Goal: Task Accomplishment & Management: Manage account settings

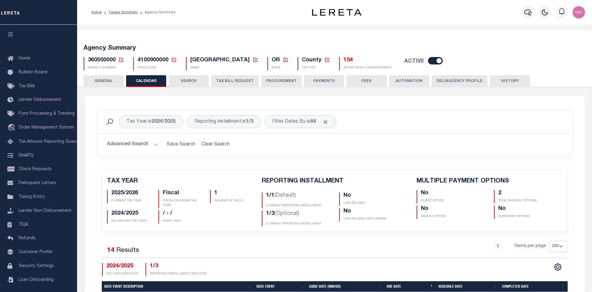
select select "200"
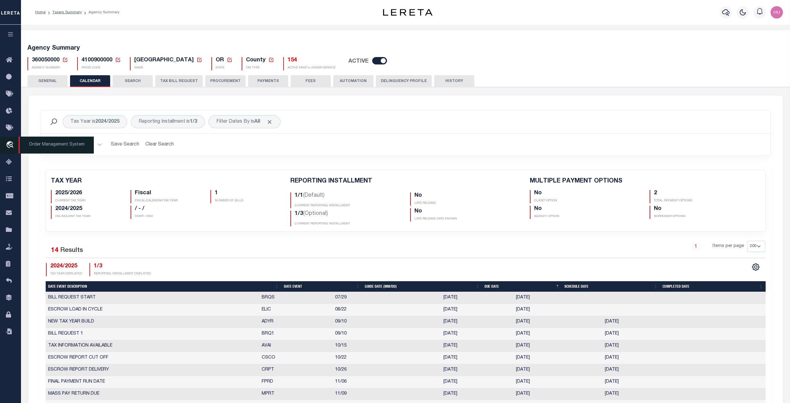
click at [12, 147] on icon "travel_explore" at bounding box center [11, 145] width 10 height 8
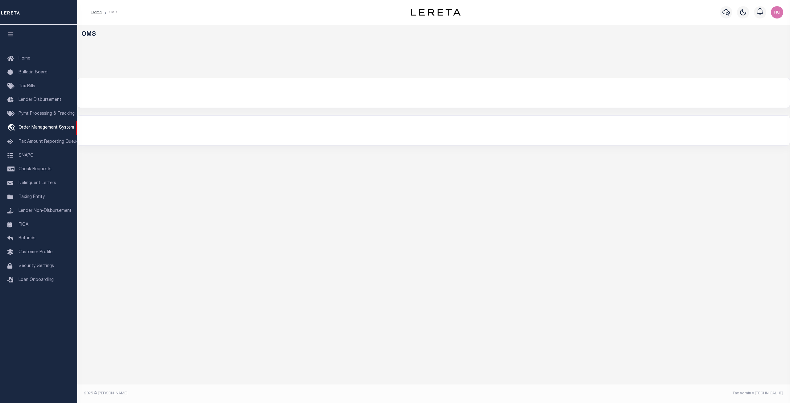
select select "200"
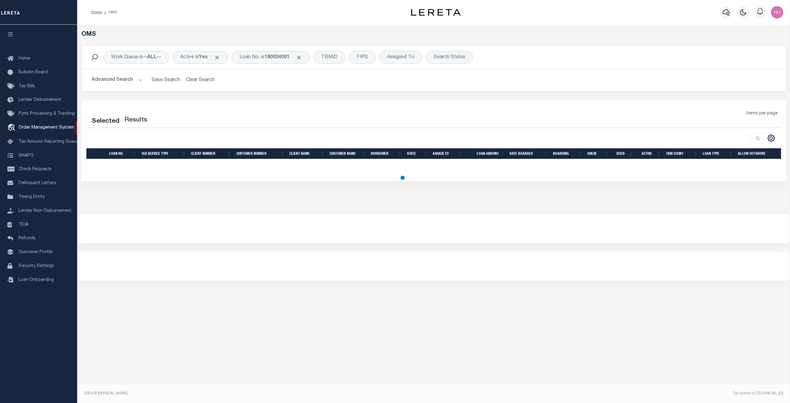
select select "200"
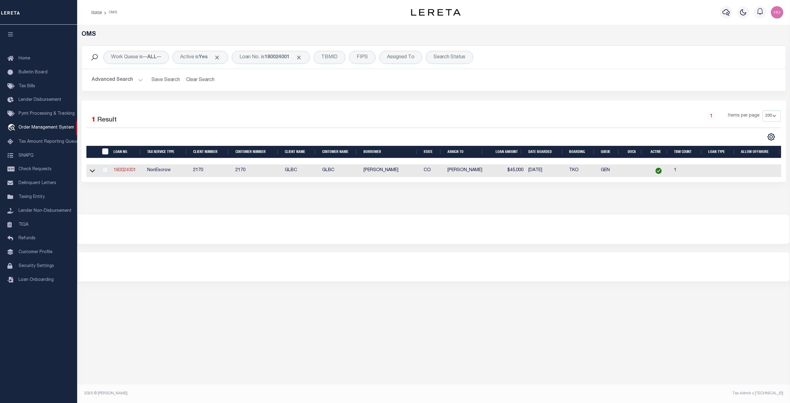
click at [127, 172] on link "180024001" at bounding box center [125, 170] width 22 height 4
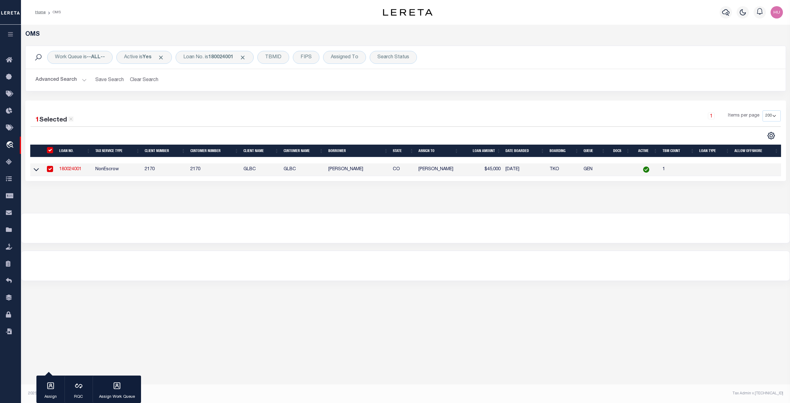
type input "180024001"
type input "GLEN K MUSSETTER"
select select
type input "592 SINGLETREE CT"
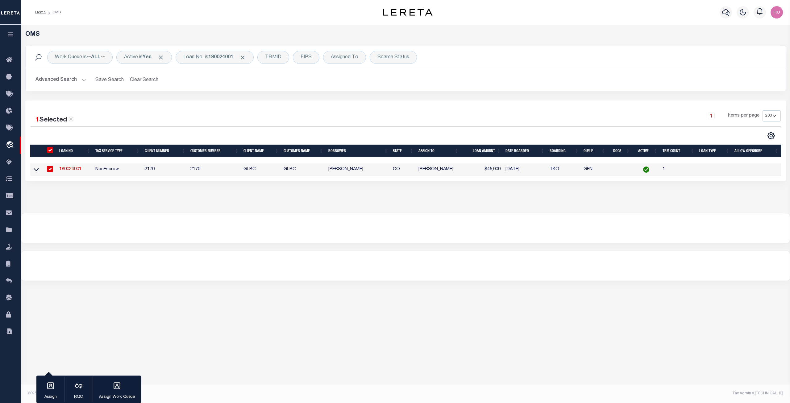
type input "HARTSEL CO 80449-8561"
select select "NonEscrow"
select select "4581"
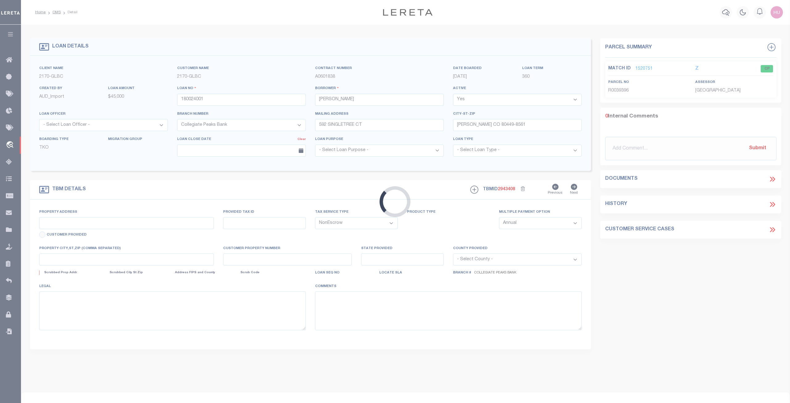
type input "592 SINGLETREE CT"
type input "HARTSEL CO 804490000"
type input "CO"
select select
type textarea "Liability limited to information provided"
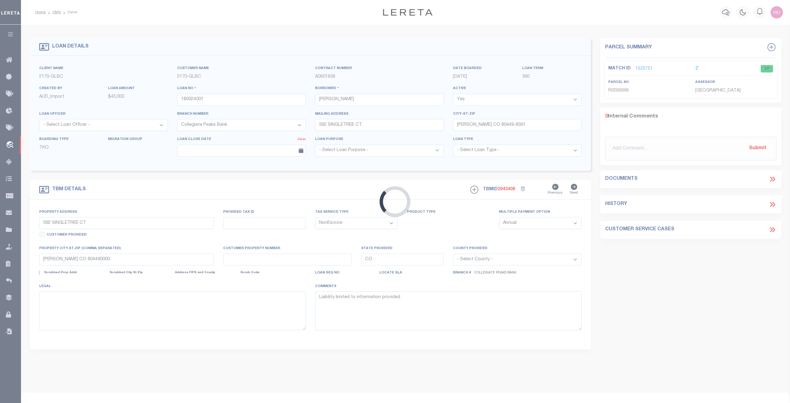
select select "2"
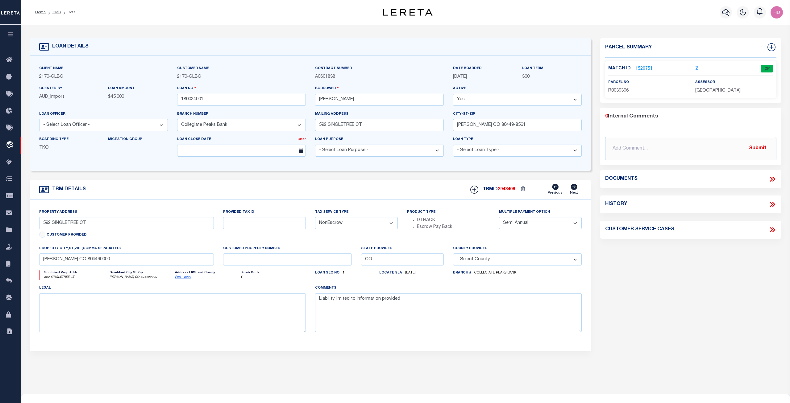
click at [644, 67] on link "1520751" at bounding box center [643, 69] width 17 height 6
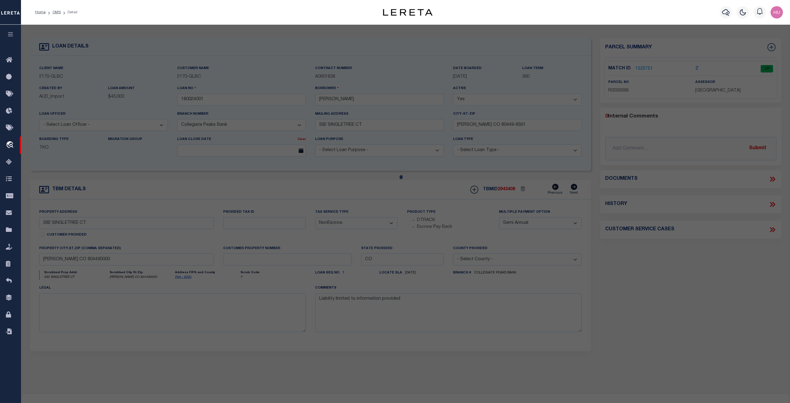
checkbox input "false"
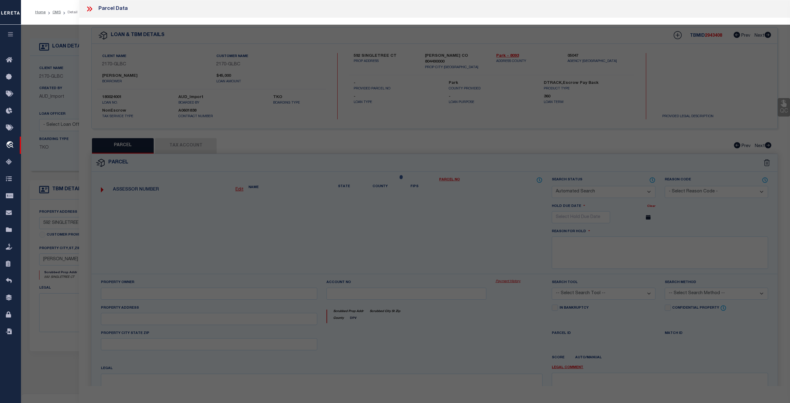
select select "CP"
type input "Mussetter Glen K"
select select
type input "592 SINGLETREE CT"
type input "HARTSEL CO 80449"
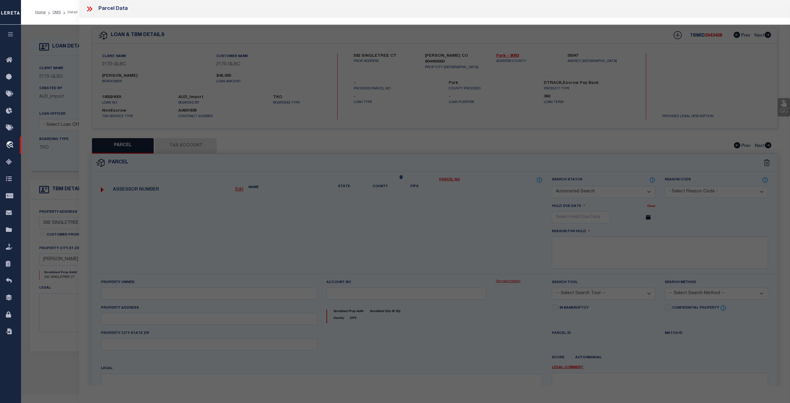
type textarea "T14 R76 S05 NE4 WESTERN UNION RANCH FILING 13 LOT 0809"
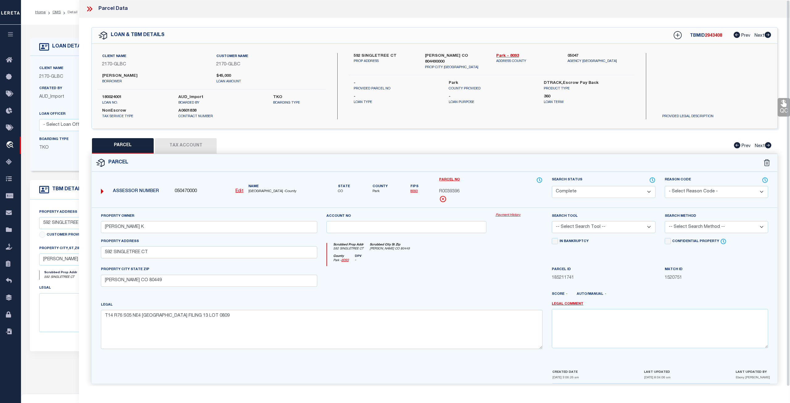
click at [88, 9] on icon at bounding box center [89, 9] width 8 height 8
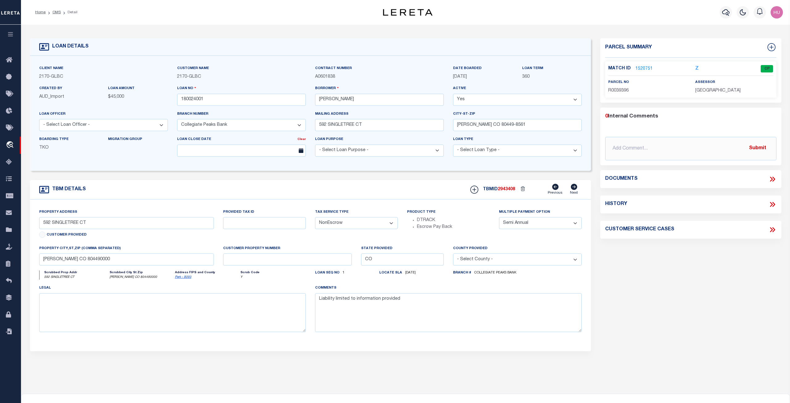
click at [641, 68] on link "1520751" at bounding box center [643, 69] width 17 height 6
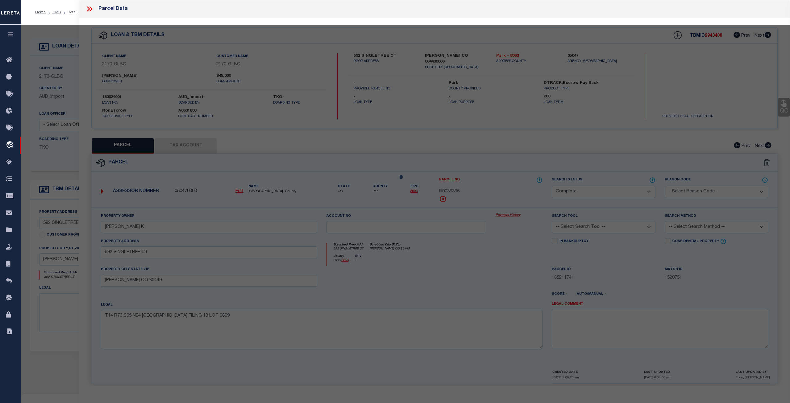
select select "AS"
checkbox input "false"
select select "CP"
type input "Mussetter Glen K"
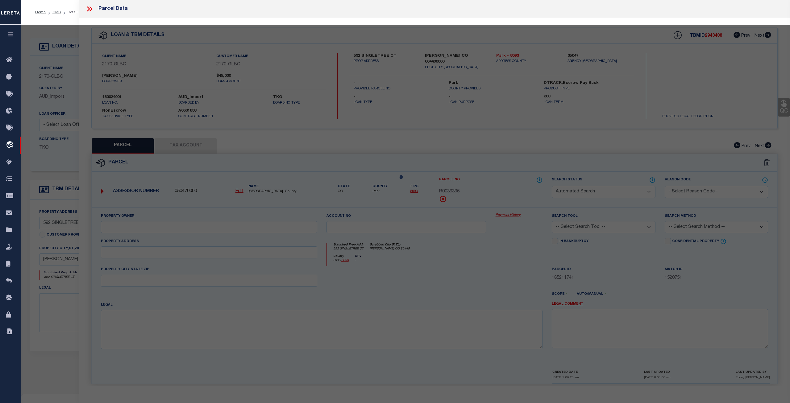
select select
type input "592 SINGLETREE CT"
type input "HARTSEL CO 80449"
type textarea "T14 R76 S05 NE4 WESTERN UNION RANCH FILING 13 LOT 0809"
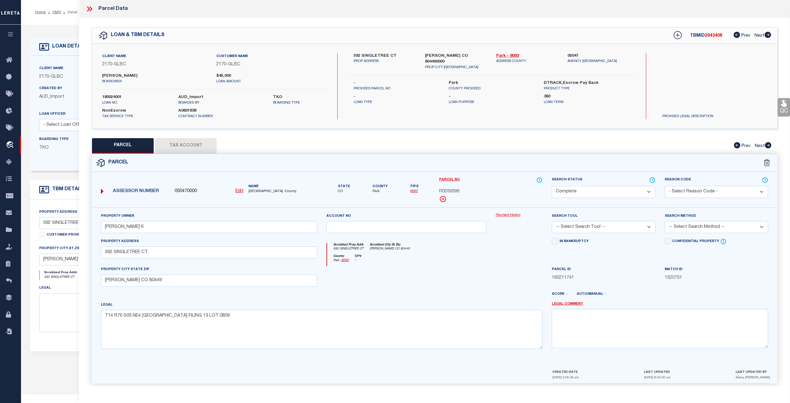
click at [193, 140] on button "Tax Account" at bounding box center [186, 145] width 62 height 15
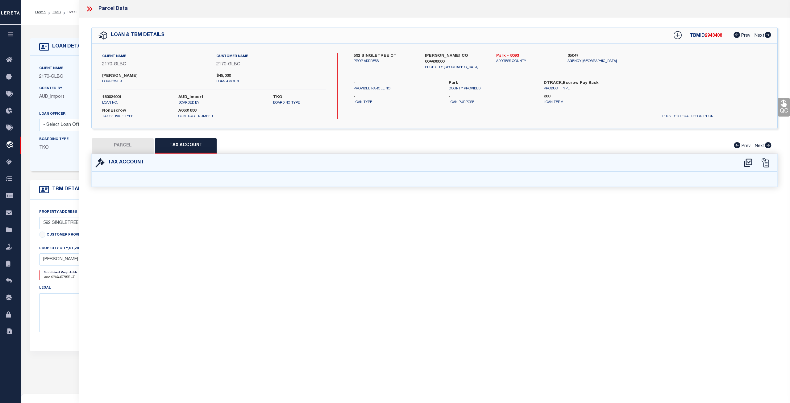
select select "100"
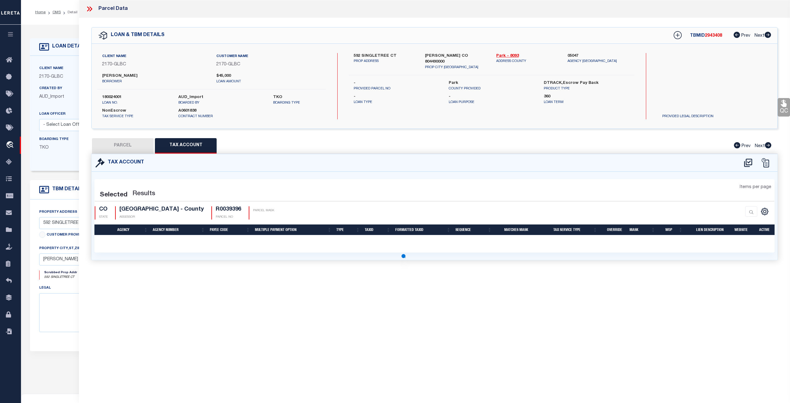
select select "100"
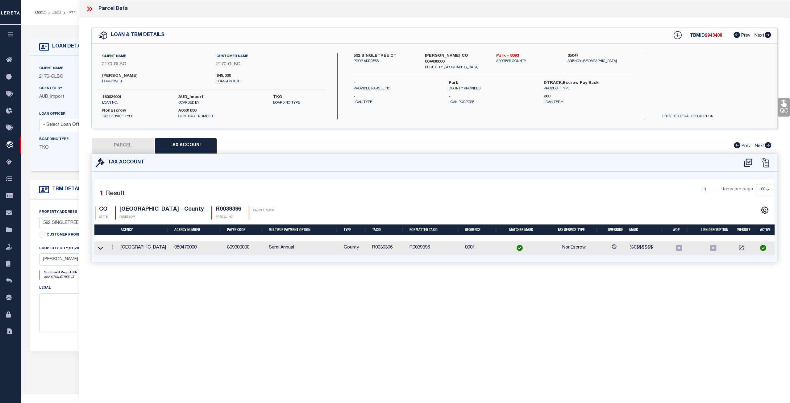
click at [140, 140] on button "PARCEL" at bounding box center [123, 145] width 62 height 15
select select "AS"
checkbox input "false"
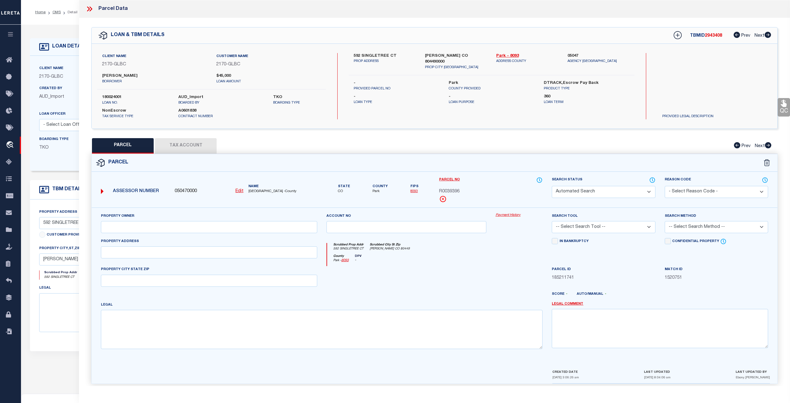
select select "CP"
type input "Mussetter Glen K"
select select
type input "592 SINGLETREE CT"
type input "HARTSEL CO 80449"
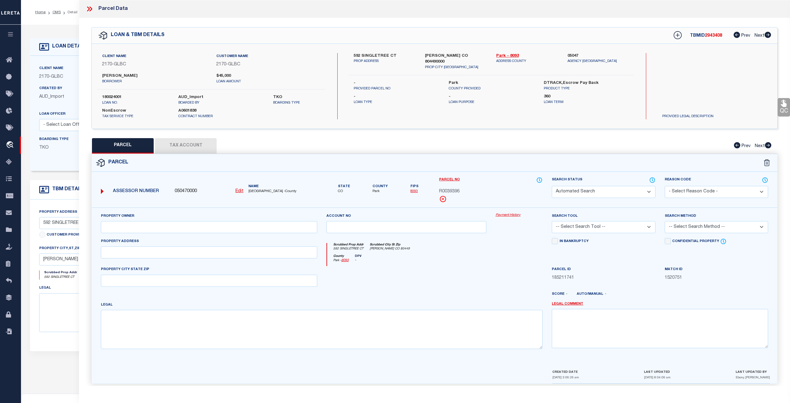
type textarea "T14 R76 S05 NE4 WESTERN UNION RANCH FILING 13 LOT 0809"
click at [508, 214] on link "Payment History" at bounding box center [519, 215] width 47 height 5
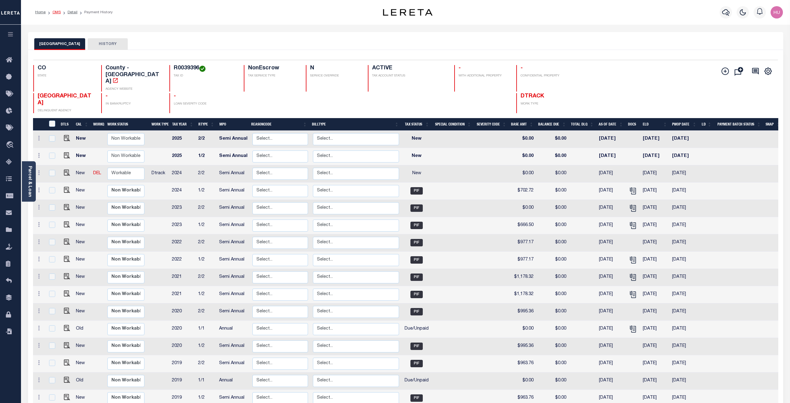
click at [56, 11] on link "OMS" at bounding box center [56, 12] width 8 height 4
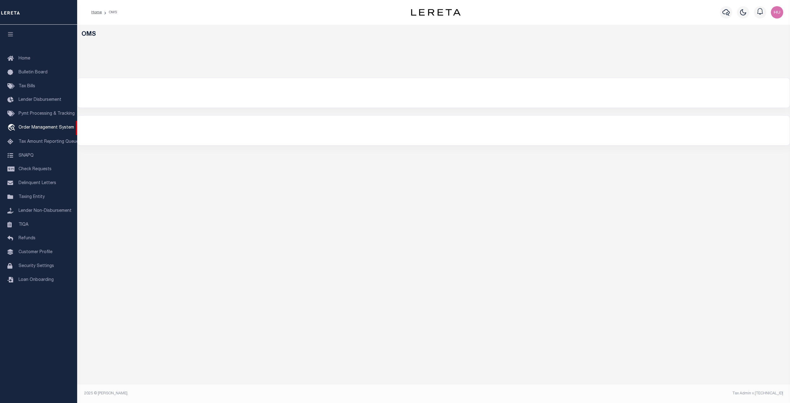
select select "200"
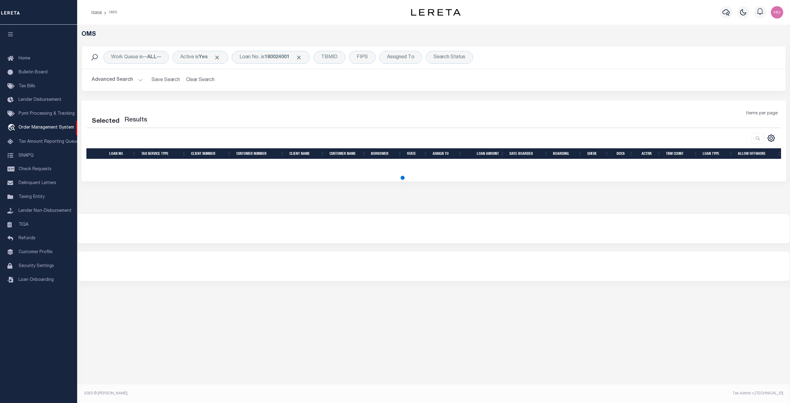
select select "200"
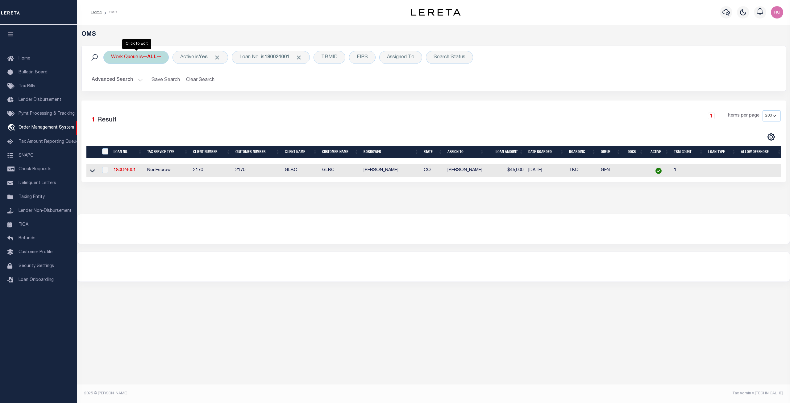
click at [143, 56] on div "Work Queue is --ALL--" at bounding box center [135, 57] width 65 height 13
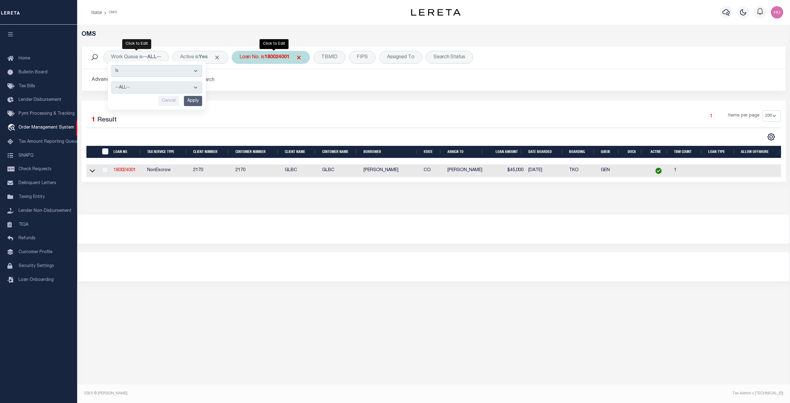
click at [277, 58] on b "180024001" at bounding box center [276, 57] width 25 height 5
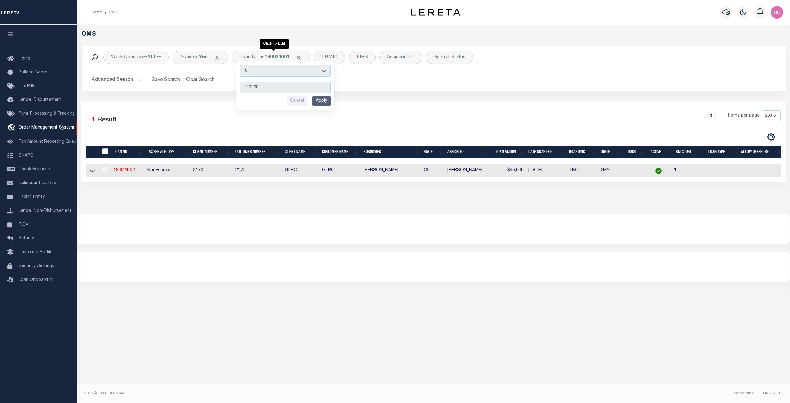
type input "1900988"
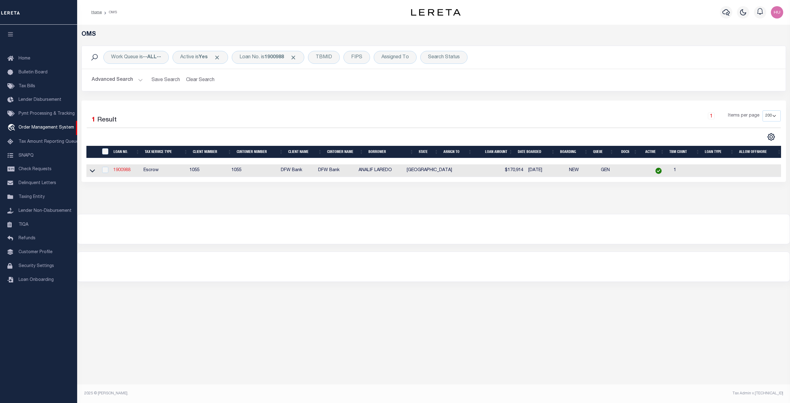
click at [123, 171] on link "1900988" at bounding box center [121, 170] width 17 height 4
type input "1900988"
type input "ANALIF LAREDO"
select select
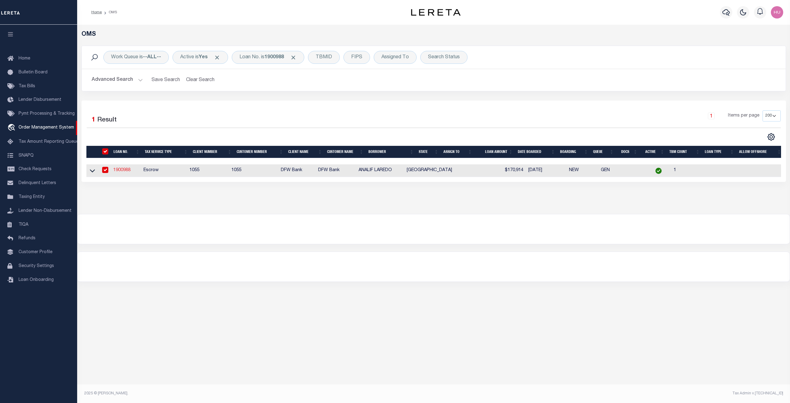
select select "100"
select select "Escrow"
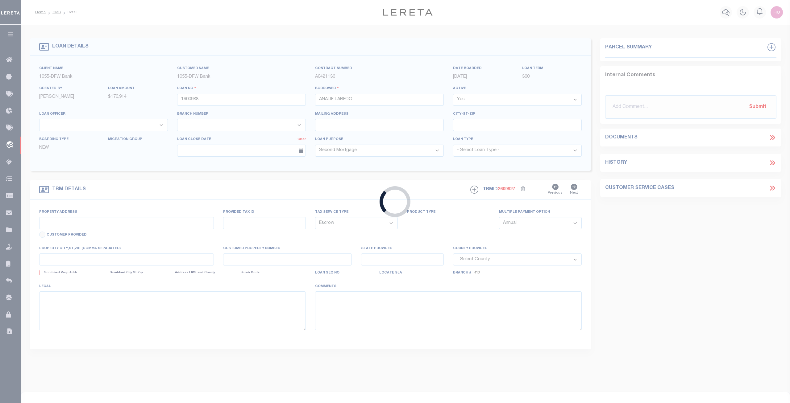
type input "[STREET_ADDRESS]"
type input "26421600110100000"
select select
type input "GARLAND TX 75043"
type input "[GEOGRAPHIC_DATA]"
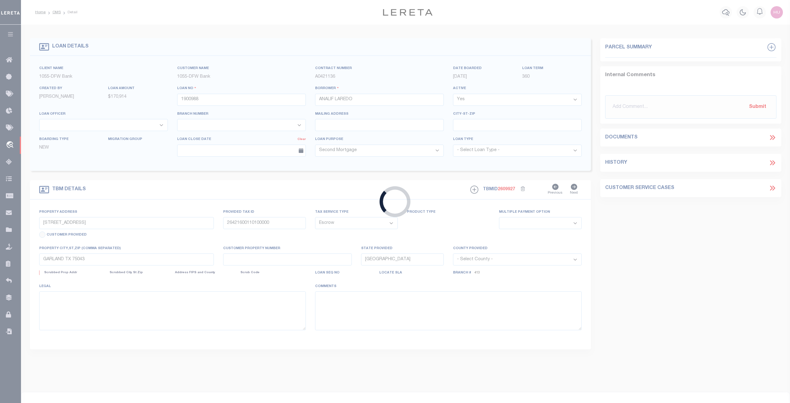
select select
type textarea "[STREET_ADDRESS] 1,CITY OF [GEOGRAPHIC_DATA][PERSON_NAME][GEOGRAPHIC_DATA],[GEO…"
select select "3814"
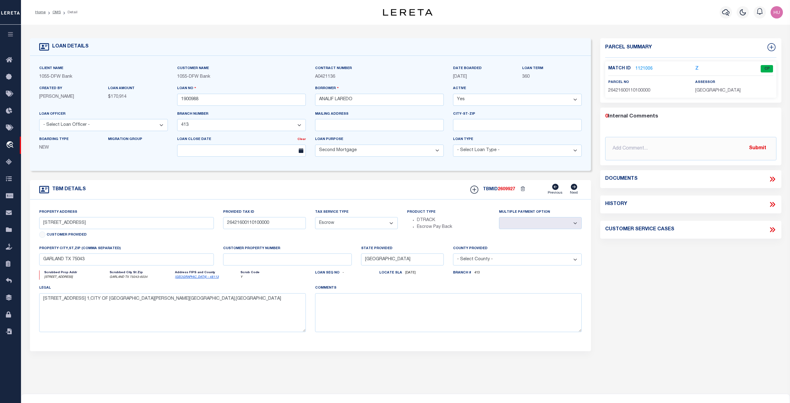
click at [643, 67] on link "1121006" at bounding box center [643, 69] width 17 height 6
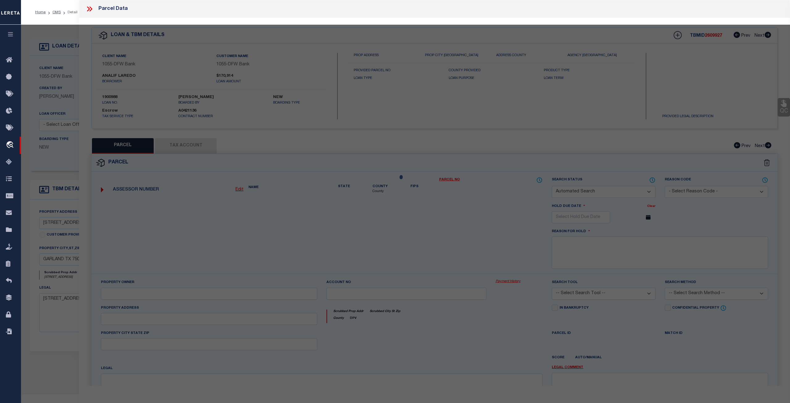
checkbox input "false"
select select "CP"
type input "[PERSON_NAME]"
type input "26421600110100000"
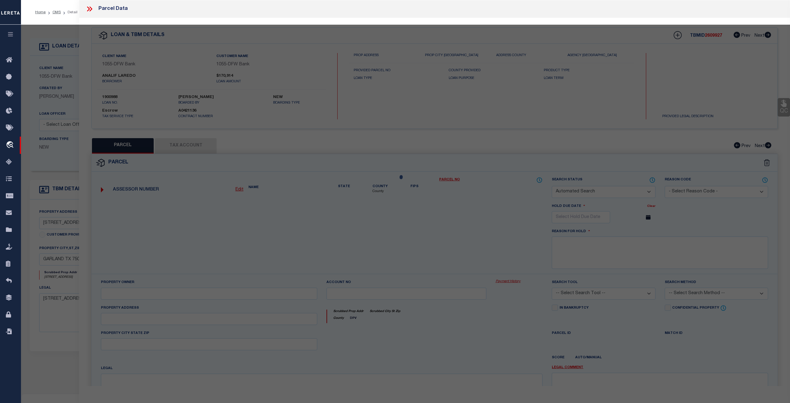
type input "2902 CLOVER VALLEY DR"
type textarea "OAKS 1 BLK 11 LOT 10 CO-DALLAS 4216001101000 32642160011"
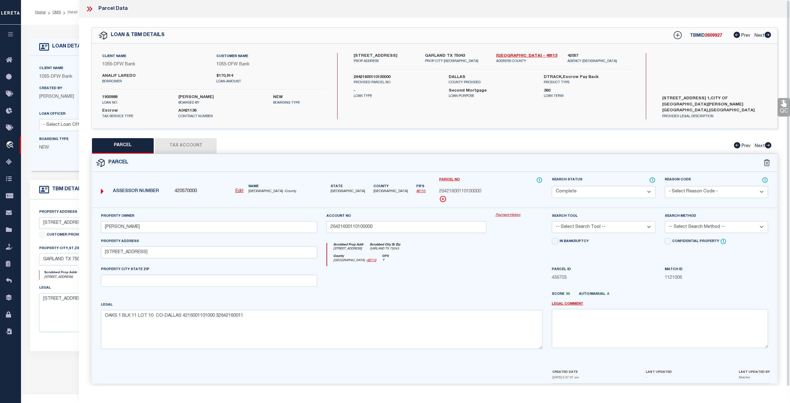
click at [192, 144] on button "Tax Account" at bounding box center [186, 145] width 62 height 15
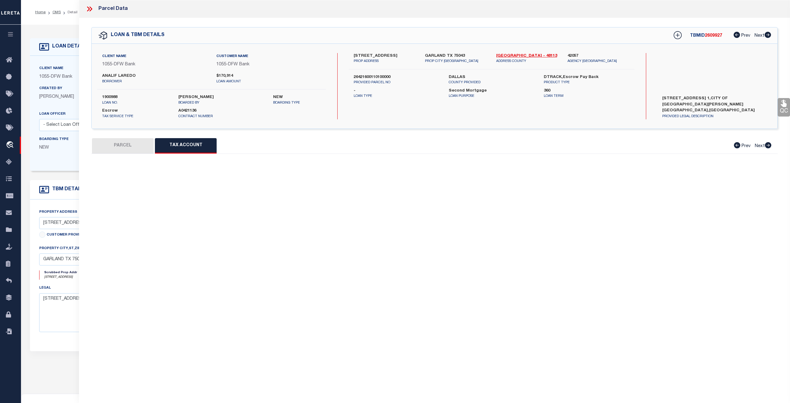
select select "100"
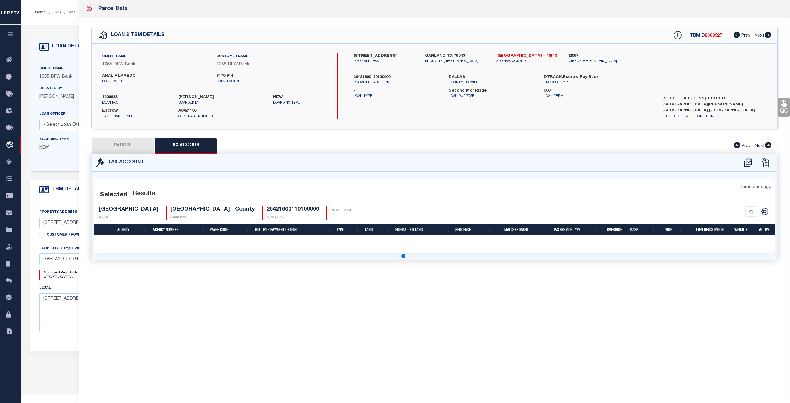
select select "100"
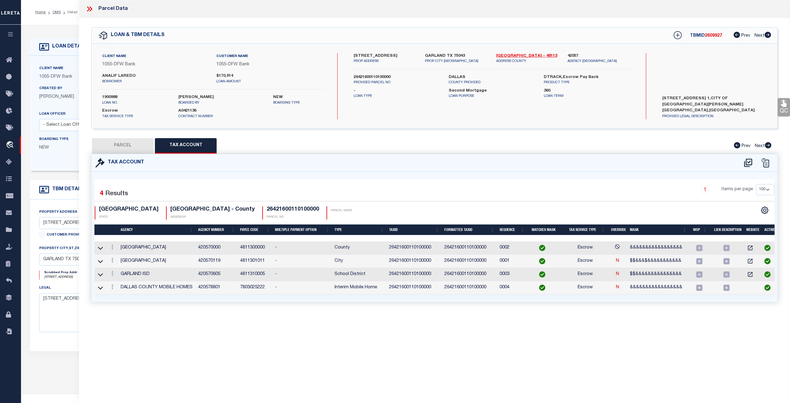
click at [139, 147] on button "PARCEL" at bounding box center [123, 145] width 62 height 15
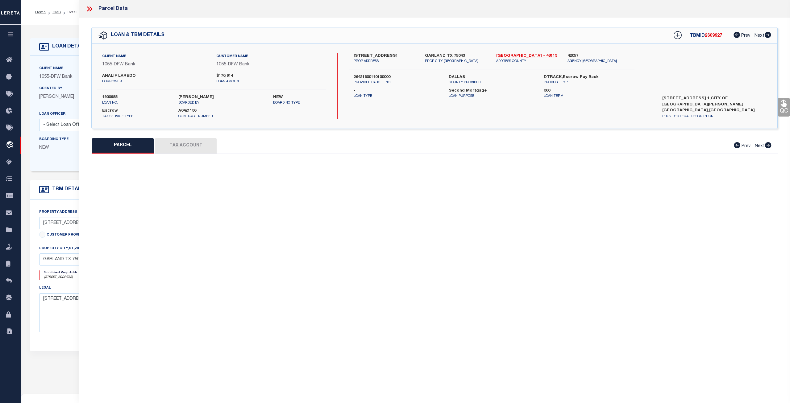
select select "AS"
checkbox input "false"
select select "CP"
type input "[PERSON_NAME]"
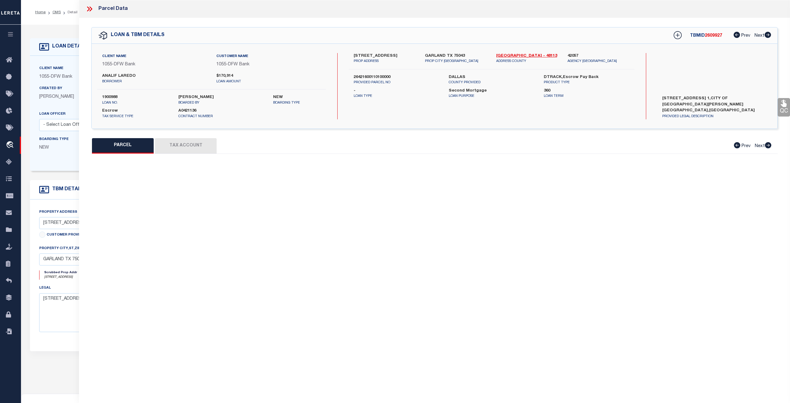
type input "26421600110100000"
type input "[STREET_ADDRESS]"
type textarea "OAKS 1 BLK 11 LOT 10 CO-DALLAS 4216001101000 32642160011"
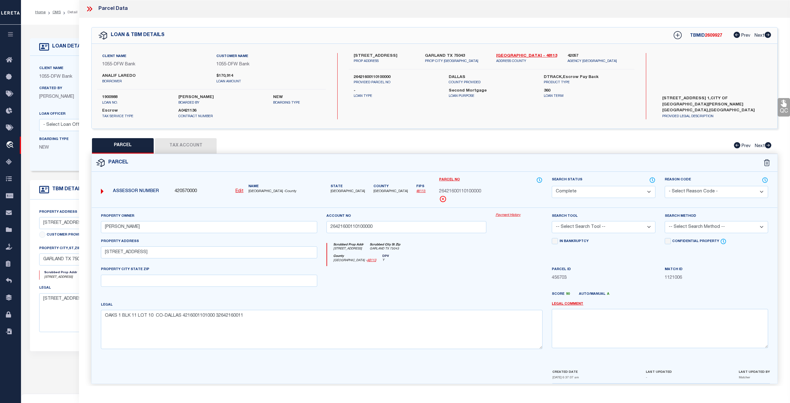
click at [515, 215] on link "Payment History" at bounding box center [519, 215] width 47 height 5
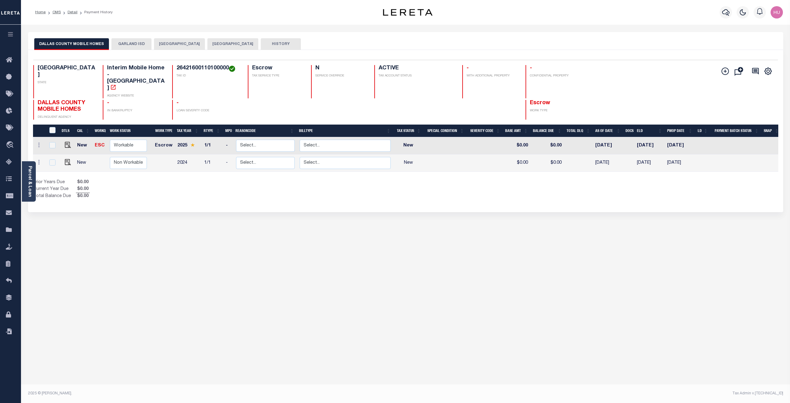
click at [130, 42] on button "GARLAND ISD" at bounding box center [131, 44] width 40 height 12
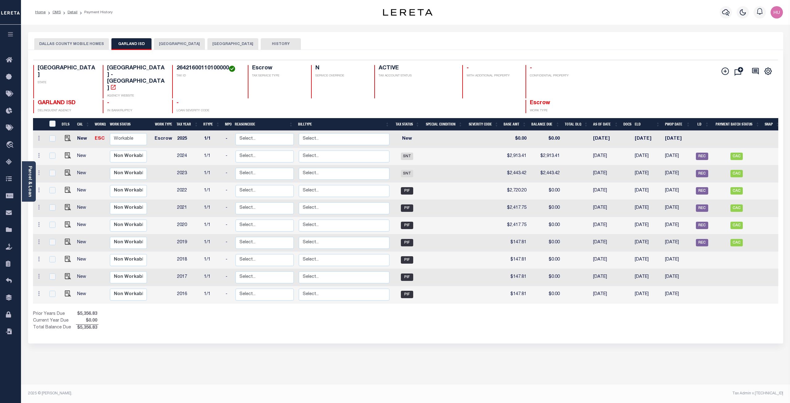
click at [171, 44] on button "[GEOGRAPHIC_DATA]" at bounding box center [179, 44] width 51 height 12
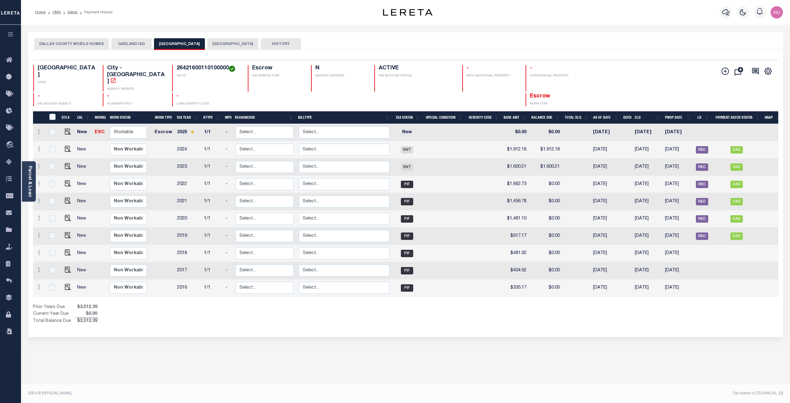
click at [216, 42] on button "[GEOGRAPHIC_DATA]" at bounding box center [232, 44] width 51 height 12
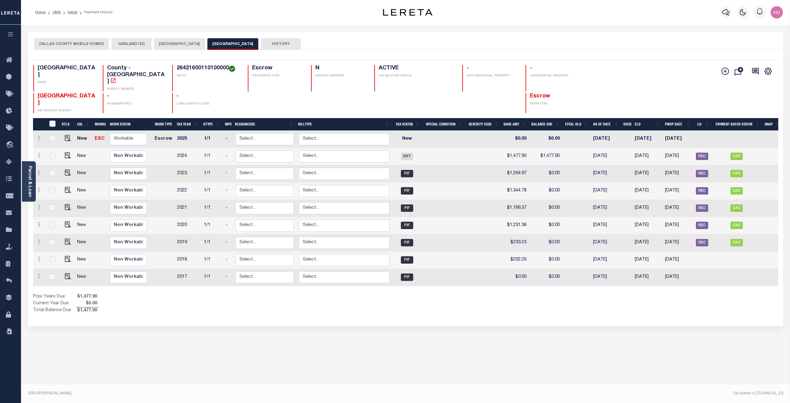
click at [74, 44] on button "DALLAS COUNTY MOBILE HOMES" at bounding box center [71, 44] width 75 height 12
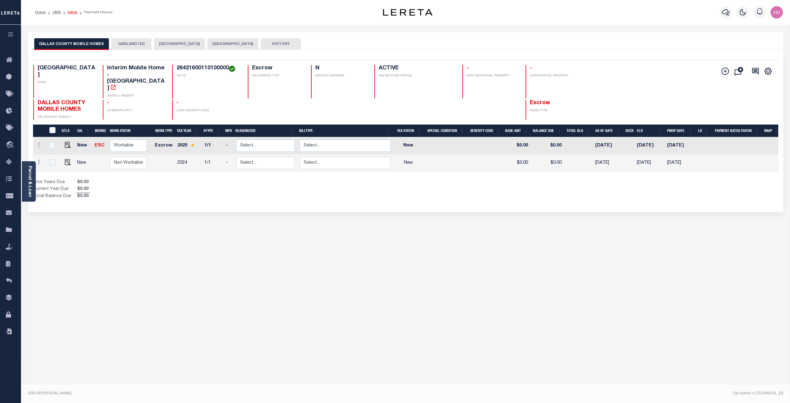
click at [74, 13] on link "Detail" at bounding box center [73, 12] width 10 height 4
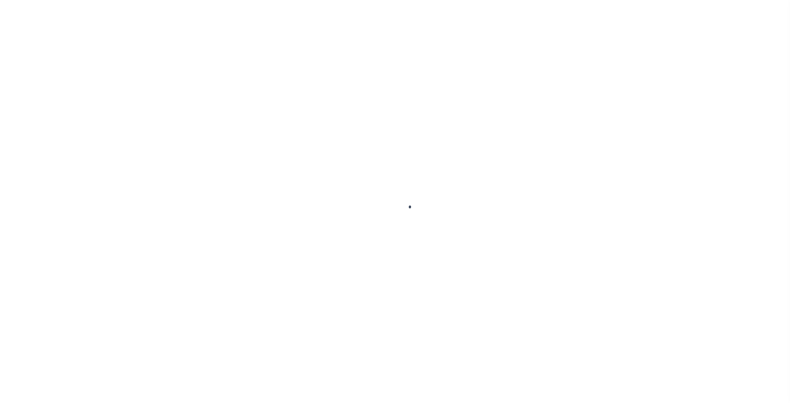
select select "100"
select select "Escrow"
type input "[STREET_ADDRESS]"
type input "26421600110100000"
select select
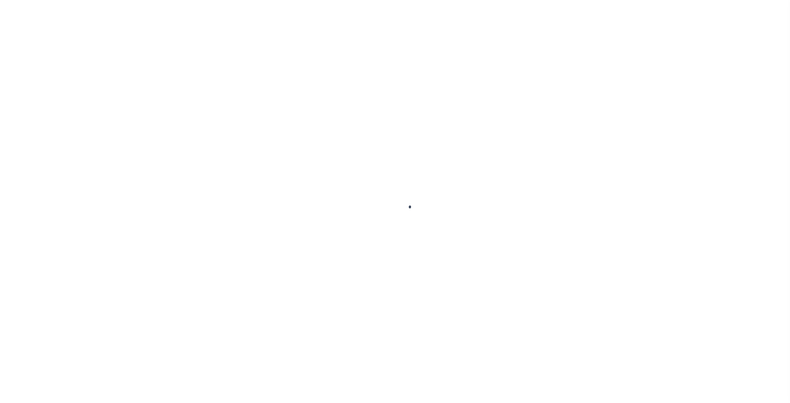
type input "GARLAND TX 75043"
type input "[GEOGRAPHIC_DATA]"
select select
type textarea "[STREET_ADDRESS] 1,CITY OF [GEOGRAPHIC_DATA][PERSON_NAME][GEOGRAPHIC_DATA],[GEO…"
select select "3814"
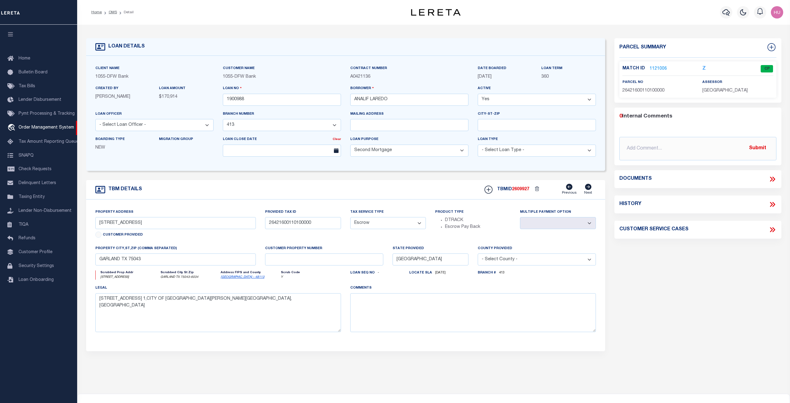
click at [656, 68] on link "1121006" at bounding box center [657, 69] width 17 height 6
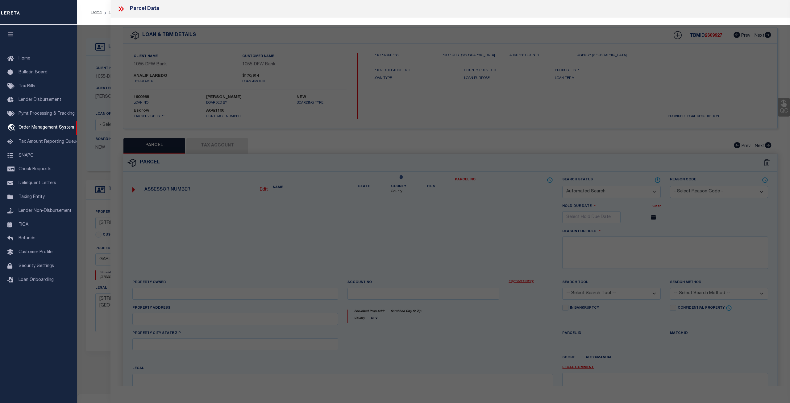
checkbox input "false"
select select "CP"
type input "GAIDOS THOMAS J"
type input "26421600110100000"
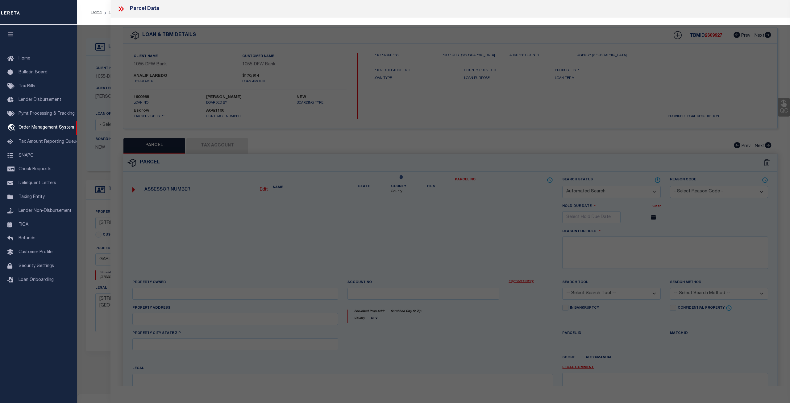
type input "2902 CLOVER VALLEY DR"
type textarea "OAKS 1 BLK 11 LOT 10 CO-DALLAS 4216001101000 32642160011"
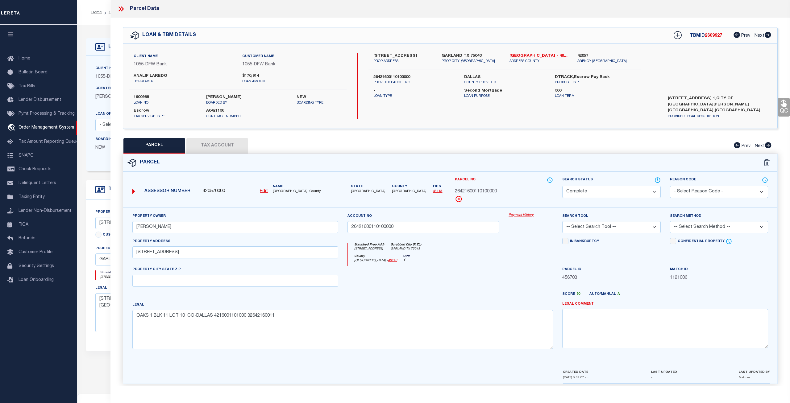
click at [225, 142] on button "Tax Account" at bounding box center [217, 145] width 62 height 15
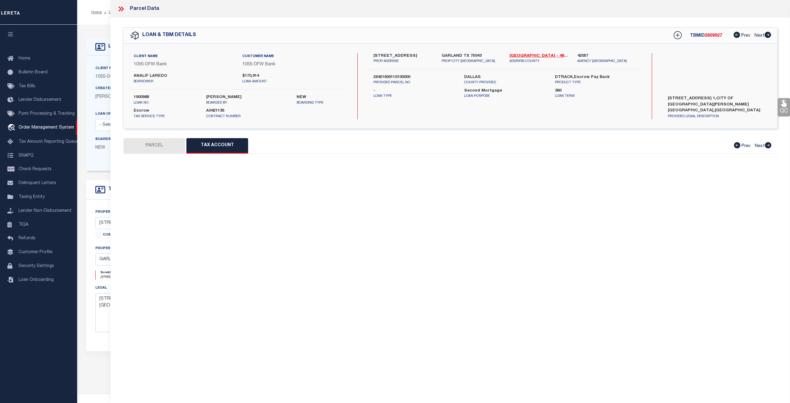
select select "100"
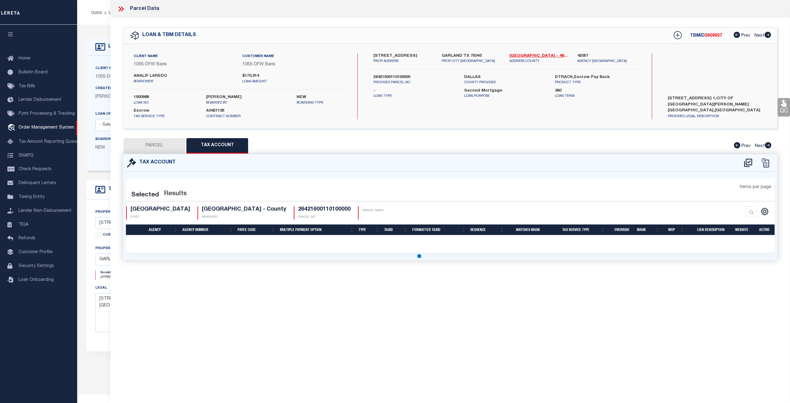
select select "100"
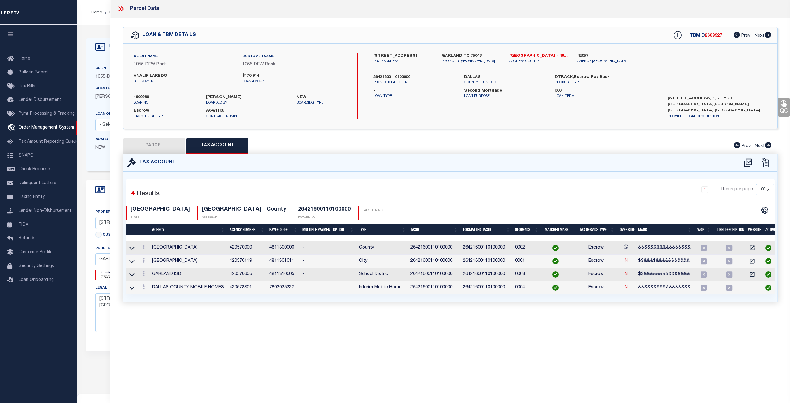
click at [625, 289] on link "N" at bounding box center [625, 287] width 3 height 4
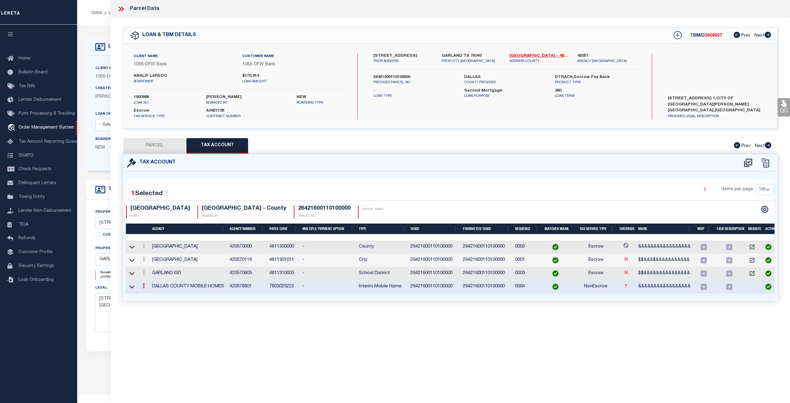
click at [161, 139] on button "PARCEL" at bounding box center [154, 145] width 62 height 15
select select "AS"
checkbox input "false"
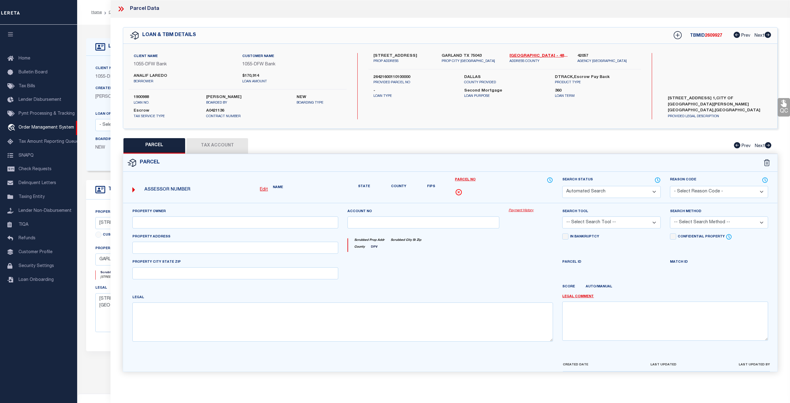
select select "CP"
type input "GAIDOS THOMAS J"
type input "26421600110100000"
type input "2902 CLOVER VALLEY DR"
type textarea "OAKS 1 BLK 11 LOT 10 CO-DALLAS 4216001101000 32642160011"
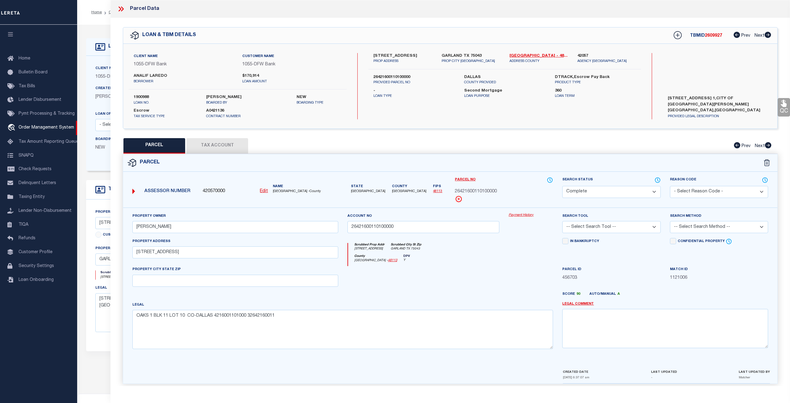
click at [529, 218] on div "Payment History" at bounding box center [531, 225] width 54 height 25
click at [527, 214] on link "Payment History" at bounding box center [530, 215] width 44 height 5
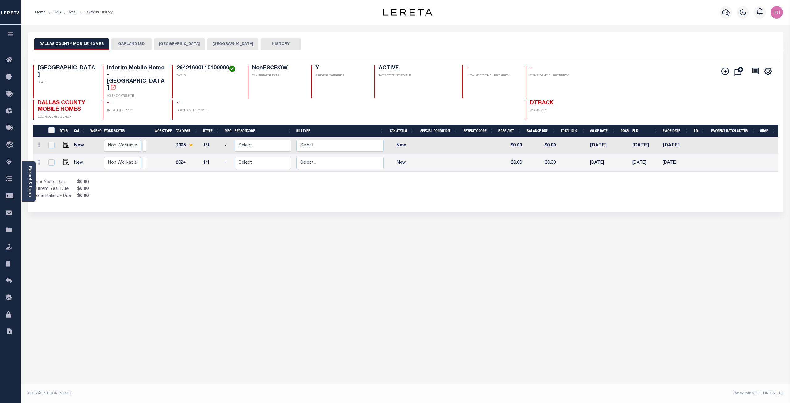
click at [128, 44] on button "GARLAND ISD" at bounding box center [131, 44] width 40 height 12
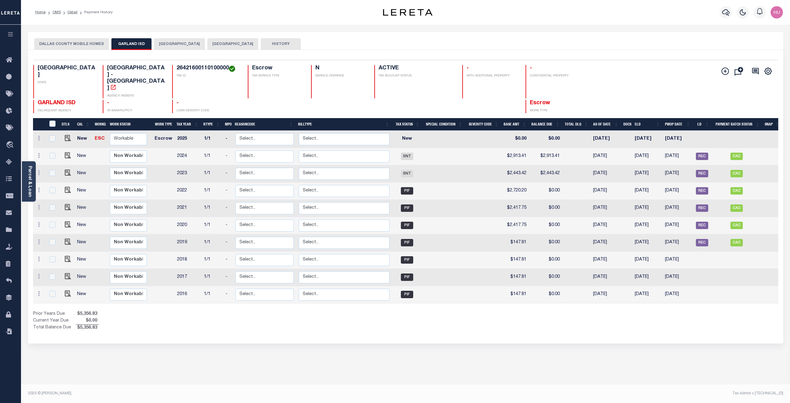
click at [165, 46] on button "[GEOGRAPHIC_DATA]" at bounding box center [179, 44] width 51 height 12
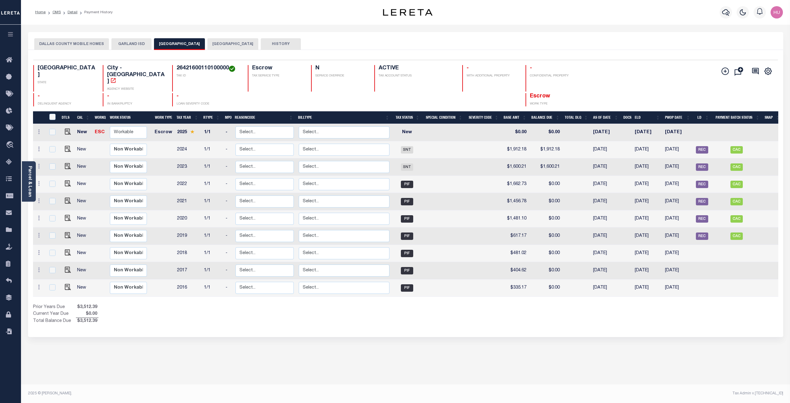
click at [207, 44] on button "[GEOGRAPHIC_DATA]" at bounding box center [232, 44] width 51 height 12
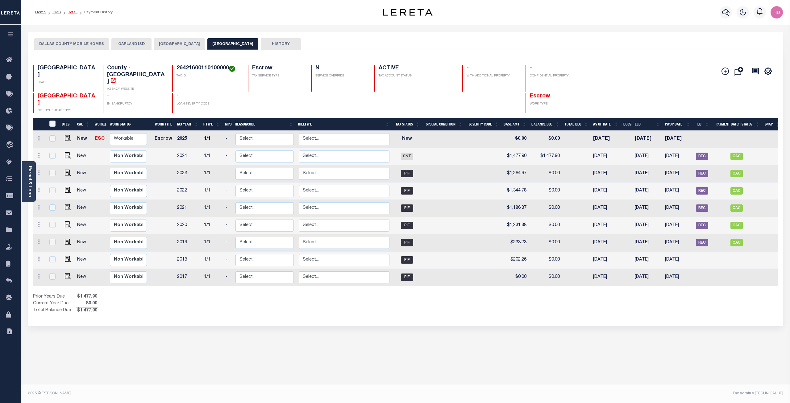
click at [76, 12] on link "Detail" at bounding box center [73, 12] width 10 height 4
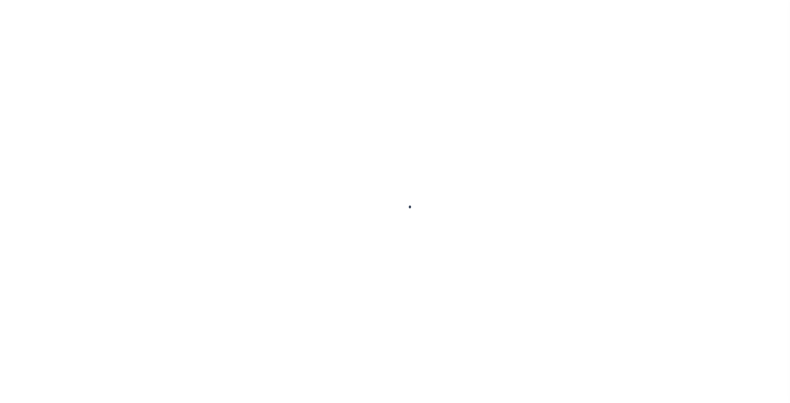
select select "100"
select select "Escrow"
type input "[STREET_ADDRESS]"
type input "26421600110100000"
select select
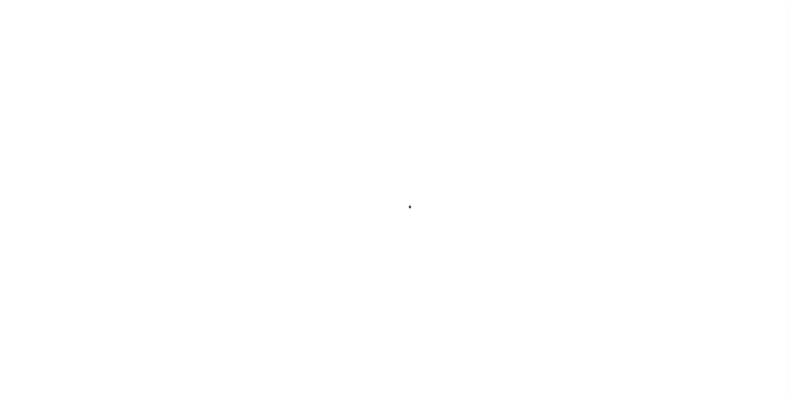
type input "GARLAND TX 75043"
type input "[GEOGRAPHIC_DATA]"
select select
type textarea "[STREET_ADDRESS] 1,CITY OF [GEOGRAPHIC_DATA][PERSON_NAME][GEOGRAPHIC_DATA],[GEO…"
select select "3814"
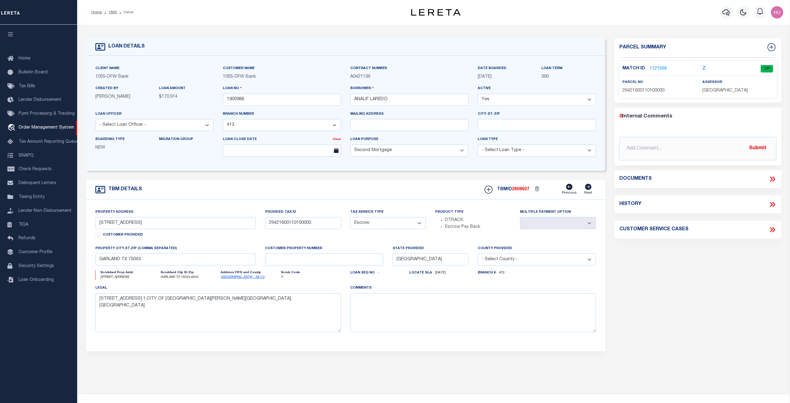
click at [659, 70] on link "1121006" at bounding box center [657, 69] width 17 height 6
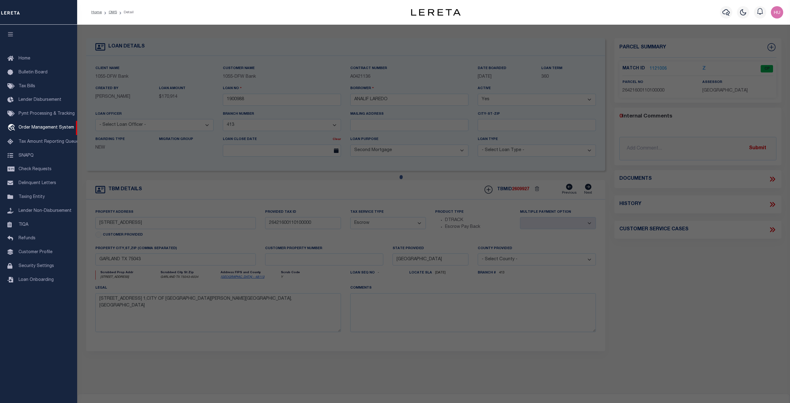
checkbox input "false"
select select "CP"
type input "[PERSON_NAME]"
type input "26421600110100000"
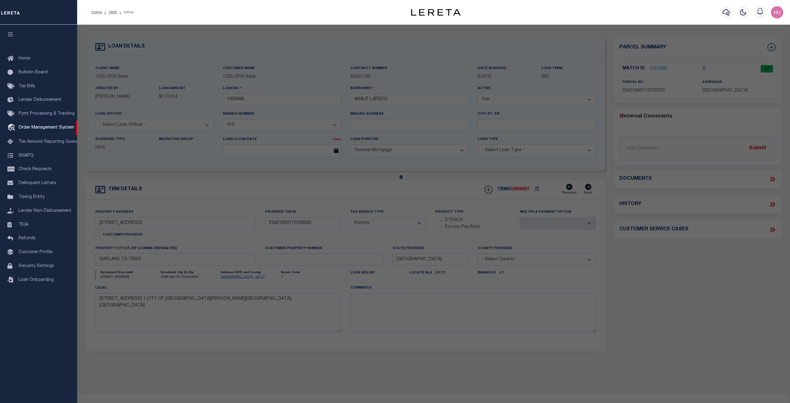
type input "[STREET_ADDRESS]"
type textarea "OAKS 1 BLK 11 LOT 10 CO-DALLAS 4216001101000 32642160011"
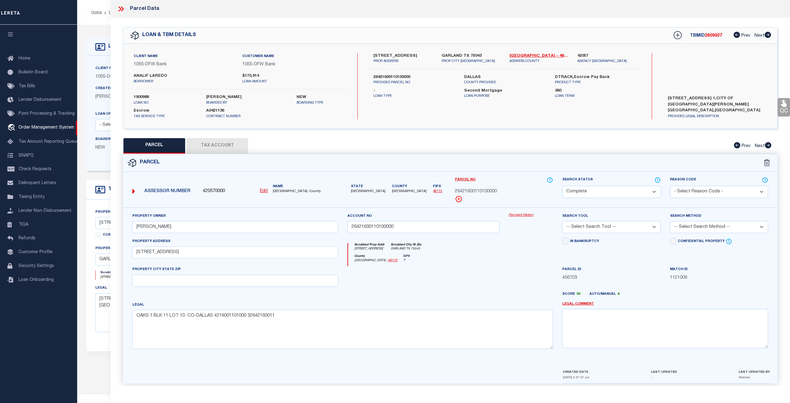
click at [227, 146] on button "Tax Account" at bounding box center [217, 145] width 62 height 15
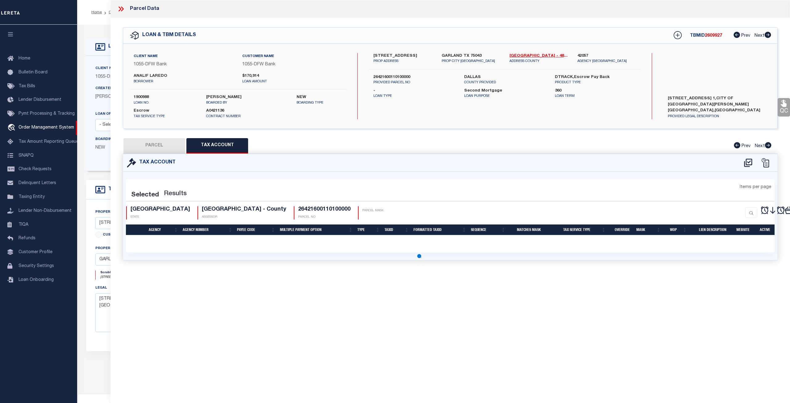
select select "100"
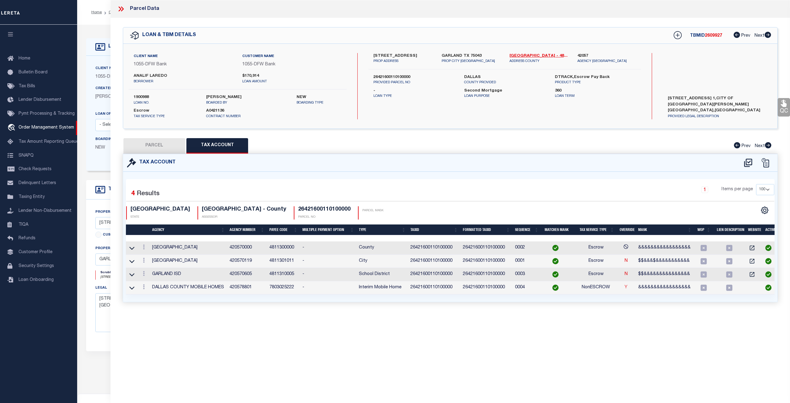
click at [625, 289] on link "Y" at bounding box center [625, 287] width 3 height 4
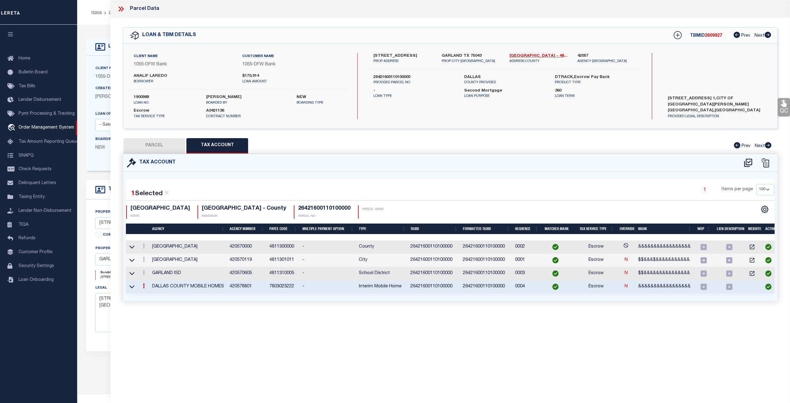
click at [523, 325] on div "Parcel Data QC QC QC - Select Status - Ready to QC" at bounding box center [449, 193] width 679 height 386
click at [163, 144] on button "PARCEL" at bounding box center [154, 145] width 62 height 15
select select "AS"
checkbox input "false"
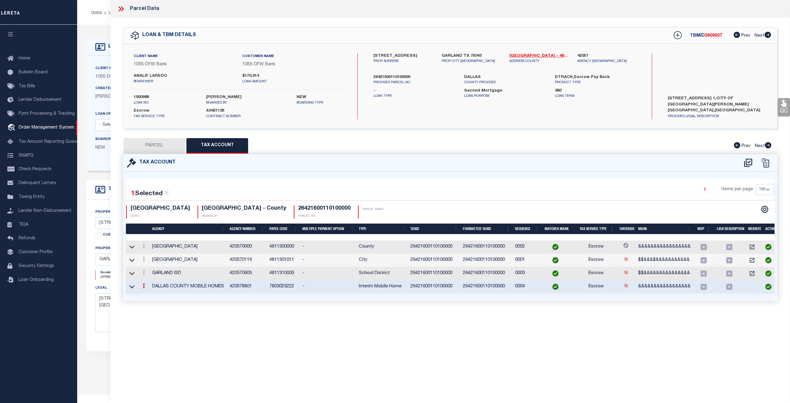
select select "CP"
type input "[PERSON_NAME]"
type input "26421600110100000"
type input "[STREET_ADDRESS]"
type textarea "OAKS 1 BLK 11 LOT 10 CO-DALLAS 4216001101000 32642160011"
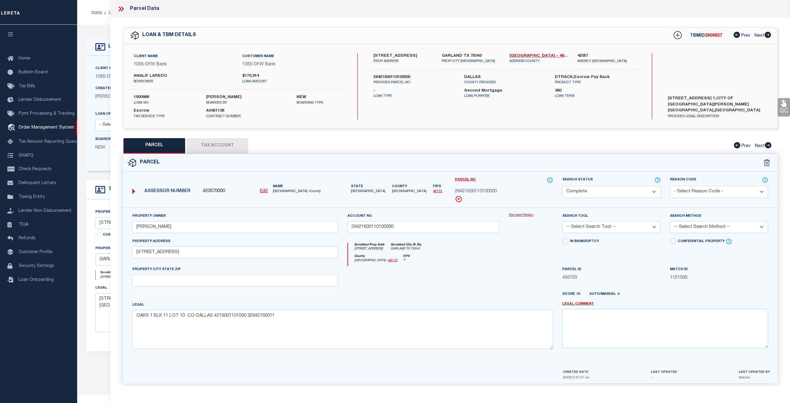
click at [518, 214] on link "Payment History" at bounding box center [530, 215] width 44 height 5
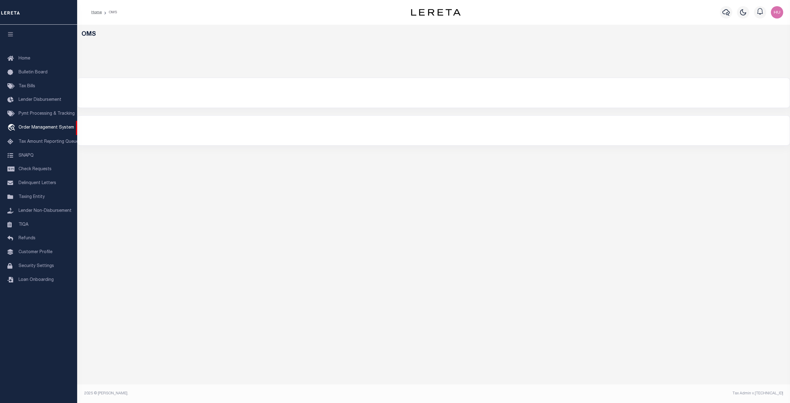
select select "200"
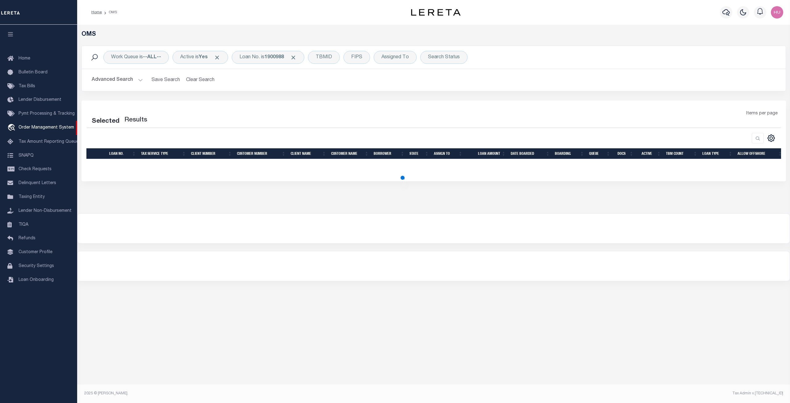
select select "200"
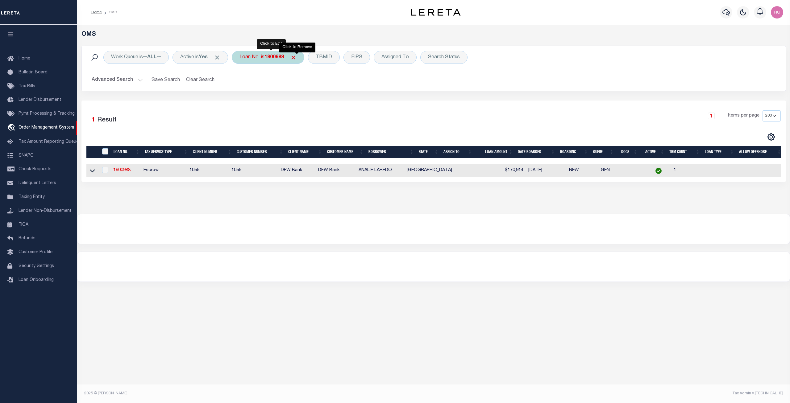
click at [296, 58] on span "Click to Remove" at bounding box center [293, 57] width 6 height 6
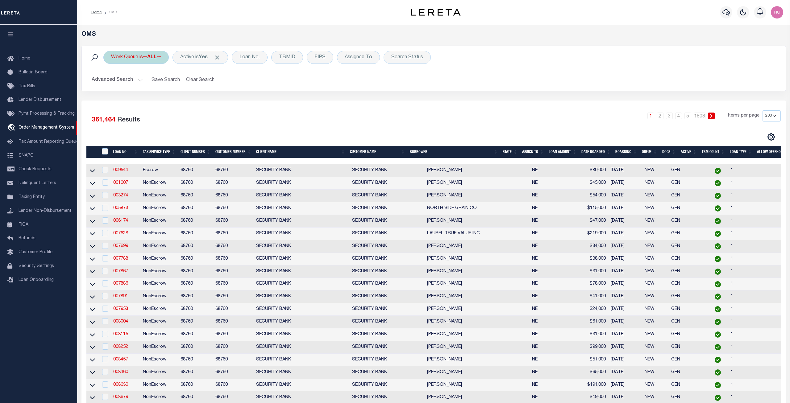
click at [137, 58] on div "Work Queue is --ALL--" at bounding box center [135, 57] width 65 height 13
click at [405, 98] on div "Work Queue is --ALL-- Is Contains --ALL-- factRSystems General ThoughtFocus Can…" at bounding box center [434, 73] width 714 height 55
click at [32, 199] on span "Taxing Entity" at bounding box center [32, 197] width 26 height 4
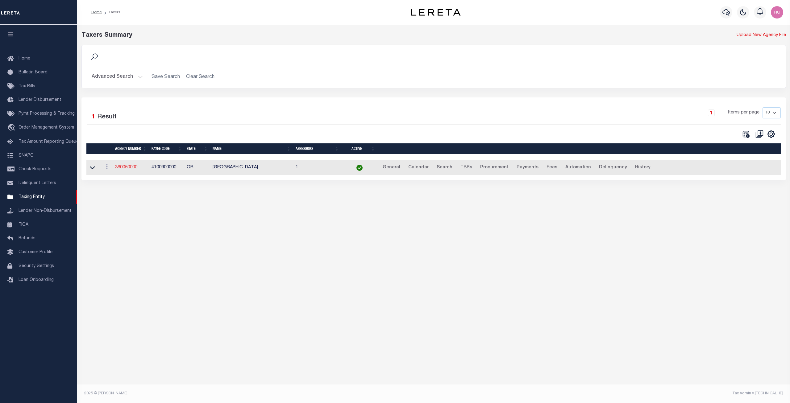
click at [121, 170] on link "360050000" at bounding box center [126, 167] width 22 height 4
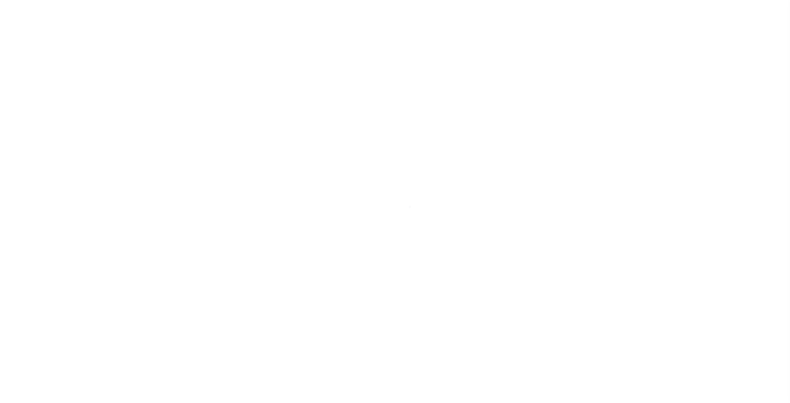
select select
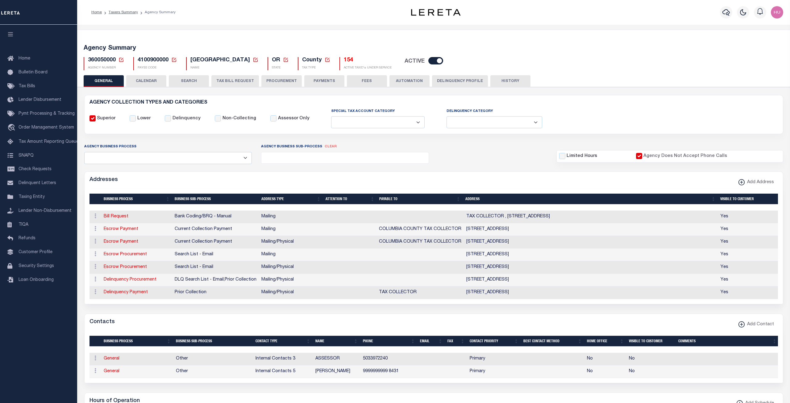
click at [344, 59] on h5 "154" at bounding box center [368, 60] width 48 height 7
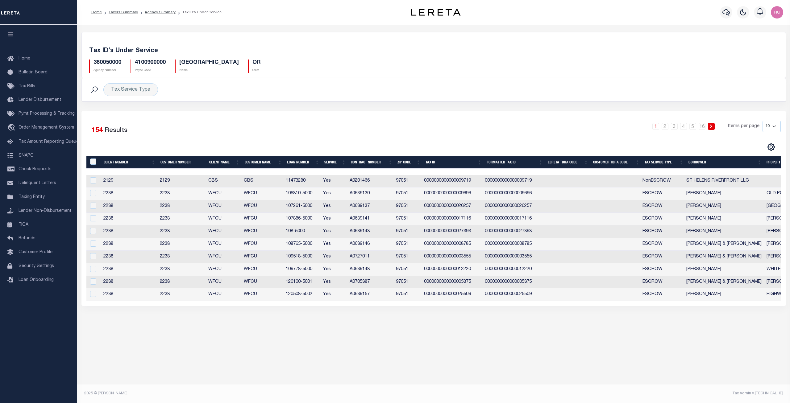
click at [299, 182] on td "11473280" at bounding box center [301, 181] width 37 height 13
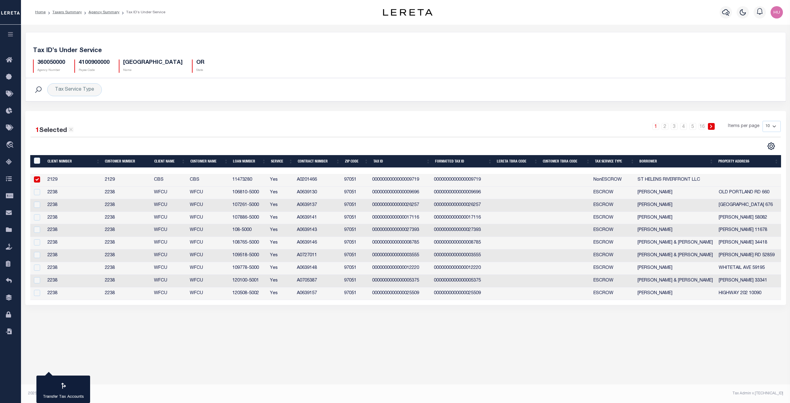
click at [268, 182] on td "11473280" at bounding box center [249, 180] width 38 height 13
checkbox input "false"
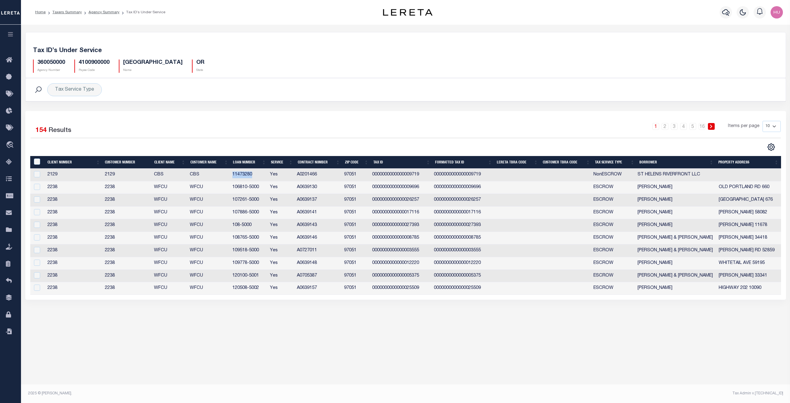
copy td "11473280"
click at [762, 121] on select "10 25 50 100" at bounding box center [771, 126] width 18 height 11
select select "100"
click option "100" at bounding box center [0, 0] width 0 height 0
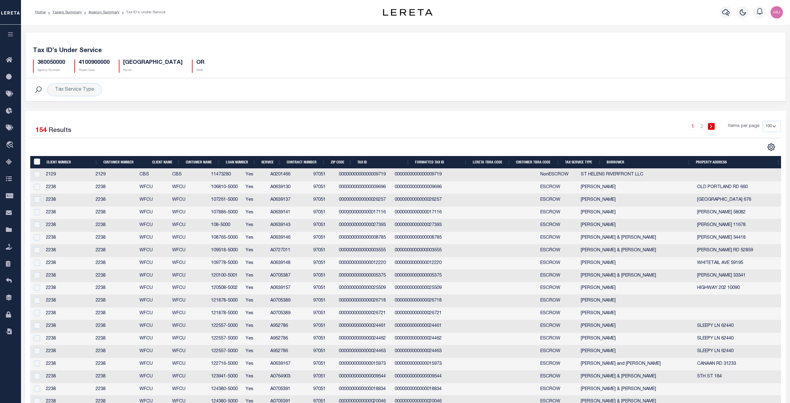
click at [577, 161] on th "Tax Service Type" at bounding box center [583, 162] width 42 height 13
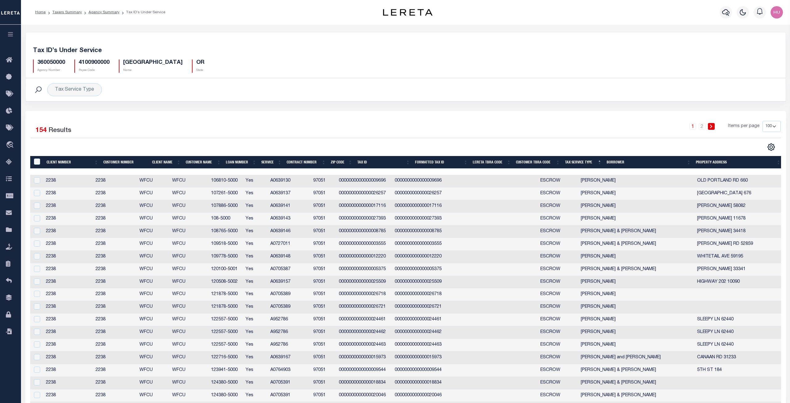
click at [577, 163] on th "Tax Service Type" at bounding box center [583, 162] width 42 height 13
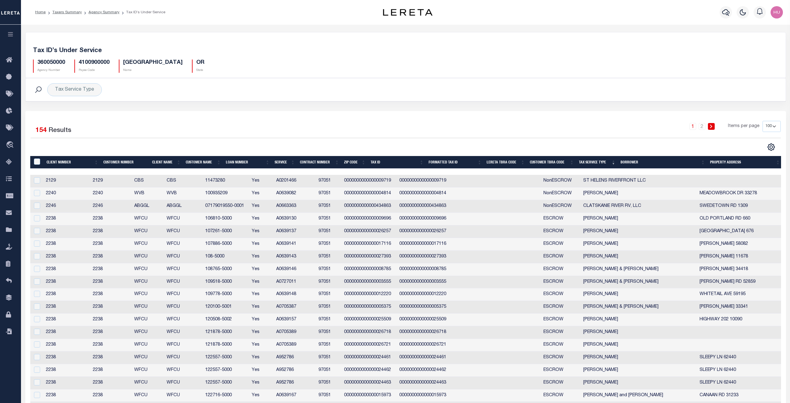
click at [232, 192] on td "100935209" at bounding box center [226, 194] width 47 height 13
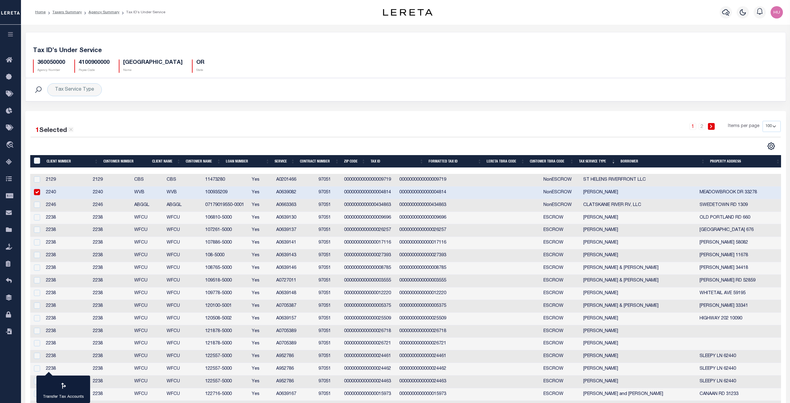
click at [232, 192] on td "100935209" at bounding box center [226, 193] width 47 height 13
checkbox input "false"
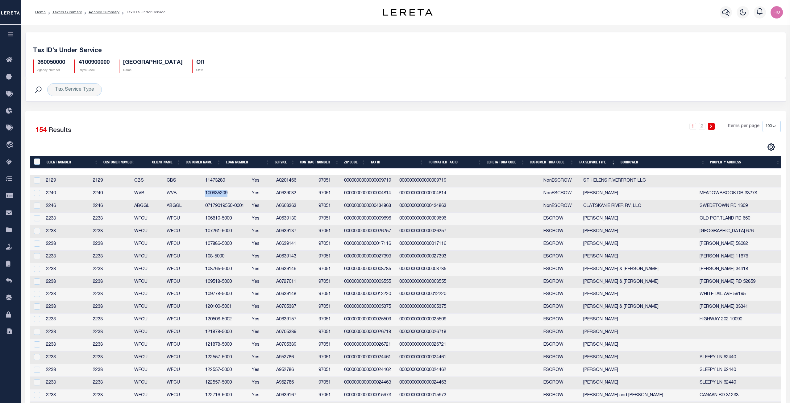
copy td "100935209"
drag, startPoint x: 264, startPoint y: 206, endPoint x: 226, endPoint y: 205, distance: 37.6
click at [226, 205] on td "07179019550-0001" at bounding box center [226, 206] width 47 height 13
checkbox input "true"
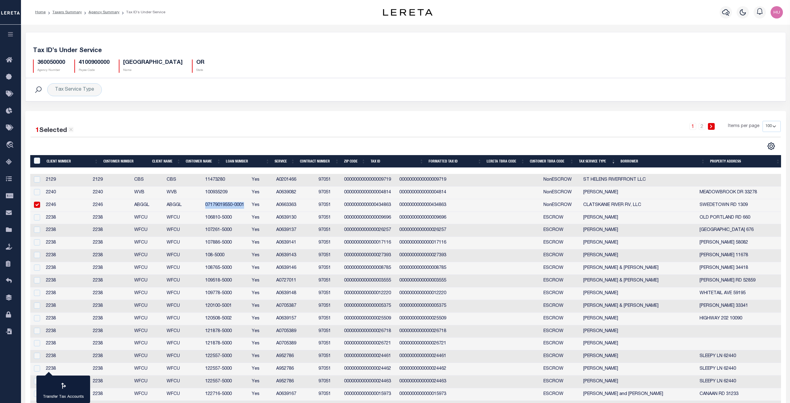
copy td "07179019550-0001"
click at [69, 11] on link "Taxers Summary" at bounding box center [66, 12] width 29 height 4
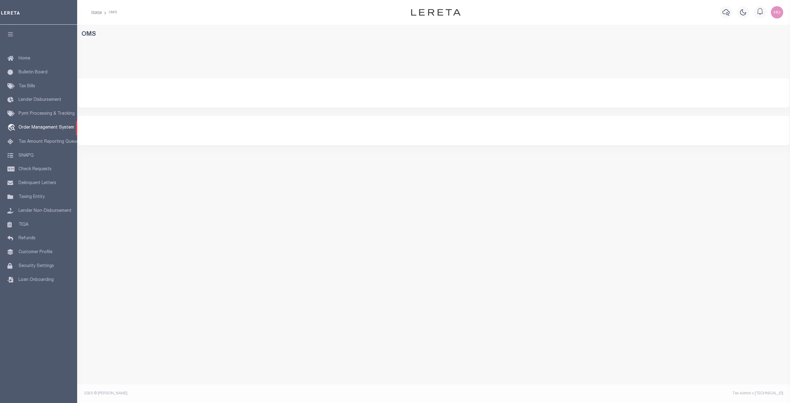
select select "200"
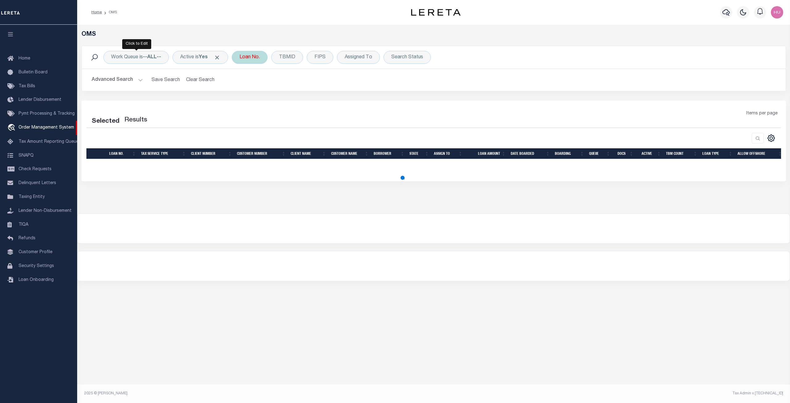
select select "200"
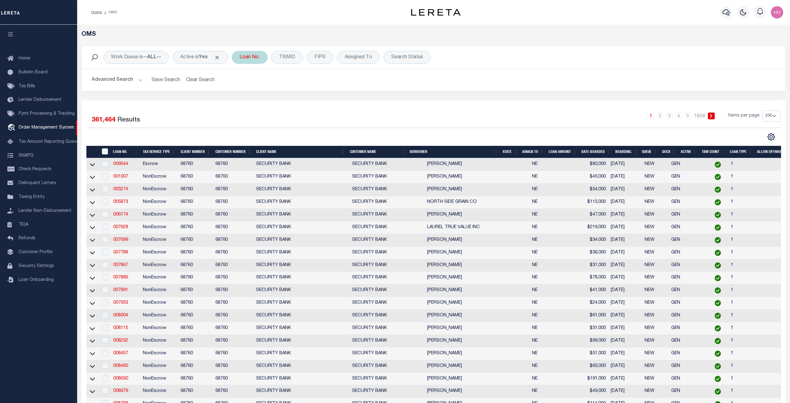
click at [242, 56] on div "Loan No." at bounding box center [250, 57] width 36 height 13
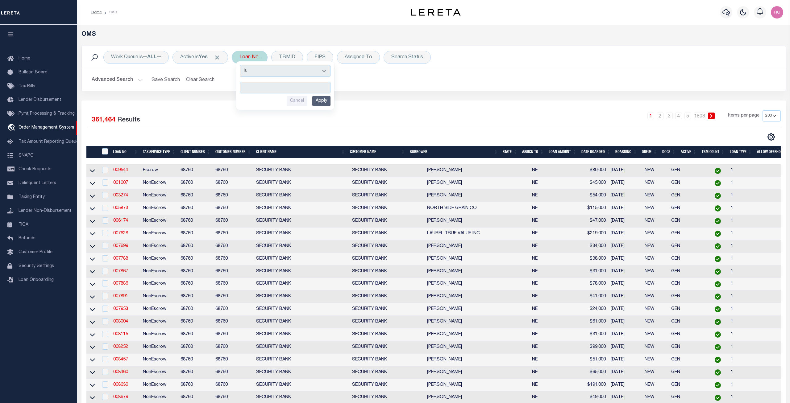
type input "11473280"
click at [330, 101] on input "Apply" at bounding box center [321, 101] width 18 height 10
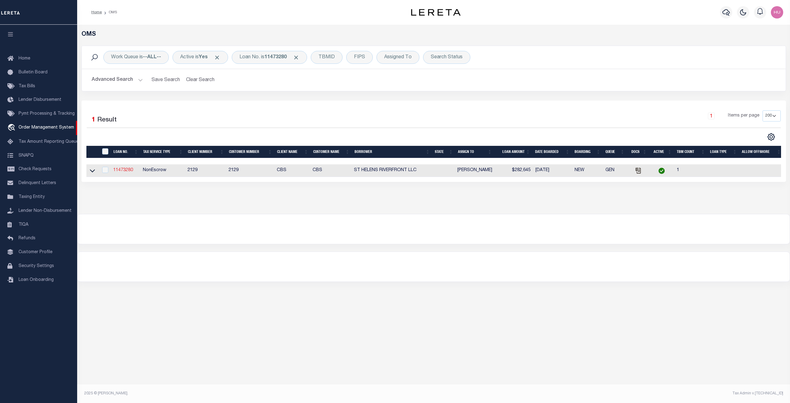
click at [125, 170] on link "11473280" at bounding box center [123, 170] width 20 height 4
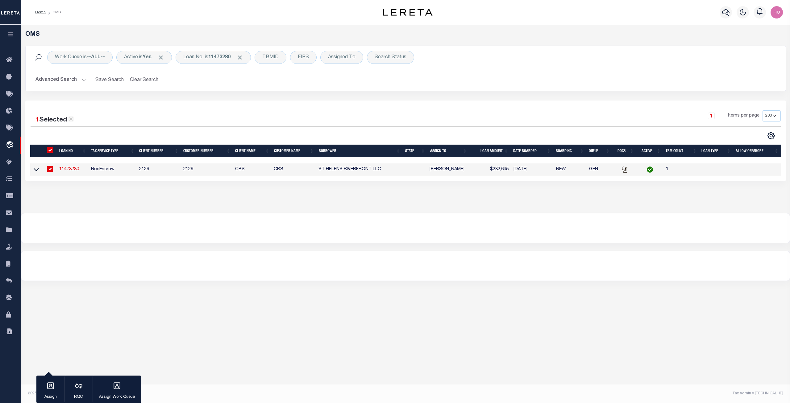
type input "11473280"
type input "ST HELENS RIVERFRONT LLC"
select select
type input "[STREET_ADDRESS][PERSON_NAME]"
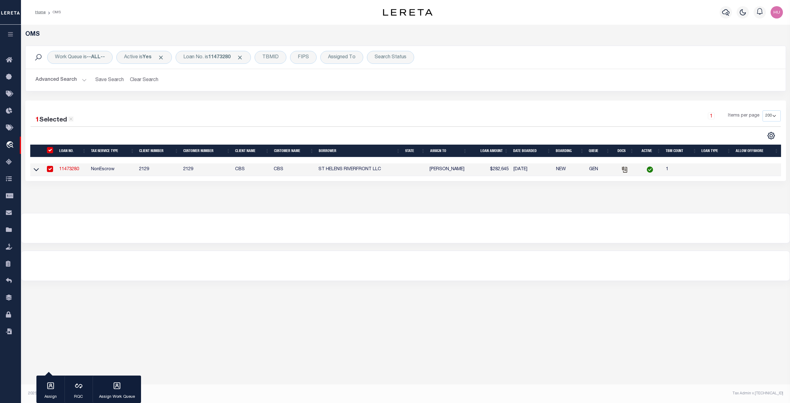
type input "[GEOGRAPHIC_DATA], [GEOGRAPHIC_DATA] 97231"
select select "10"
select select "NonEscrow"
select select
type input "5254"
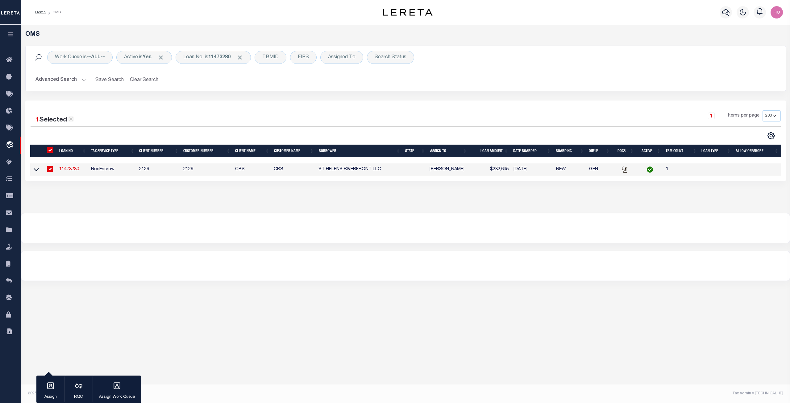
select select "4777"
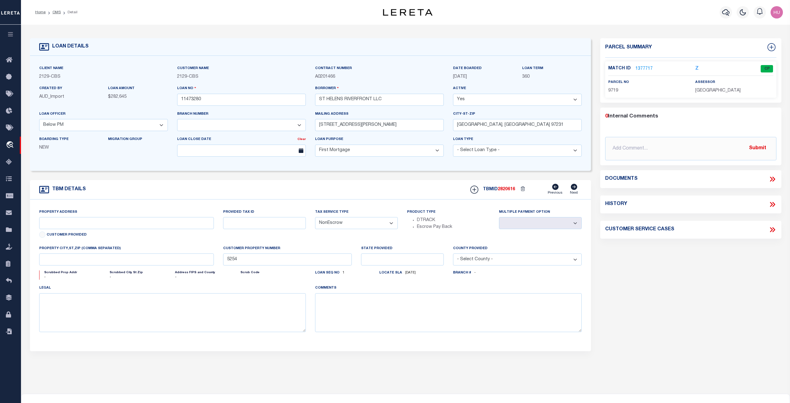
click at [645, 70] on link "1377717" at bounding box center [643, 69] width 17 height 6
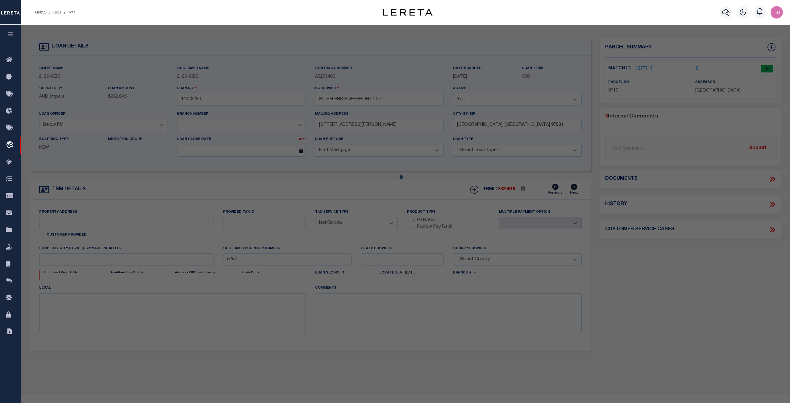
checkbox input "false"
select select "CP"
type input "ST HELENS RIVERFRONT LLC"
select select
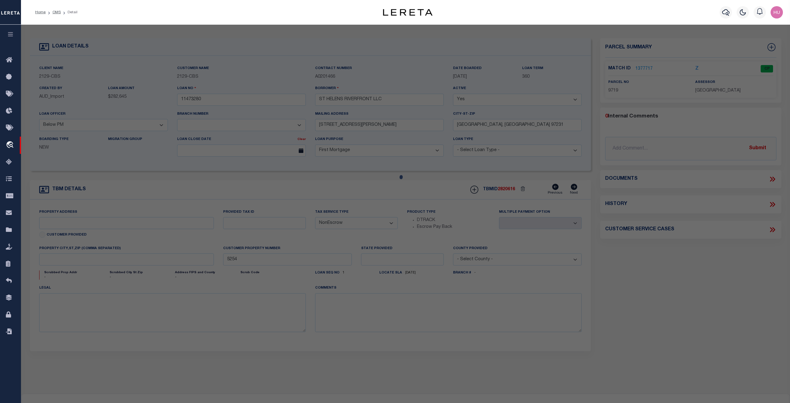
type input "313 STRAND ST STE A &B, 315 & 317 STRAND ST"
type input "OR"
type textarea "ST HELENS Block - 10 Lot - "13, PT 12,14" Map#: 4N1W03-BD-00200 Code - Tax #: 0…"
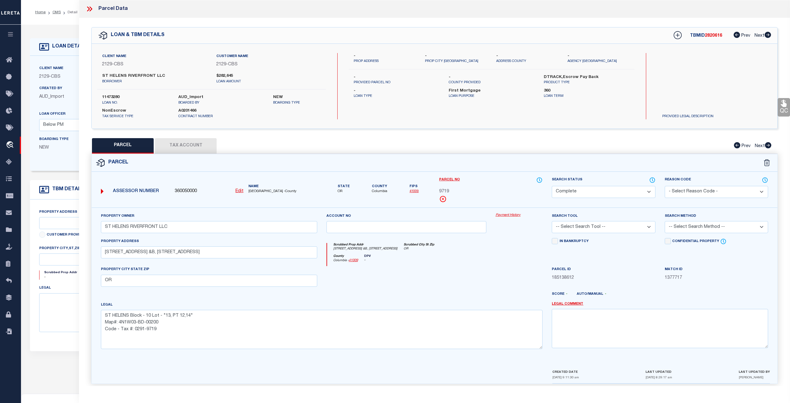
click at [202, 143] on button "Tax Account" at bounding box center [186, 145] width 62 height 15
select select "100"
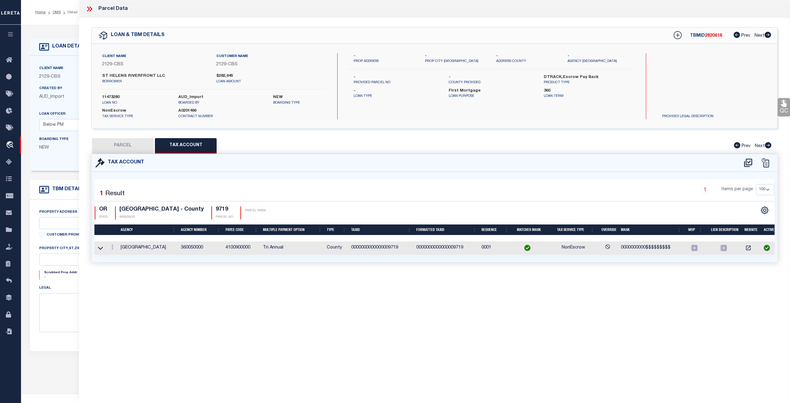
select select "3334"
click at [135, 144] on button "PARCEL" at bounding box center [123, 145] width 62 height 15
select select "AS"
checkbox input "false"
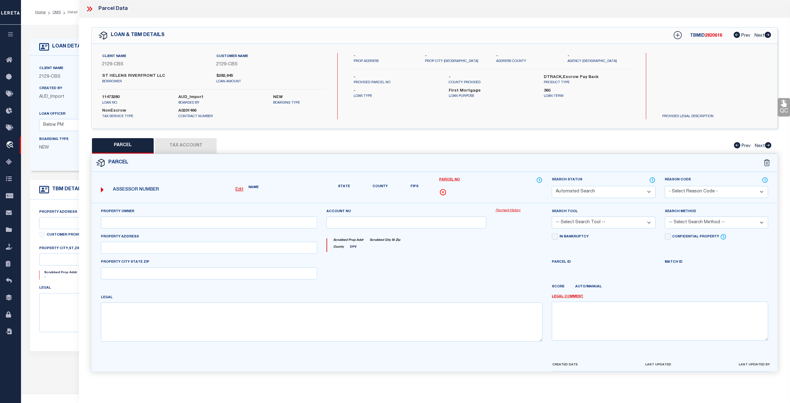
select select "CP"
type input "ST HELENS RIVERFRONT LLC"
select select
type input "[STREET_ADDRESS] &B, [STREET_ADDRESS]"
type input "OR"
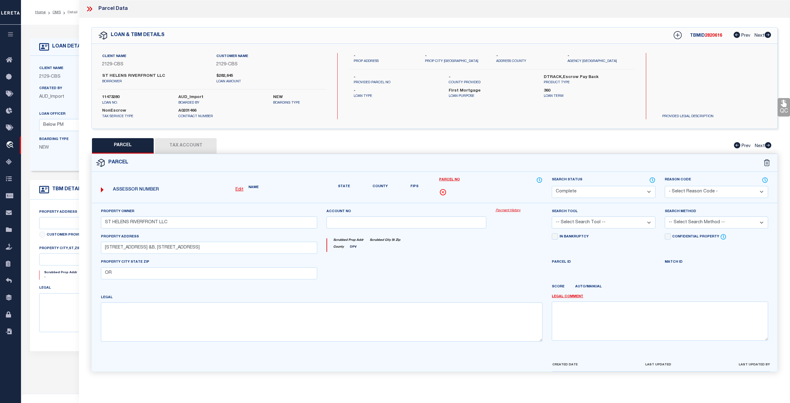
type textarea "ST HELENS Block - 10 Lot - "13, PT 12,14" Map#: 4N1W03-BD-00200 Code - Tax #: 0…"
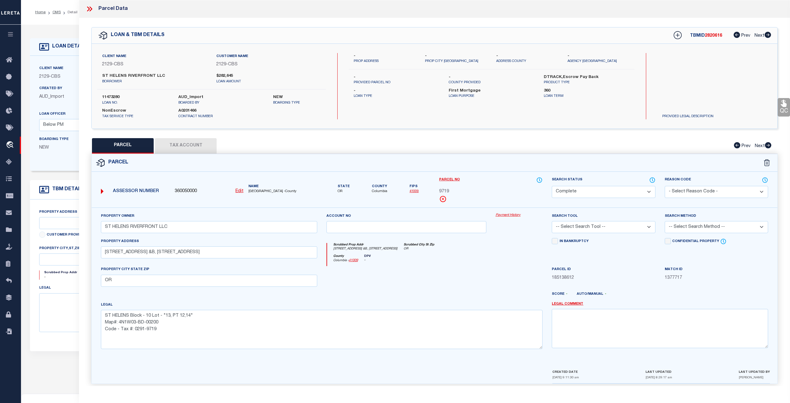
click at [507, 209] on div "Property Owner ST HELENS RIVERFRONT LLC Account no Payment History Search Tool …" at bounding box center [435, 288] width 686 height 161
click at [510, 217] on link "Payment History" at bounding box center [519, 215] width 47 height 5
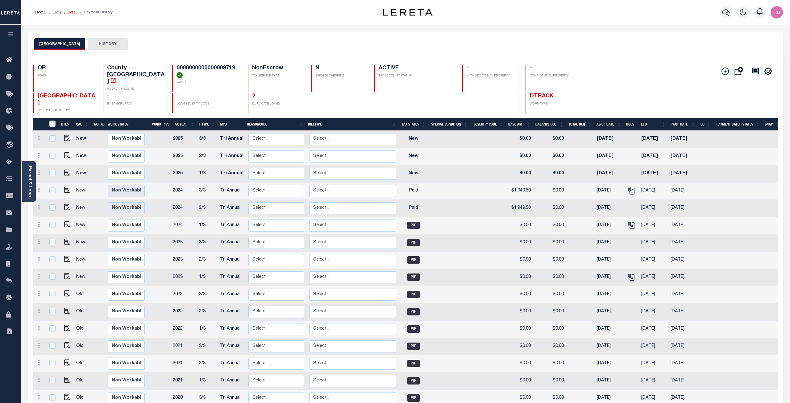
click at [71, 11] on link "Detail" at bounding box center [73, 12] width 10 height 4
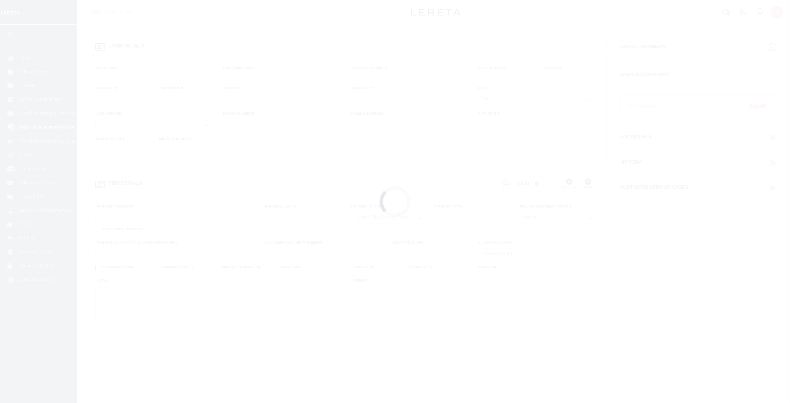
type input "11473280"
type input "ST HELENS RIVERFRONT LLC"
select select
type input "[STREET_ADDRESS][PERSON_NAME]"
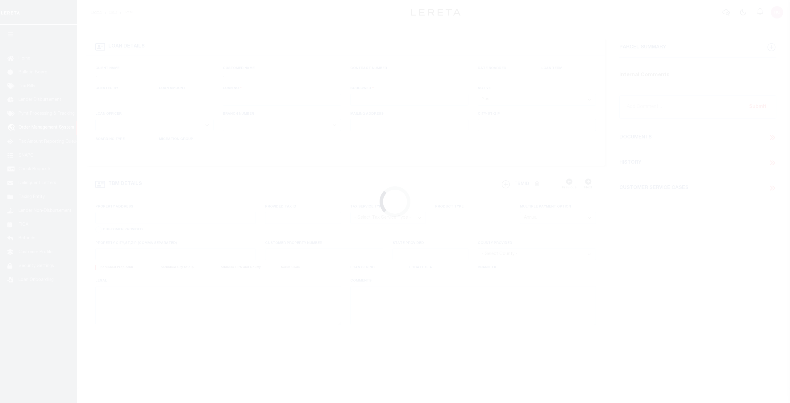
type input "[GEOGRAPHIC_DATA], [GEOGRAPHIC_DATA] 97231"
select select "10"
select select "NonEscrow"
select select "4777"
select select "3334"
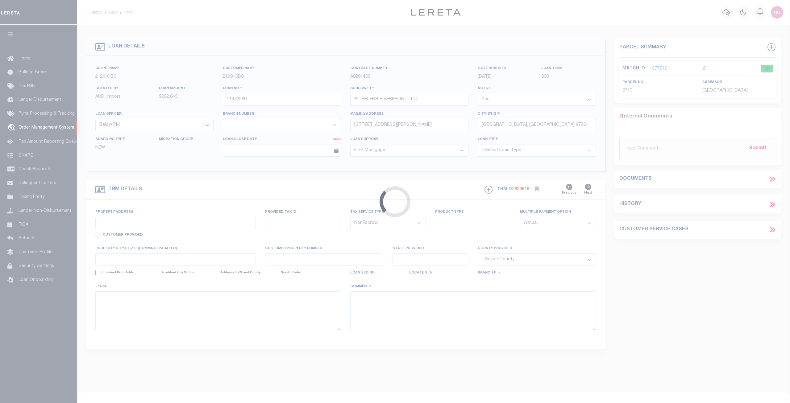
select select
type input "5254"
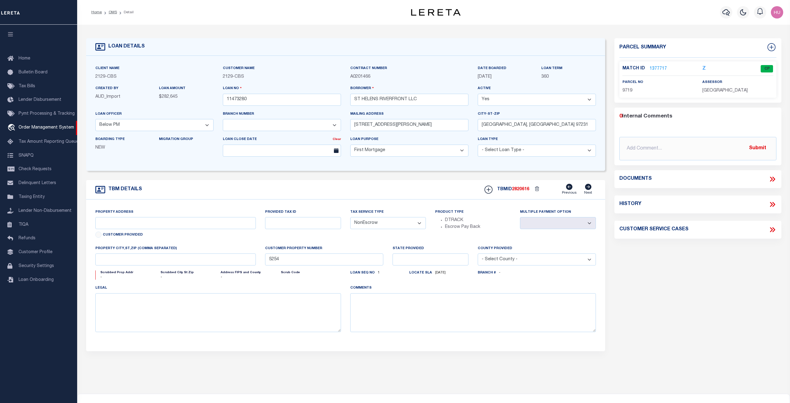
click at [658, 67] on link "1377717" at bounding box center [657, 69] width 17 height 6
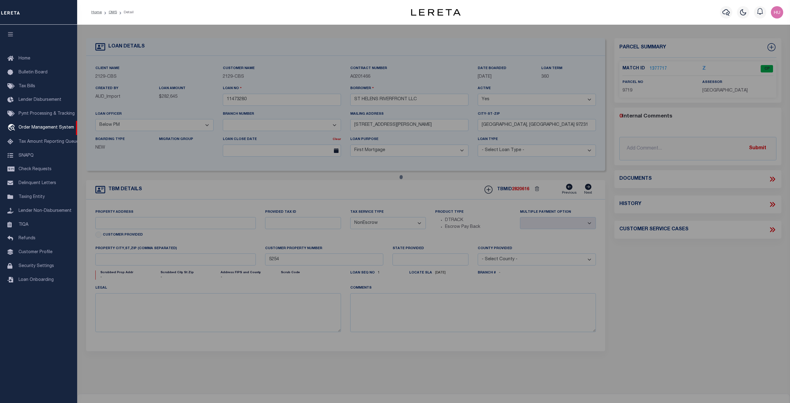
checkbox input "false"
select select "CP"
type input "ST HELENS RIVERFRONT LLC"
select select
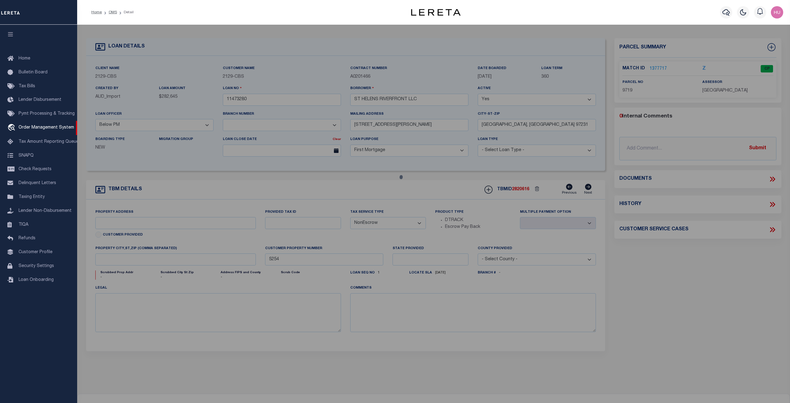
type input "313 STRAND ST STE A &B, 315 & 317 STRAND ST"
type input "OR"
type textarea "ST HELENS Block - 10 Lot - "13, PT 12,14" Map#: 4N1W03-BD-00200 Code - Tax #: 0…"
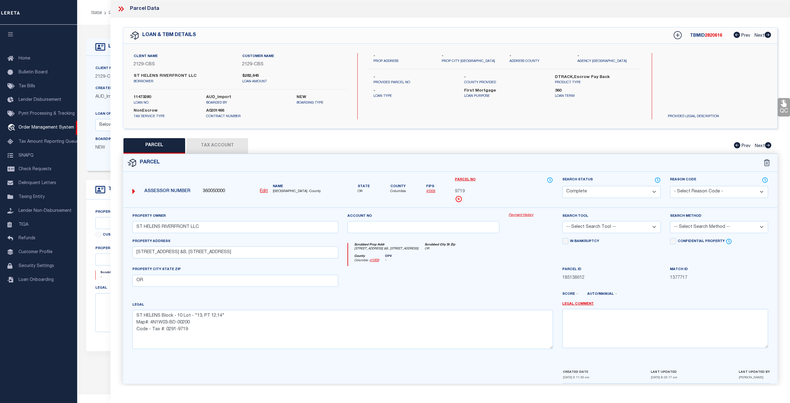
click at [513, 215] on link "Payment History" at bounding box center [530, 215] width 44 height 5
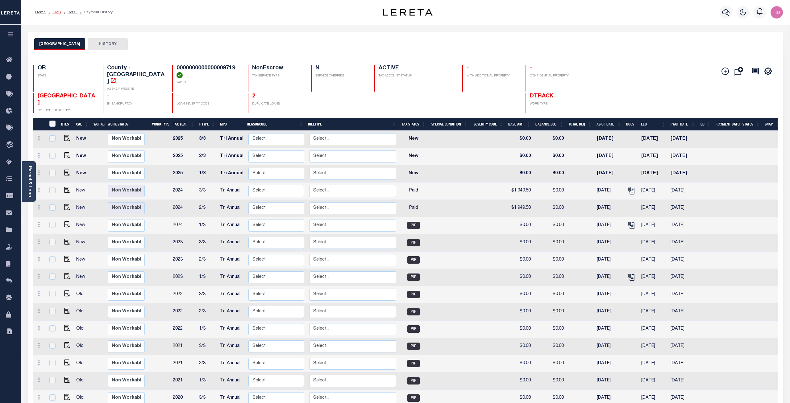
click at [56, 13] on link "OMS" at bounding box center [56, 12] width 8 height 4
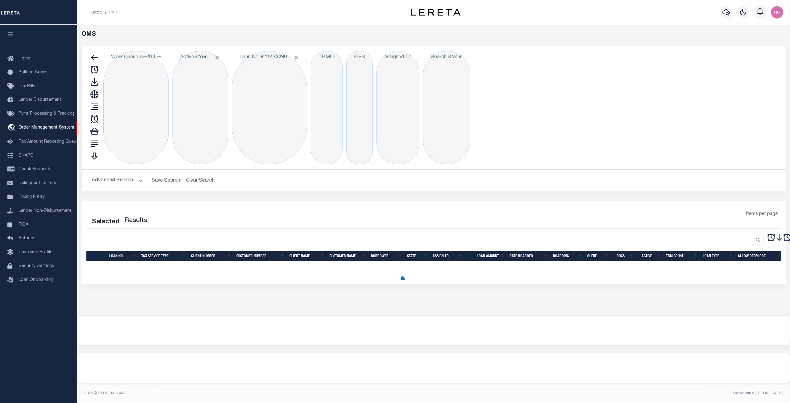
select select "200"
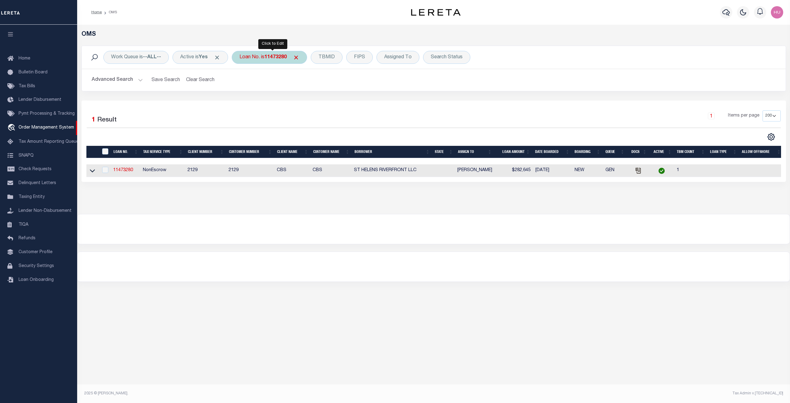
click at [272, 55] on b "11473280" at bounding box center [275, 57] width 22 height 5
click at [325, 102] on input "Apply" at bounding box center [321, 101] width 18 height 10
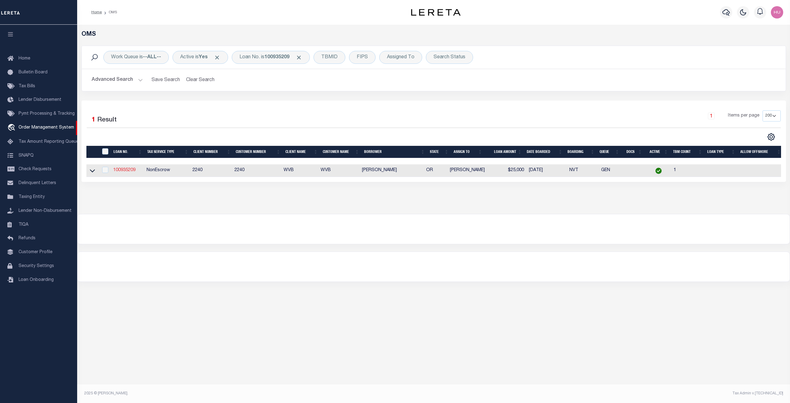
click at [127, 172] on link "100935209" at bounding box center [124, 170] width 22 height 4
checkbox input "true"
type input "100935209"
type input "[PERSON_NAME]"
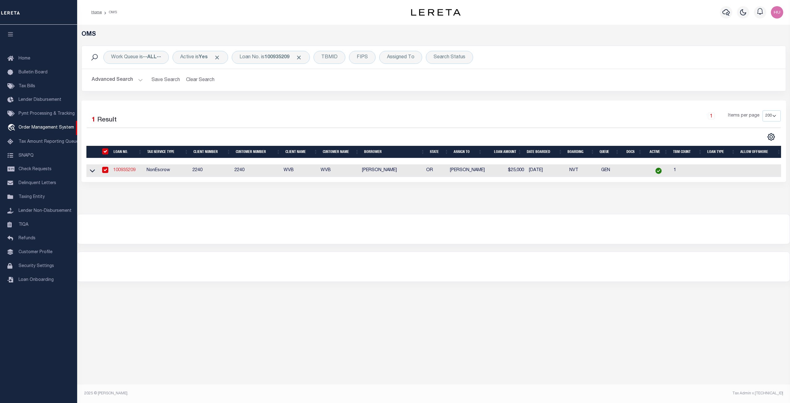
select select
select select "NonEscrow"
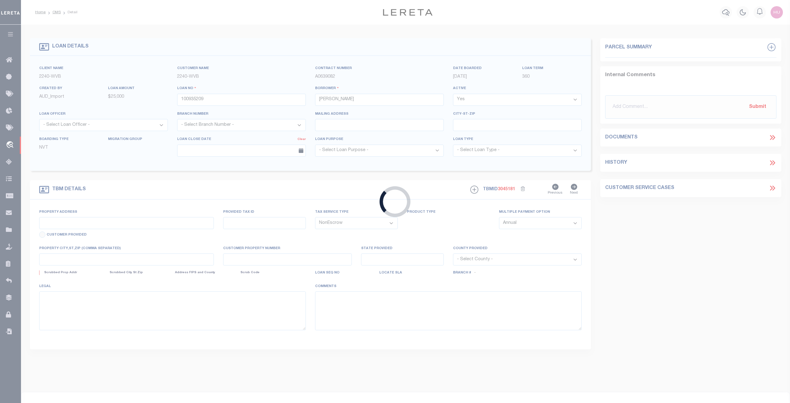
type input "[STREET_ADDRESS]"
type input "0000000000000004814"
type input "Scappoose OR 97056 4030"
type input "OR"
select select
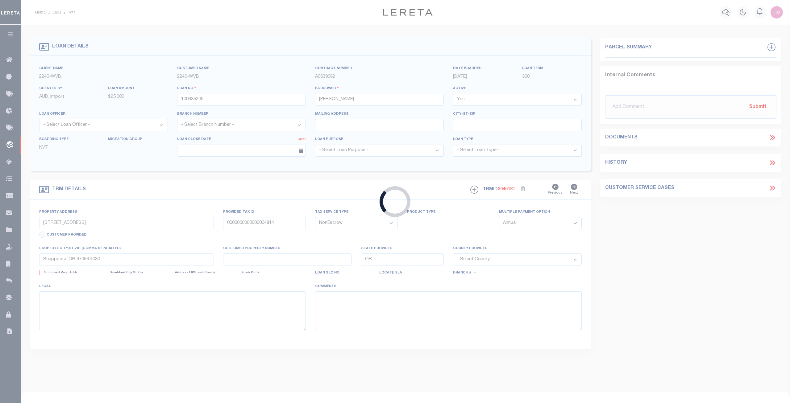
type textarea "Liability subject to parcel provided"
select select "3"
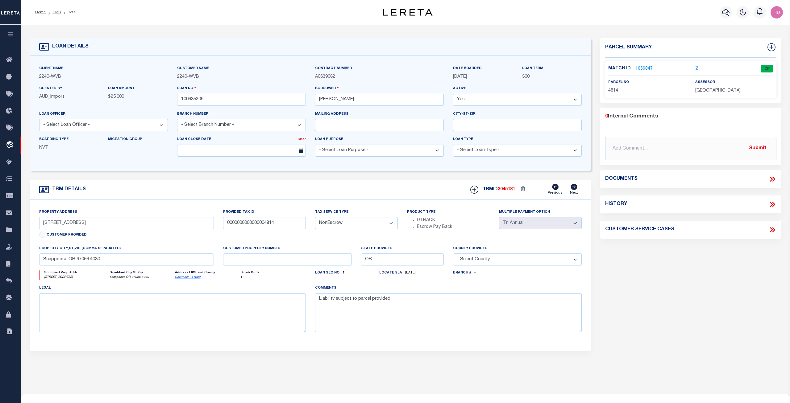
click at [640, 68] on link "1659047" at bounding box center [643, 69] width 17 height 6
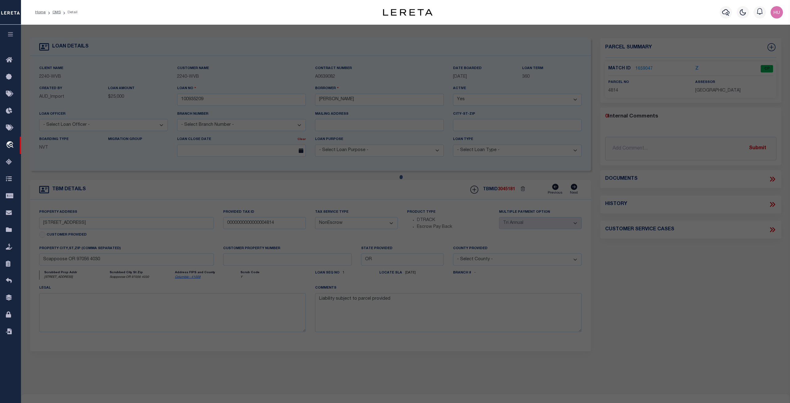
checkbox input "false"
select select "CP"
type input "RADESTAM-HIGHT SANDRA M"
type input "33278 SW MEADOWBROOK DR S"
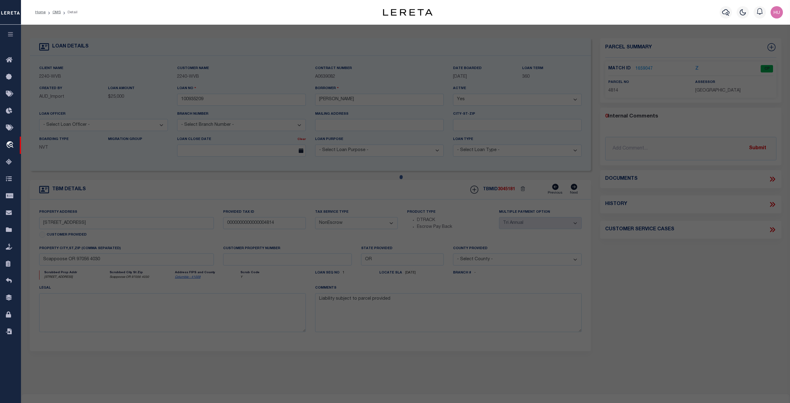
type input "SCAPPOOSE OR"
type textarea "[GEOGRAPHIC_DATA] Lot - 14"
type textarea "Tax ID Special Project"
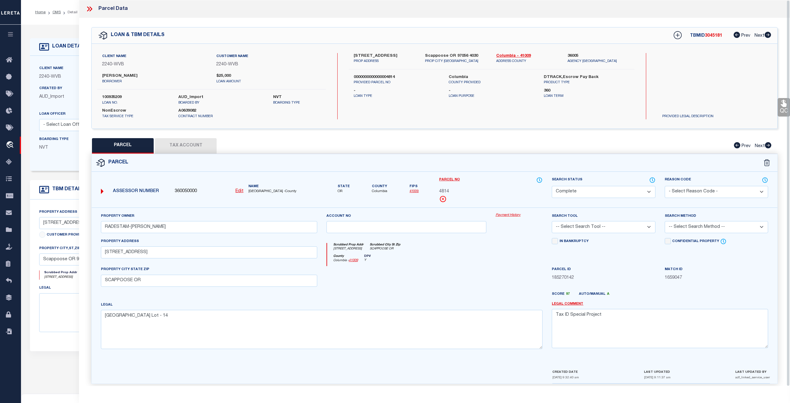
click at [504, 214] on link "Payment History" at bounding box center [519, 215] width 47 height 5
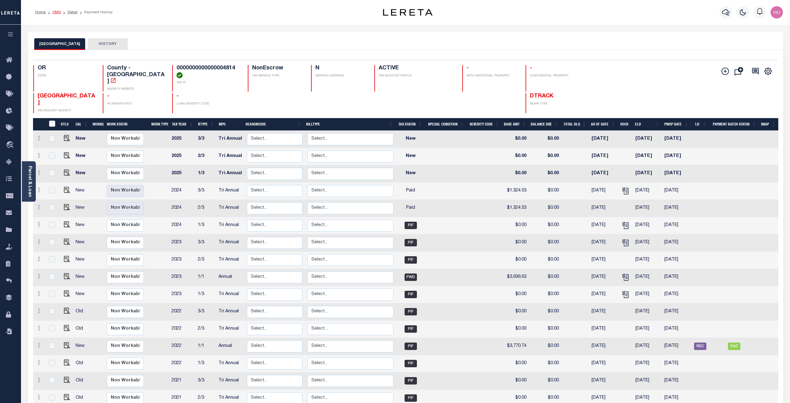
click at [54, 12] on link "OMS" at bounding box center [56, 12] width 8 height 4
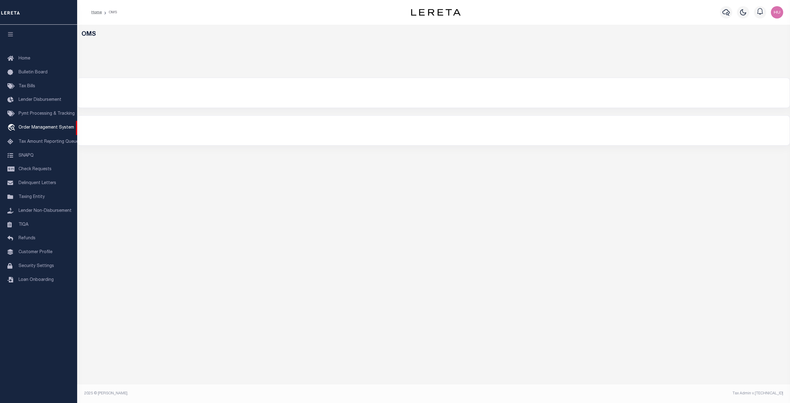
select select "200"
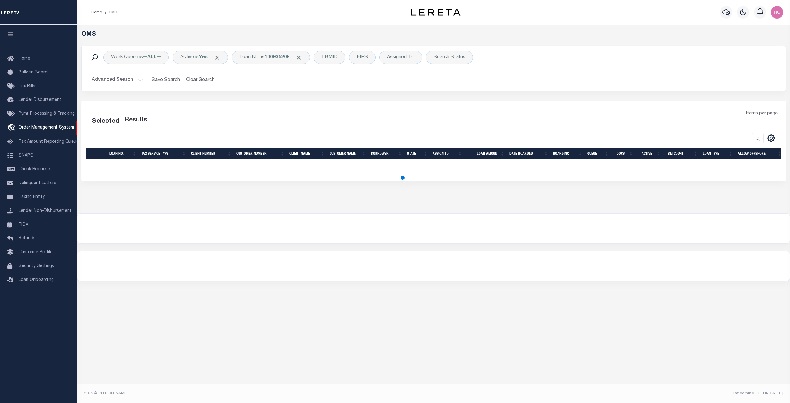
select select "200"
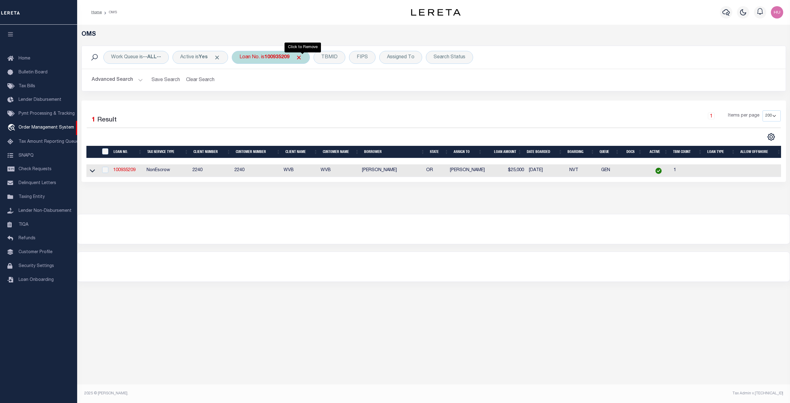
click at [302, 59] on span "Click to Remove" at bounding box center [299, 57] width 6 height 6
click at [255, 58] on div "Loan No." at bounding box center [250, 57] width 36 height 13
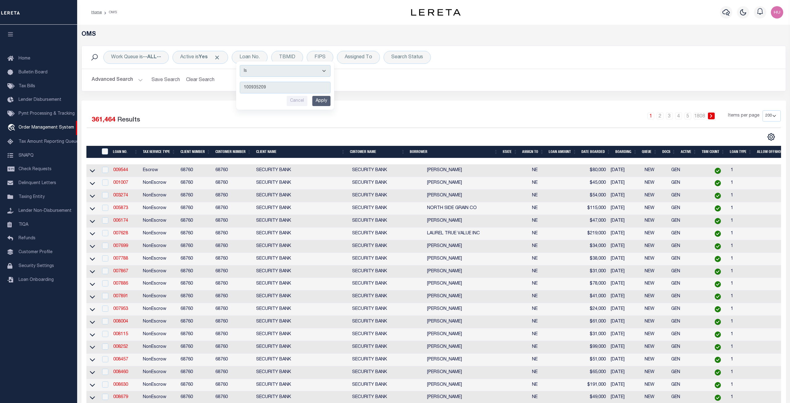
type input "100935209"
click at [327, 102] on input "Apply" at bounding box center [321, 101] width 18 height 10
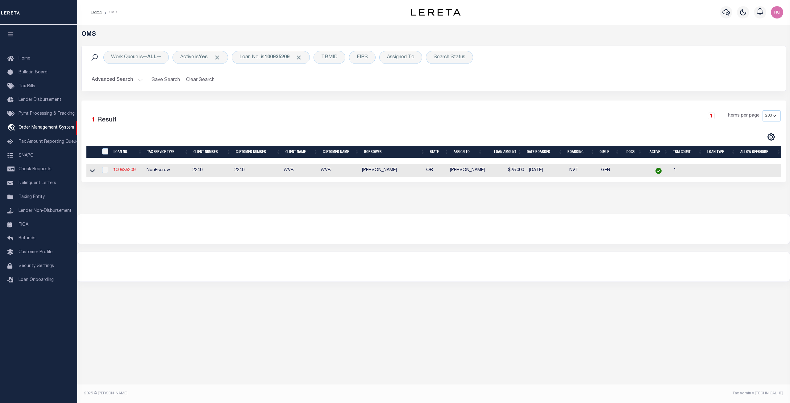
click at [125, 170] on link "100935209" at bounding box center [124, 170] width 22 height 4
checkbox input "true"
type input "100935209"
type input "[PERSON_NAME]"
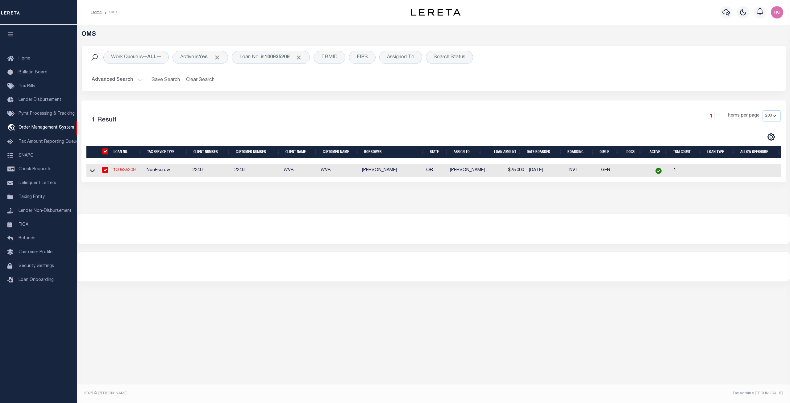
select select
select select "NonEscrow"
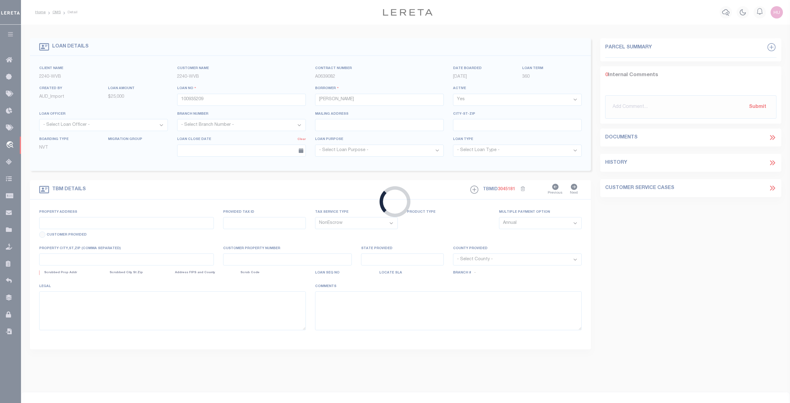
type input "33278 SW Meadowbrook Dr."
type input "0000000000000004814"
type input "Scappoose OR 97056 4030"
type input "OR"
select select
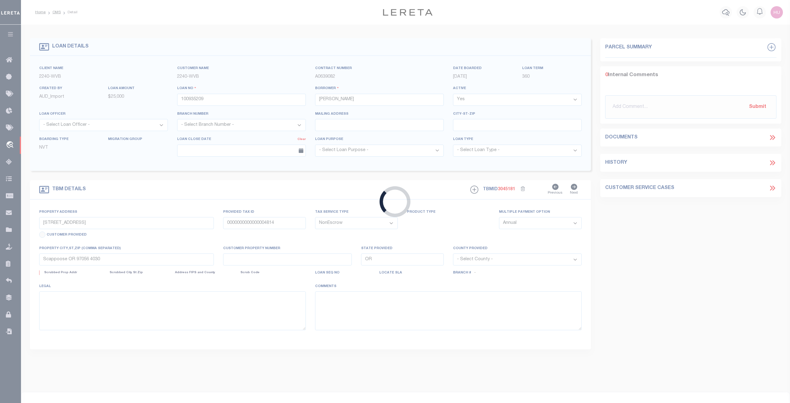
type textarea "Liability subject to parcel provided"
select select "3"
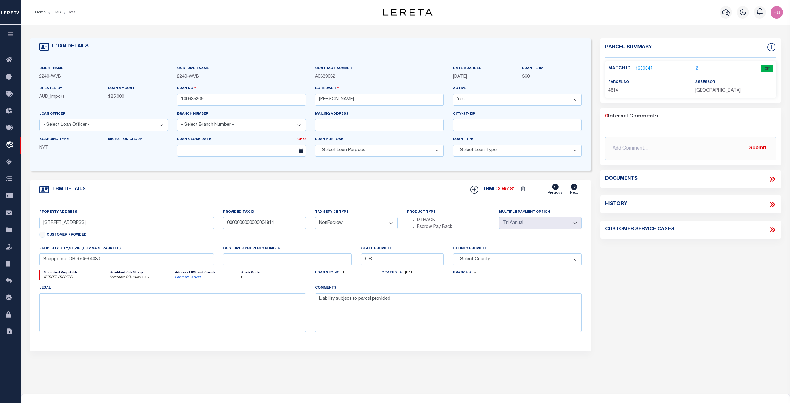
click at [646, 66] on link "1659047" at bounding box center [643, 69] width 17 height 6
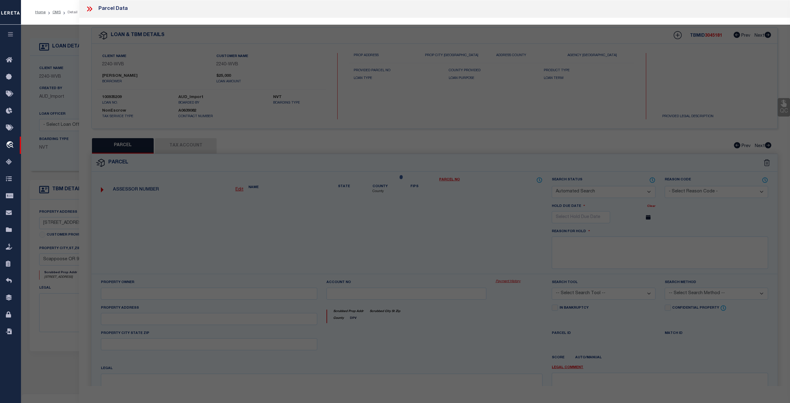
checkbox input "false"
select select "CP"
type input "RADESTAM-HIGHT SANDRA M"
type input "33278 SW MEADOWBROOK DR S"
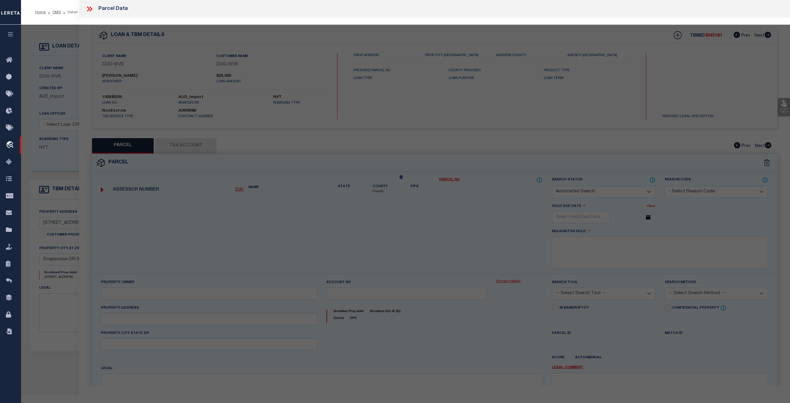
type input "SCAPPOOSE OR"
type textarea "MEADOWBROOK ESTATES Lot - 14"
type textarea "Tax ID Special Project"
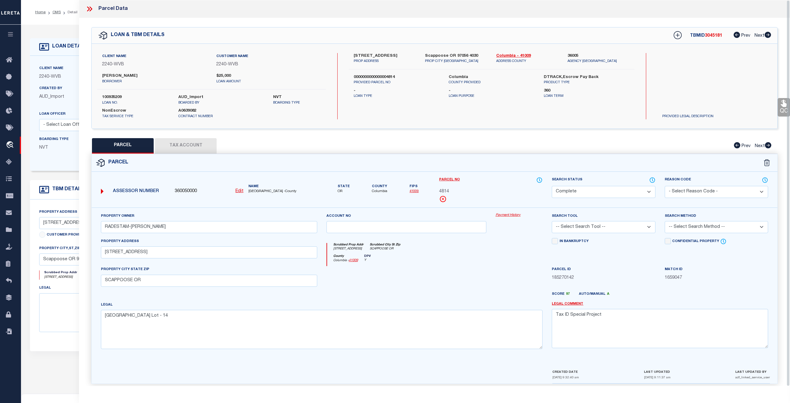
click at [508, 217] on link "Payment History" at bounding box center [519, 215] width 47 height 5
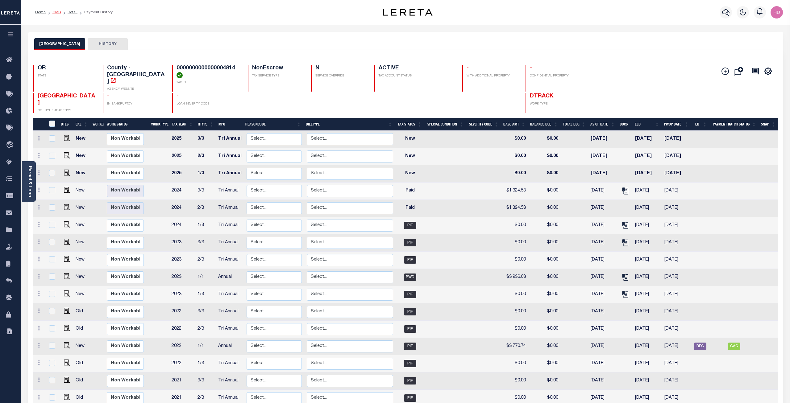
click at [57, 11] on link "OMS" at bounding box center [56, 12] width 8 height 4
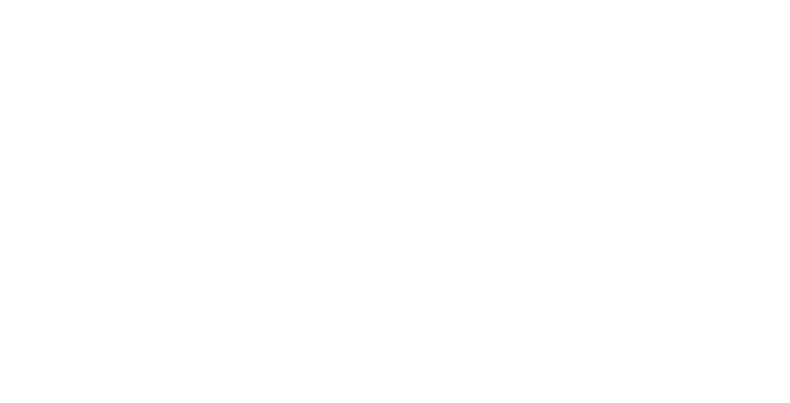
select select "200"
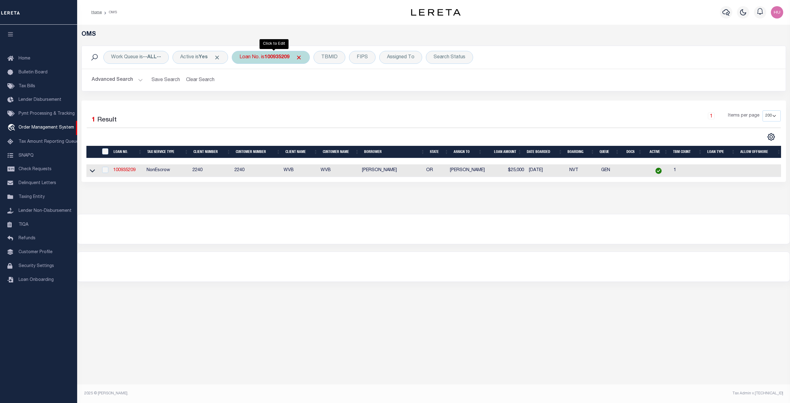
click at [252, 62] on div "Loan No. is 100935209" at bounding box center [271, 57] width 78 height 13
type input "07179019550-0001"
click at [320, 101] on input "Apply" at bounding box center [321, 101] width 18 height 10
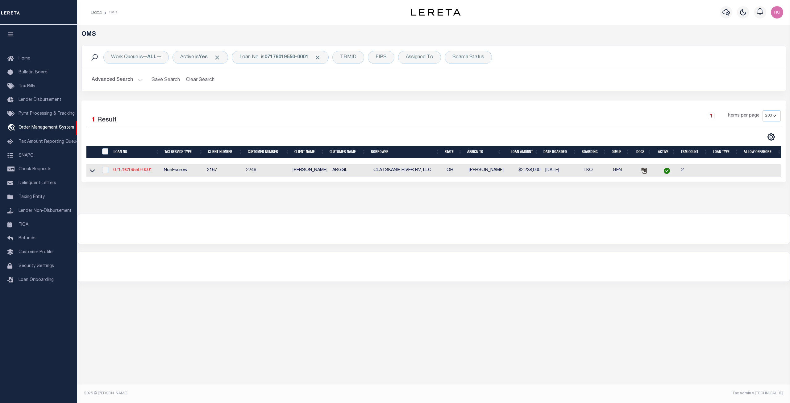
click at [138, 170] on link "07179019550-0001" at bounding box center [132, 170] width 39 height 4
type input "07179019550-0001"
type input "CLATSKANIE RIVER RV, LLC"
select select
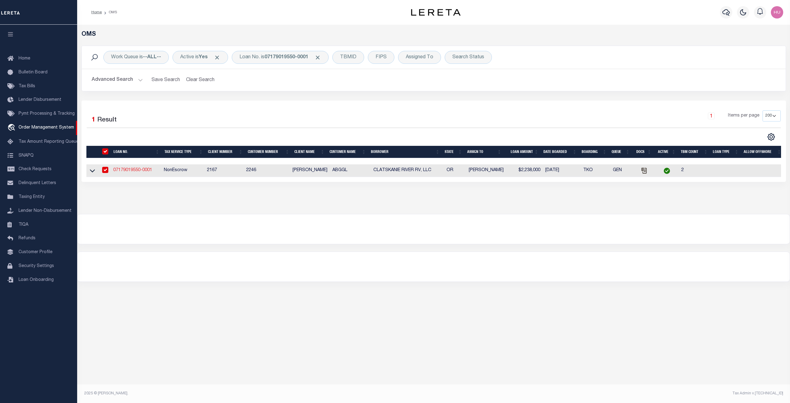
select select
select select "NonEscrow"
type input "1309 SWEDETOWN ROAD"
type input "434863"
type input "CLATSKANIE, OR 97016"
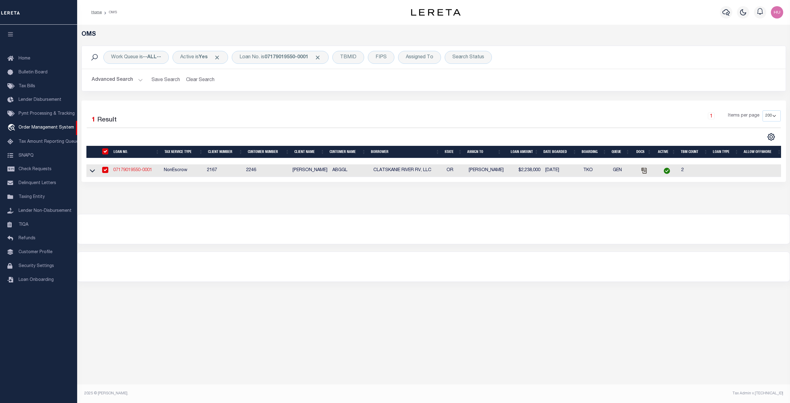
type input "OR"
select select
select select "14119"
select select "5539"
select select "3"
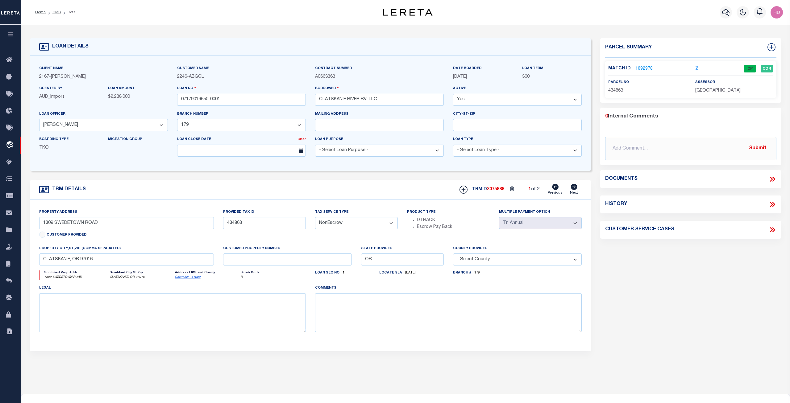
click at [638, 65] on p "1692978" at bounding box center [643, 68] width 17 height 7
click at [640, 68] on link "1692978" at bounding box center [643, 69] width 17 height 6
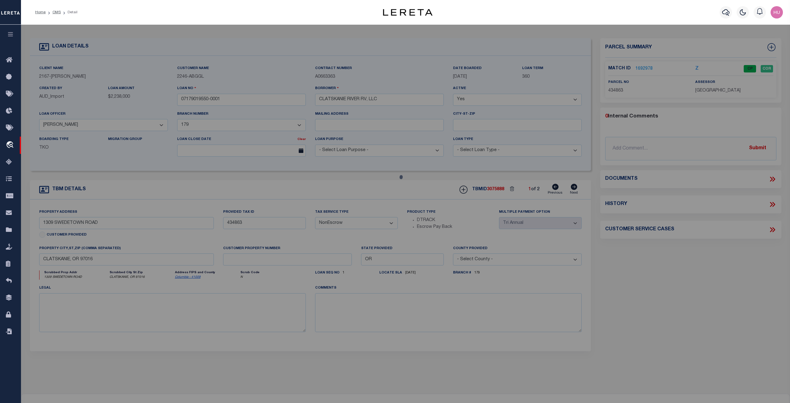
checkbox input "false"
select select "CP"
type input "CLATSKANIE RIVER RV LLC"
type input "1309 SWEDETOWN RD"
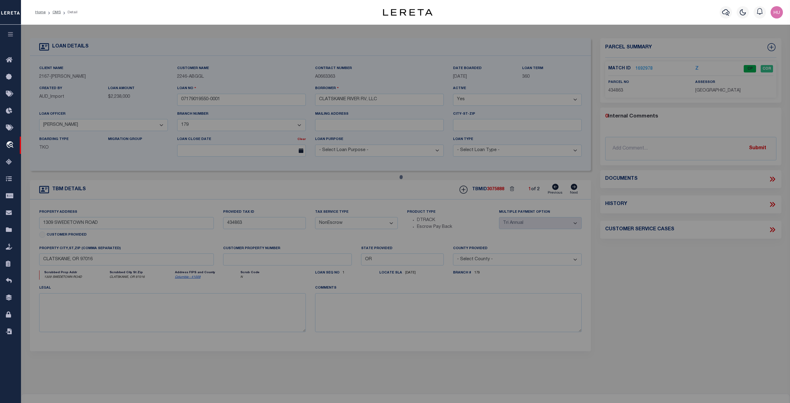
type input "CLATSKANIE OR 97016"
type textarea "Tax ID Special Project"
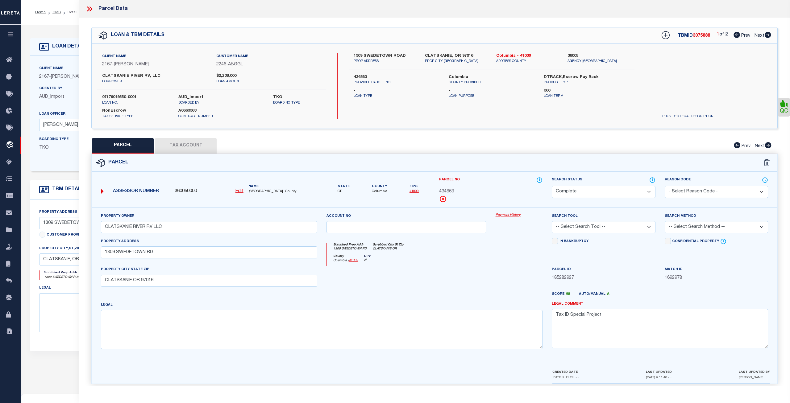
click at [514, 215] on link "Payment History" at bounding box center [519, 215] width 47 height 5
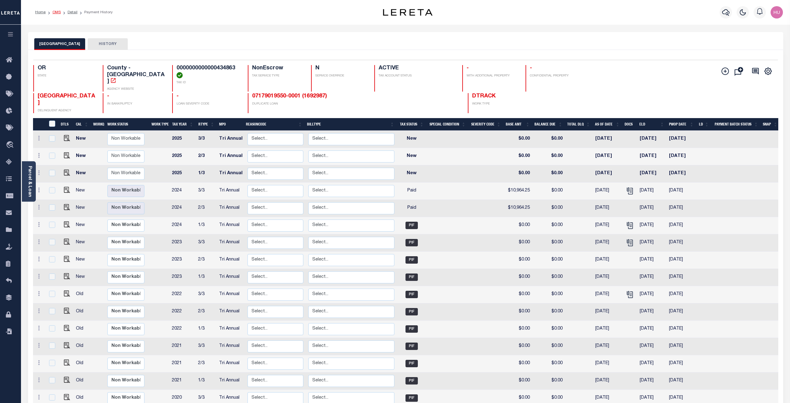
click at [57, 11] on link "OMS" at bounding box center [56, 12] width 8 height 4
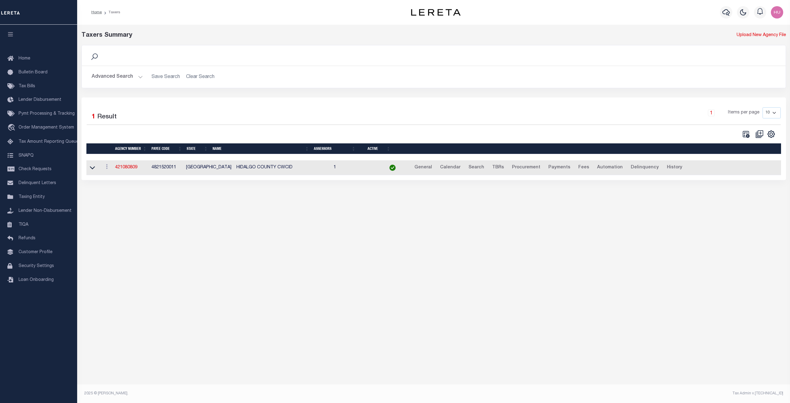
click at [140, 77] on button "Advanced Search" at bounding box center [117, 77] width 51 height 12
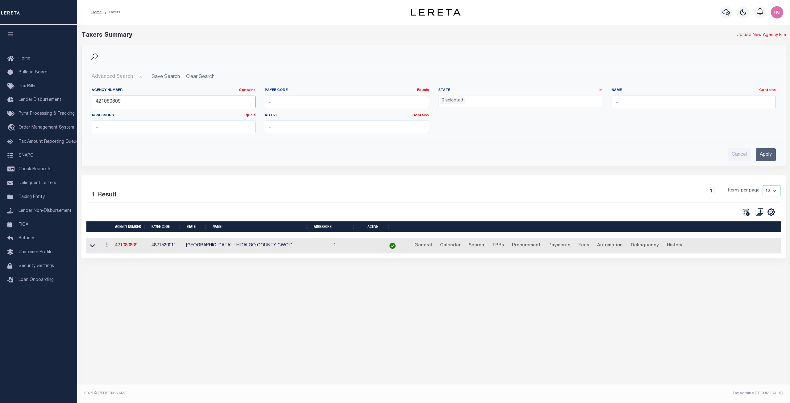
drag, startPoint x: 198, startPoint y: 100, endPoint x: 79, endPoint y: 99, distance: 119.4
click at [92, 99] on input "421080809" at bounding box center [174, 102] width 164 height 13
click at [763, 155] on input "Apply" at bounding box center [766, 154] width 20 height 13
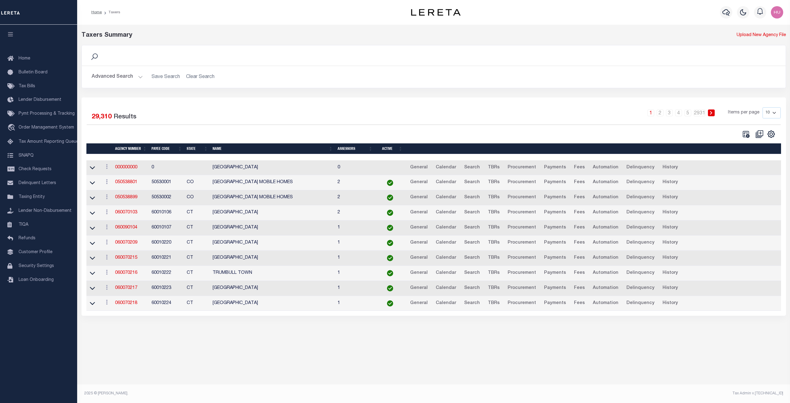
click at [762, 107] on select "10 25 50 100" at bounding box center [771, 112] width 18 height 11
select select "100"
click option "100" at bounding box center [0, 0] width 0 height 0
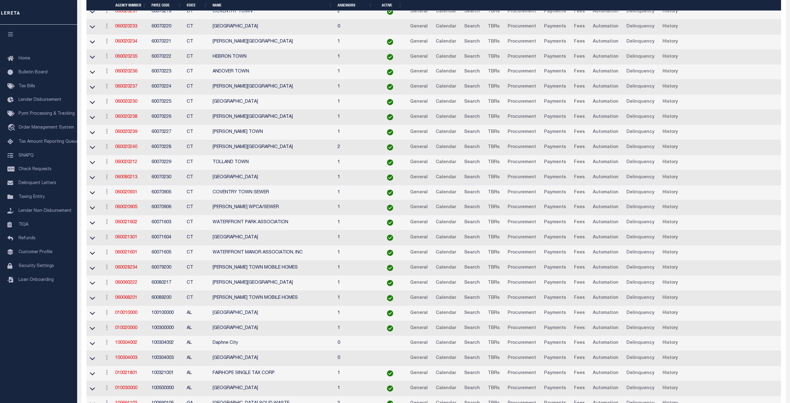
scroll to position [1039, 0]
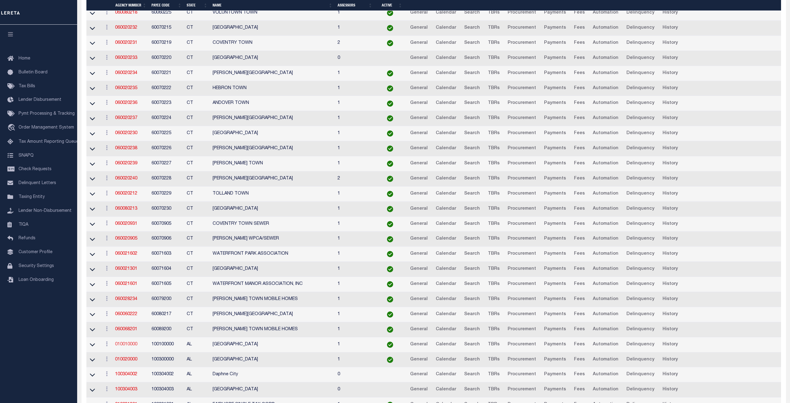
click at [122, 346] on link "010010000" at bounding box center [126, 344] width 22 height 4
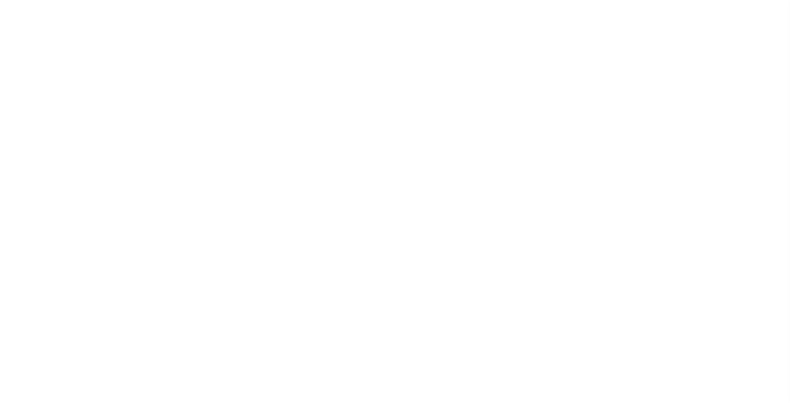
select select
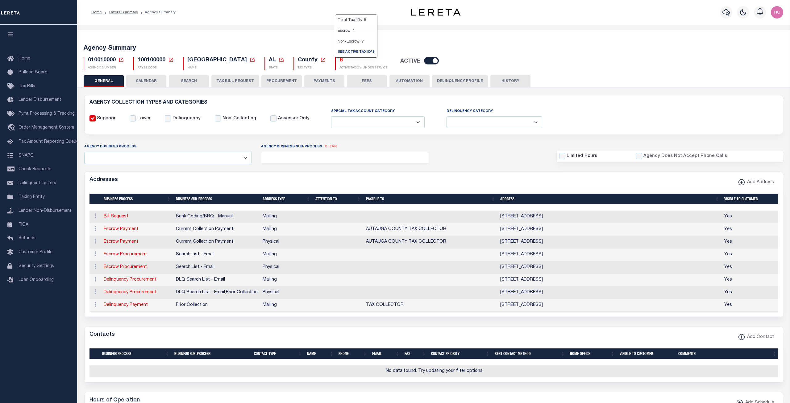
click at [339, 61] on h5 "8" at bounding box center [363, 60] width 48 height 7
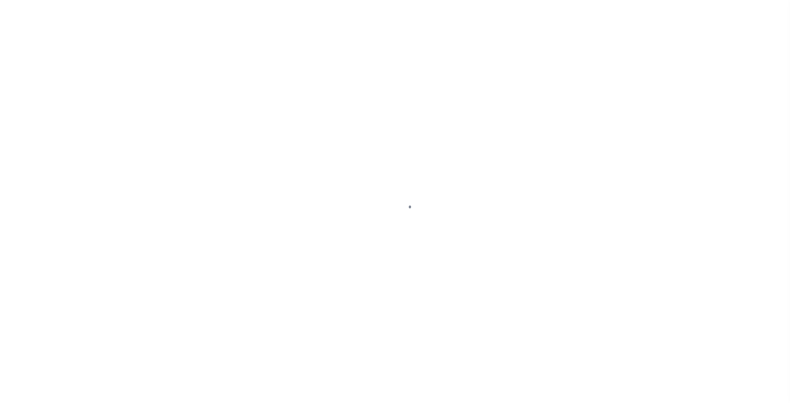
select select "100"
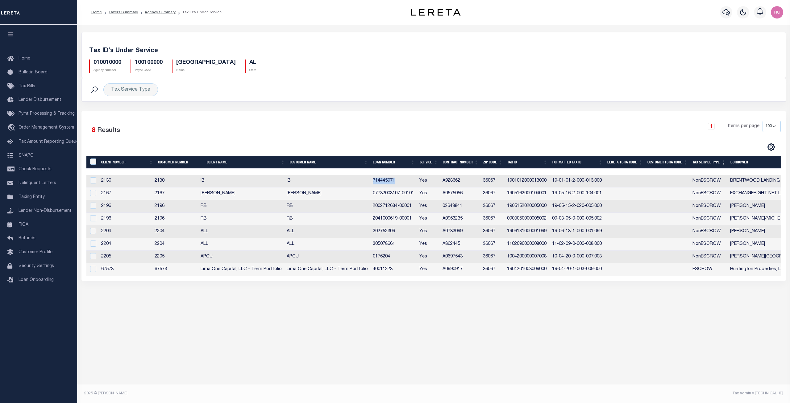
drag, startPoint x: 398, startPoint y: 182, endPoint x: 371, endPoint y: 182, distance: 26.5
click at [371, 182] on td "714445971" at bounding box center [393, 181] width 47 height 13
checkbox input "true"
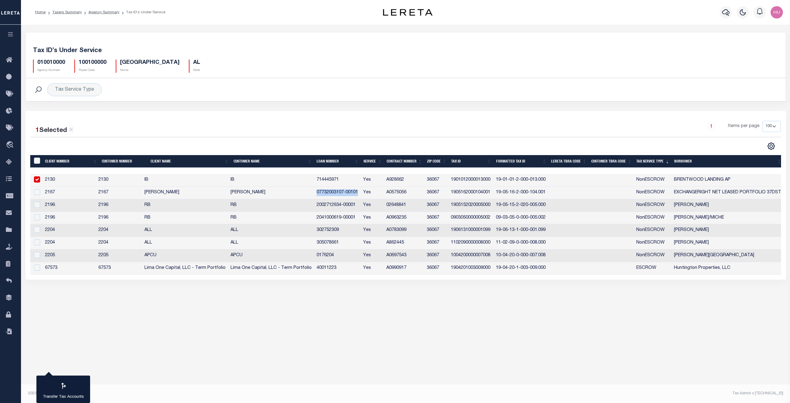
drag, startPoint x: 360, startPoint y: 194, endPoint x: 316, endPoint y: 195, distance: 44.1
click at [316, 195] on td "07732003107-00101" at bounding box center [337, 193] width 47 height 13
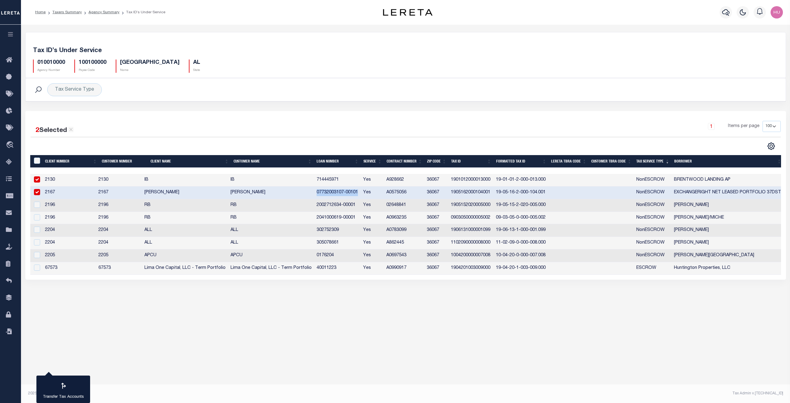
checkbox input "true"
copy td "07732003107-00101"
drag, startPoint x: 358, startPoint y: 206, endPoint x: 316, endPoint y: 206, distance: 41.3
click at [316, 206] on td "2002712634-00001" at bounding box center [337, 205] width 47 height 13
checkbox input "true"
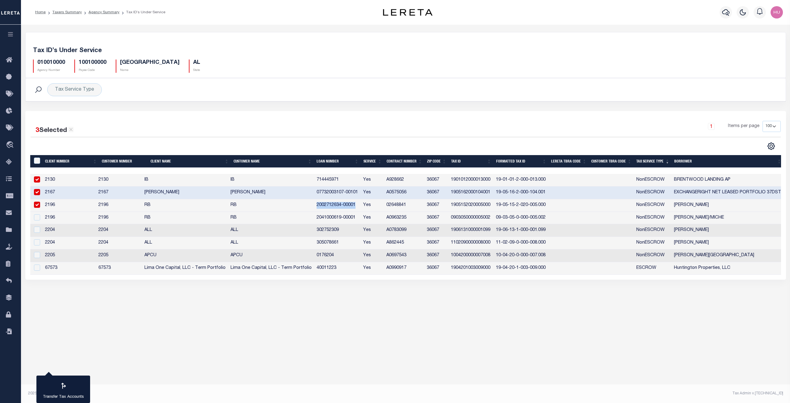
copy td "2002712634-00001"
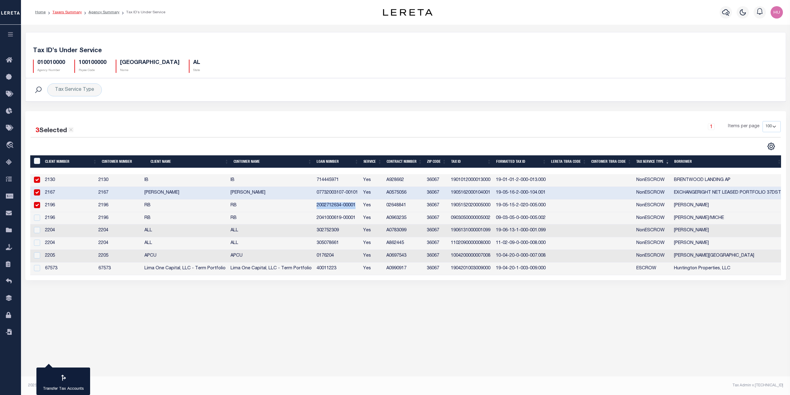
click at [72, 11] on link "Taxers Summary" at bounding box center [66, 12] width 29 height 4
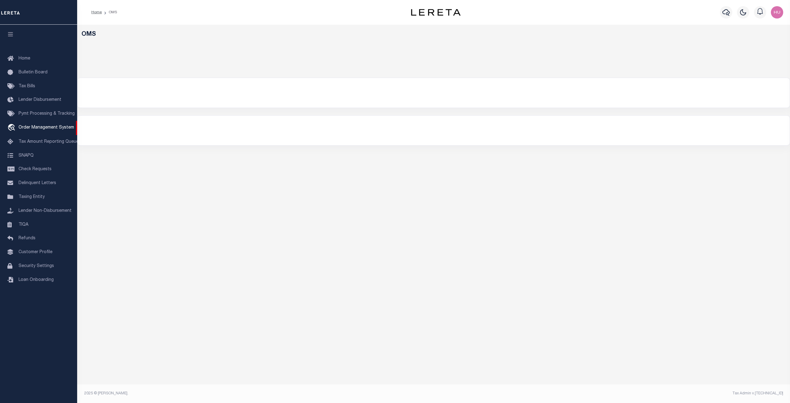
select select "200"
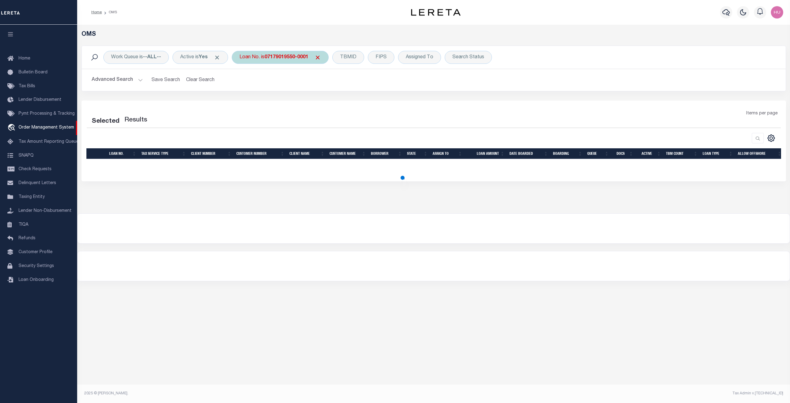
select select "200"
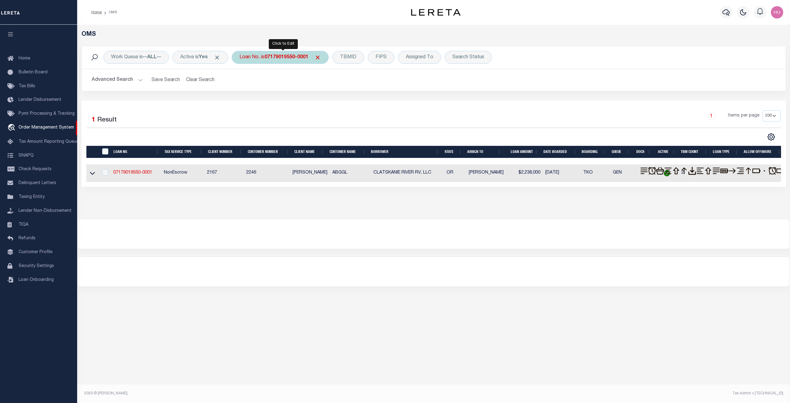
click at [279, 56] on b "07179019550-0001" at bounding box center [286, 57] width 44 height 5
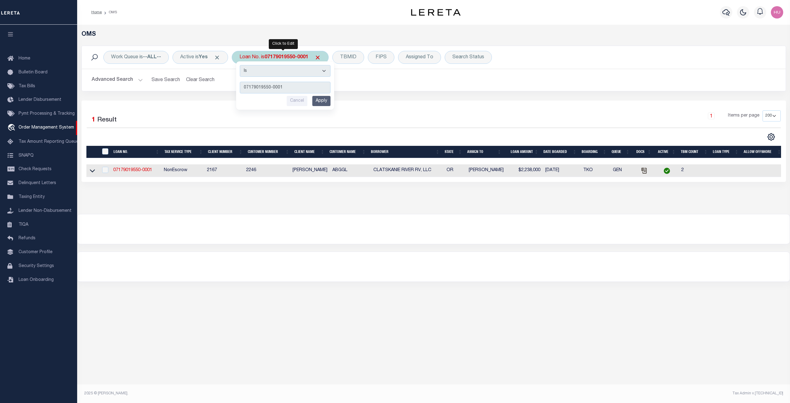
type input "714445971"
click at [324, 101] on input "Apply" at bounding box center [321, 101] width 18 height 10
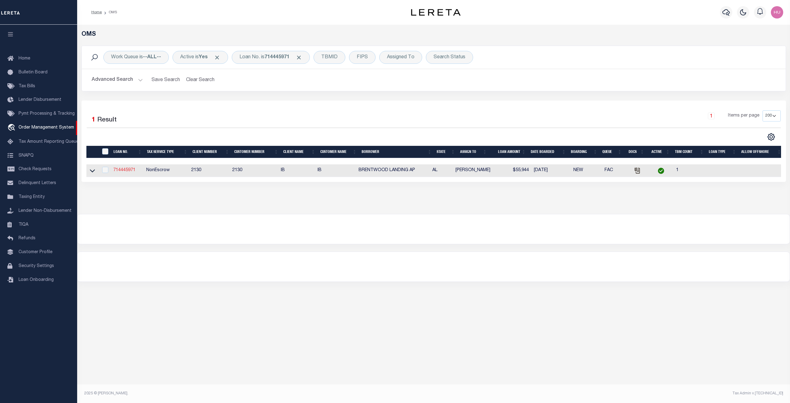
click at [124, 171] on link "714445971" at bounding box center [124, 170] width 22 height 4
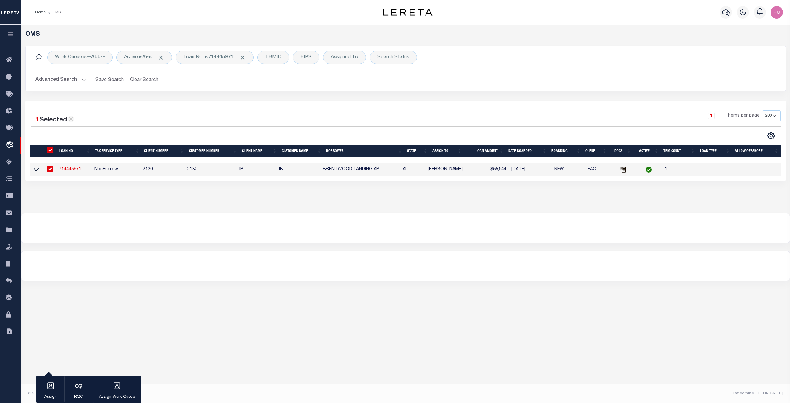
type input "714445971"
type input "BRENTWOOD LANDING AP"
select select
type input "445 DEXTER AVE STE 10025"
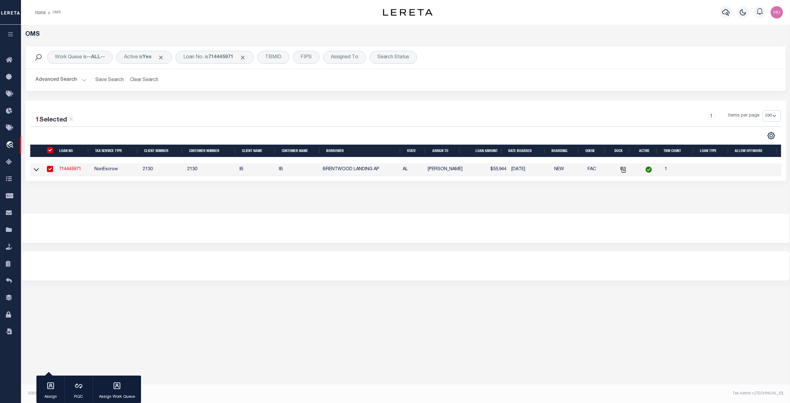
type input "MONTGOMERY AL 36104"
select select "10"
select select "NonEscrow"
type input "581 COVERED BRIDGE PKWY"
select select
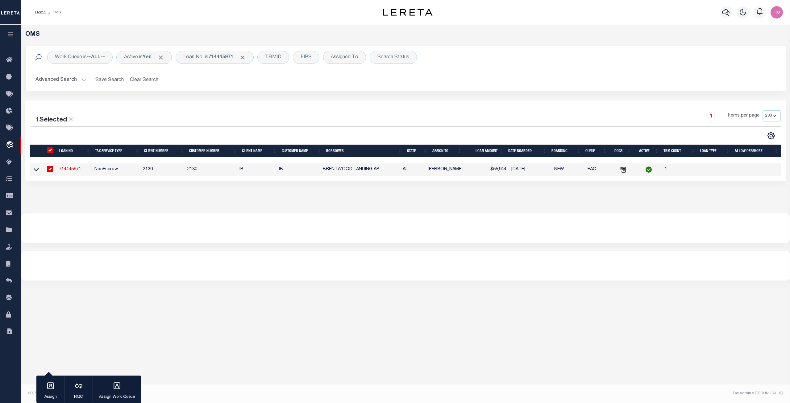
type input "PRATTVILLE AL 36066"
type input "144346"
type input "AL"
select select
select select "13518"
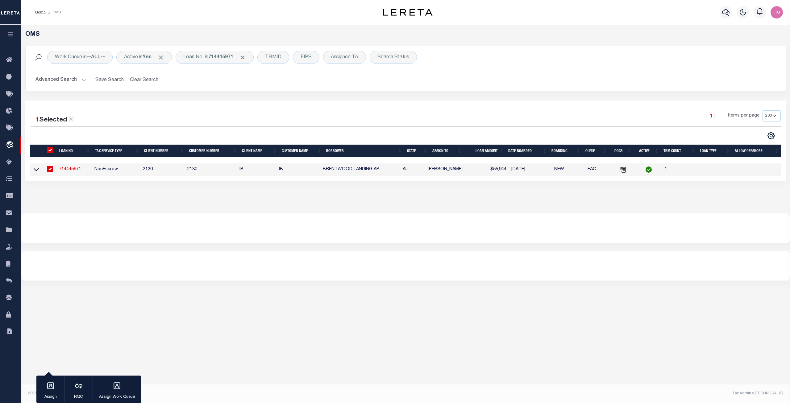
select select "4592"
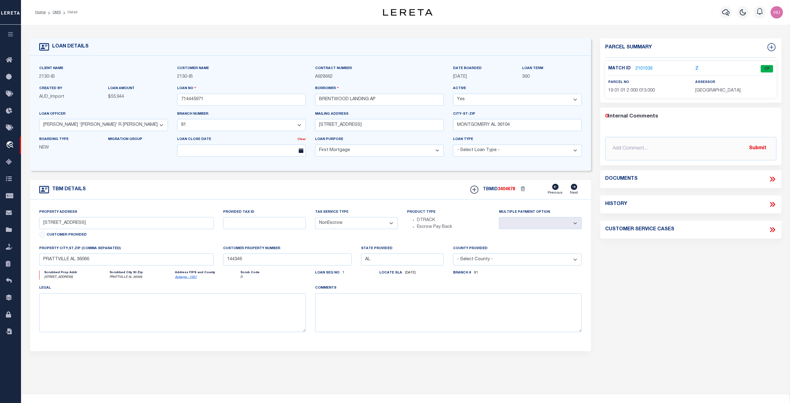
click at [642, 68] on link "2101036" at bounding box center [643, 69] width 17 height 6
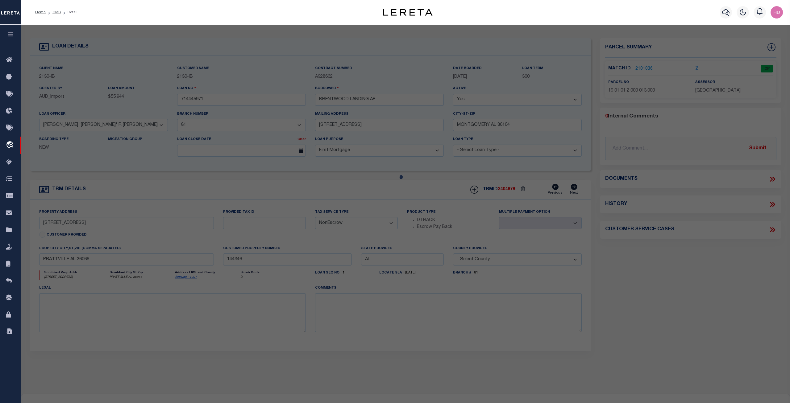
checkbox input "false"
select select "CP"
type input "BRENTWOOD LANDING AP"
select select
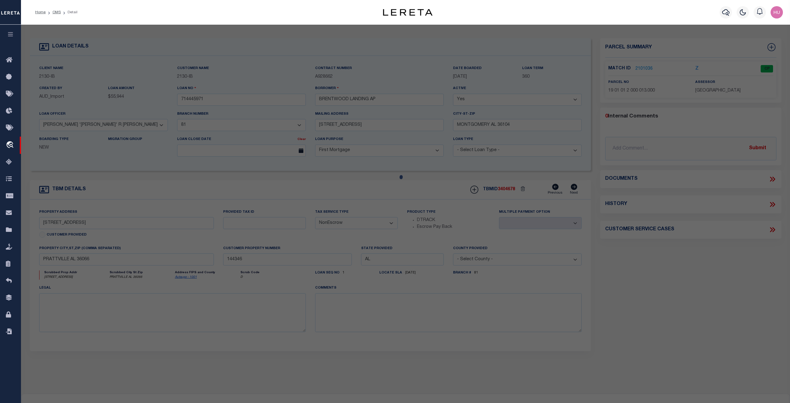
type input "581 COVERED BRIDGE PKWY"
type textarea "LOT 1 COVERED BRIDGE S/D MB 5 PG 50 S1 T17N R16E REPLATED AT MAP BK 2010 PG 2 1…"
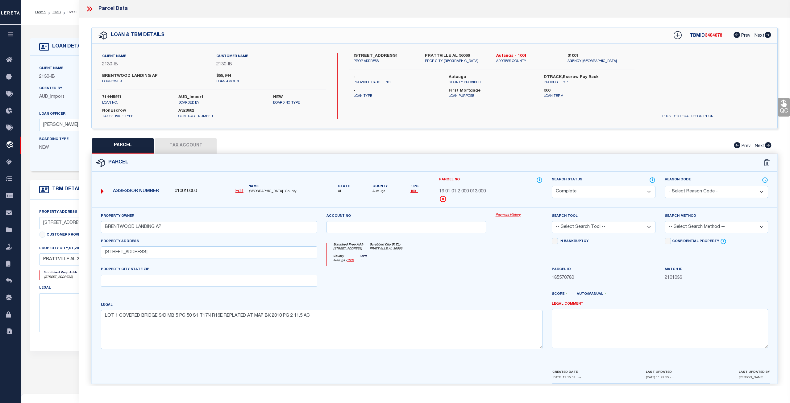
click at [513, 216] on link "Payment History" at bounding box center [519, 215] width 47 height 5
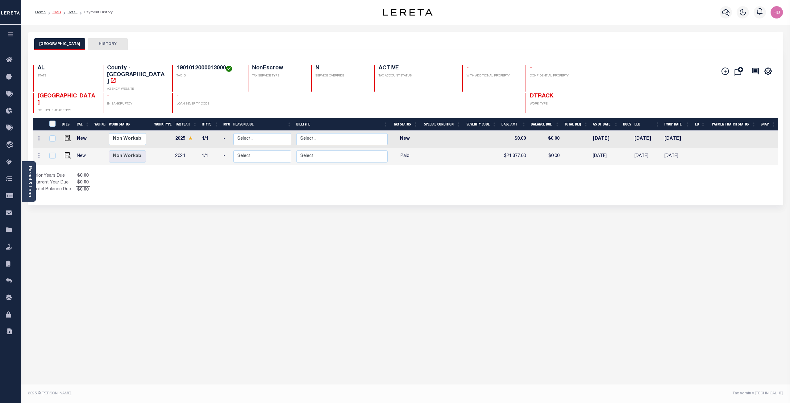
click at [58, 11] on link "OMS" at bounding box center [56, 12] width 8 height 4
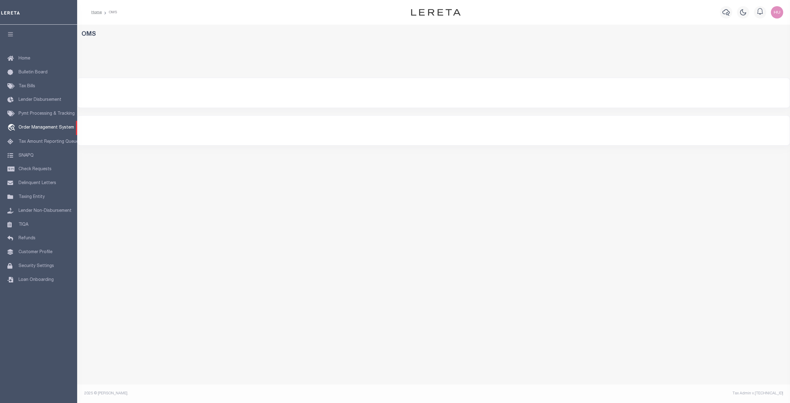
select select "200"
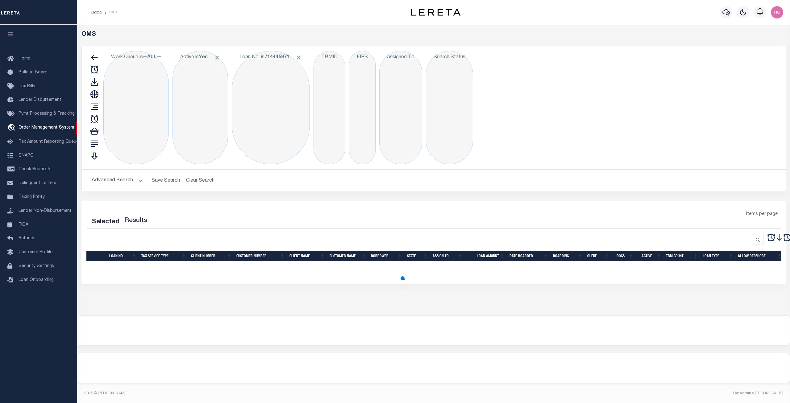
select select "200"
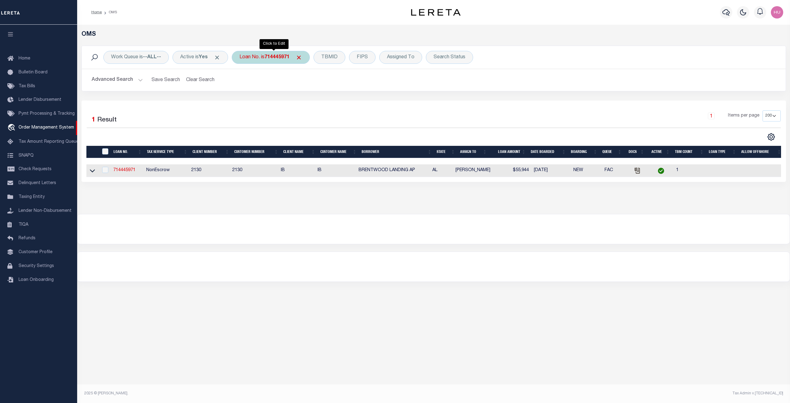
click at [272, 57] on b "714445971" at bounding box center [276, 57] width 25 height 5
type input "07732003107-00101"
click at [324, 102] on input "Apply" at bounding box center [321, 101] width 18 height 10
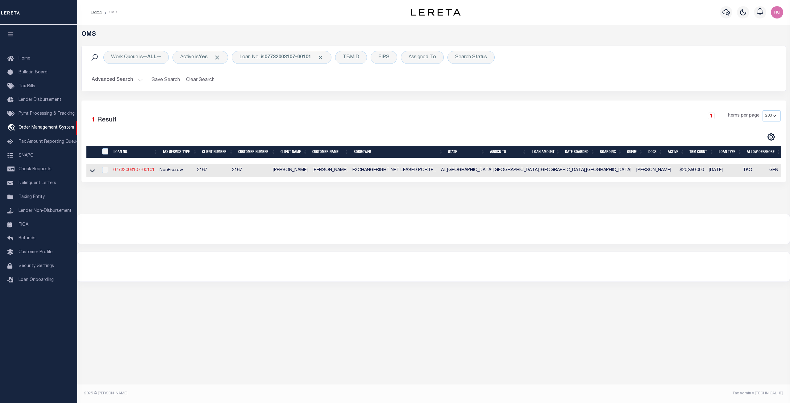
click at [146, 171] on link "07732003107-00101" at bounding box center [133, 170] width 41 height 4
type input "07732003107-00101"
type input "EXCHANGERIGHT NET LEASED PORTFOLIO 37DST"
select select
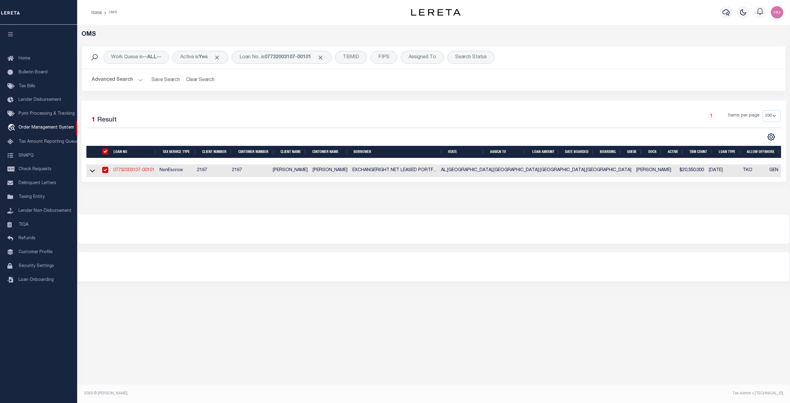
select select "NonEscrow"
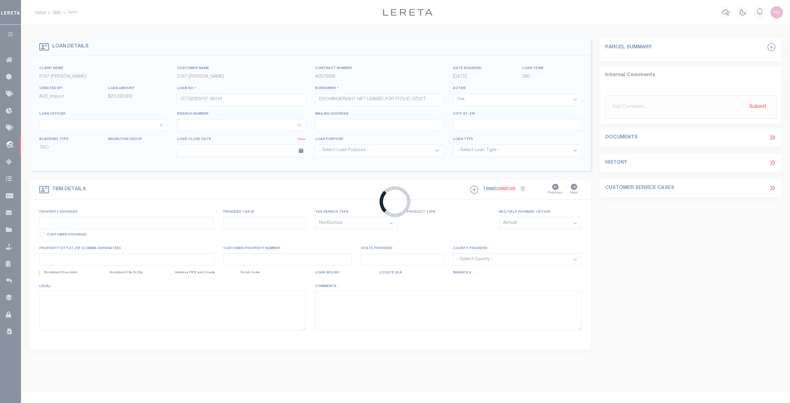
type input "[STREET_ADDRESS]"
select select
type input "[GEOGRAPHIC_DATA]"
type input "Atlanta CRE"
type input "AL"
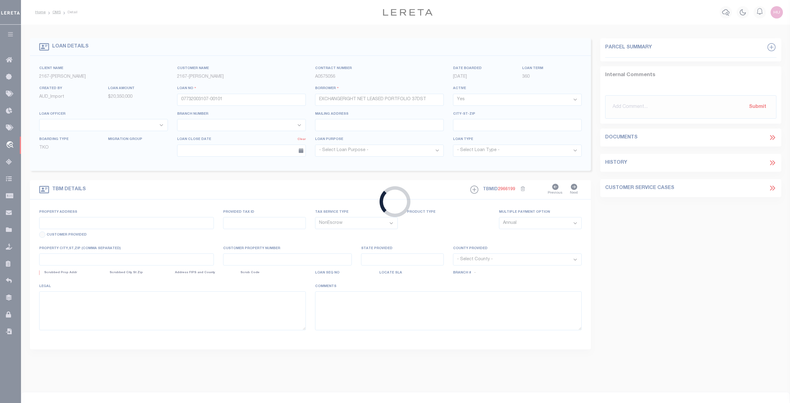
select select
type textarea "1st DSD [STREET_ADDRESS]"
type textarea "Liability Limited to the Situs or Suggested Parcel Provided"
select select "10932"
select select "4671"
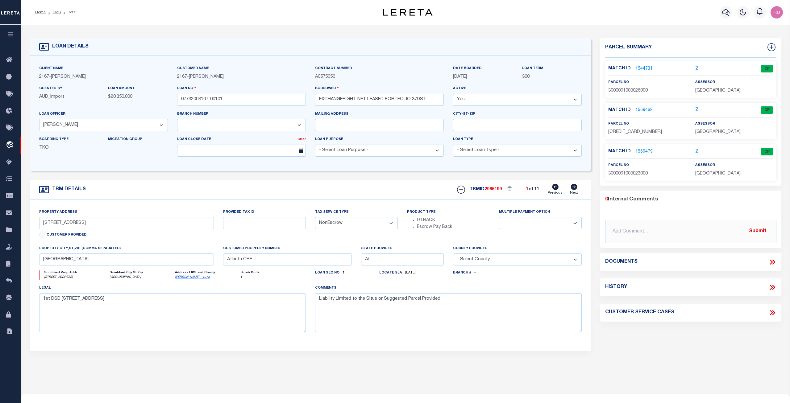
click at [646, 68] on link "1544731" at bounding box center [643, 69] width 17 height 6
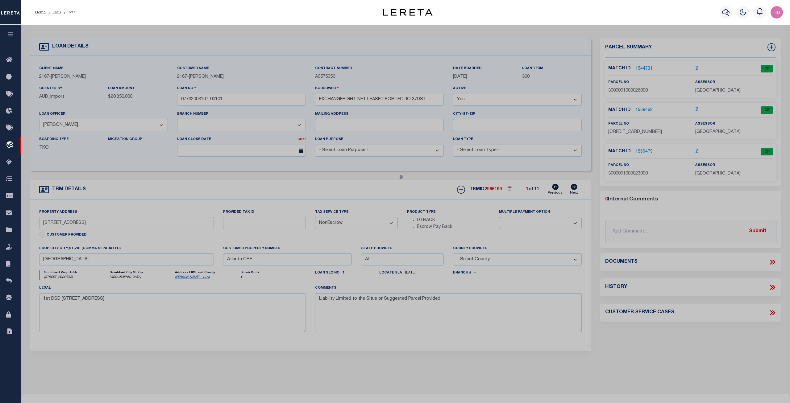
checkbox input "false"
select select "CP"
type input "EXCHANGERIGHT NET LEASED PORTFOLIO 37 DST"
select select
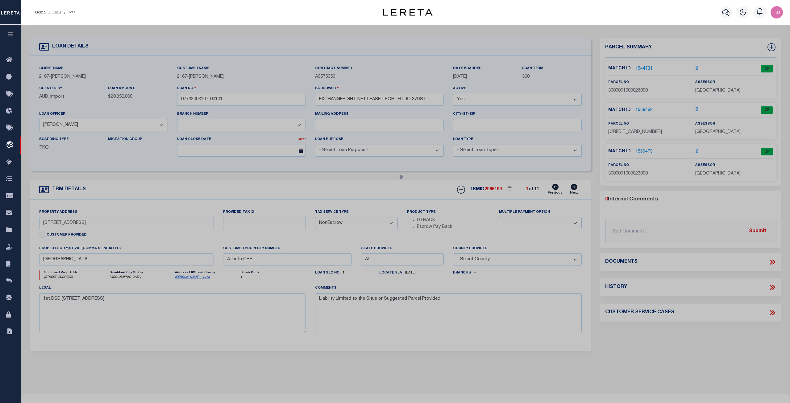
type input "[STREET_ADDRESS]"
type input "[GEOGRAPHIC_DATA] AL 35127"
type textarea "METES AND BOUNDS: P O B N MOST COR LOT 2 OF JAS M HALEY SUB & PLEASANT GROVE RD…"
type textarea "Tax ID Special Project"
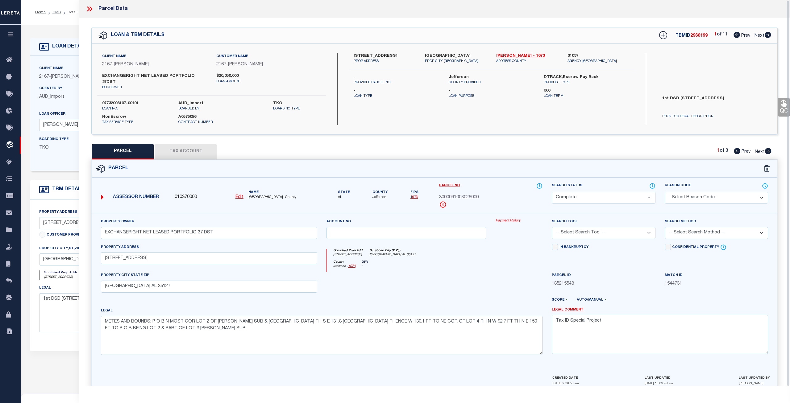
click at [510, 218] on link "Payment History" at bounding box center [519, 220] width 47 height 5
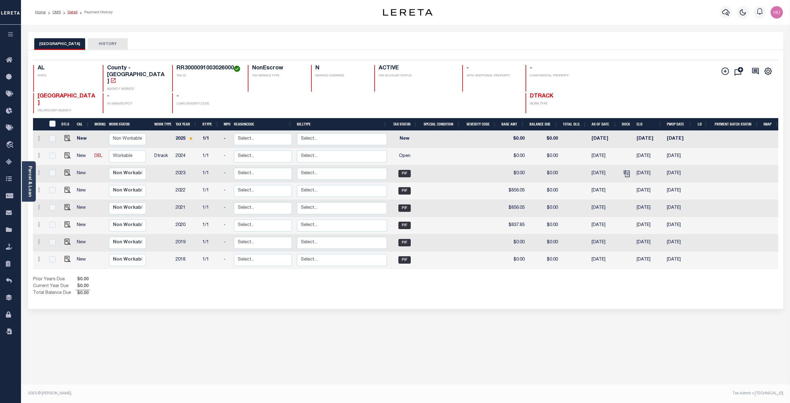
click at [72, 14] on link "Detail" at bounding box center [73, 12] width 10 height 4
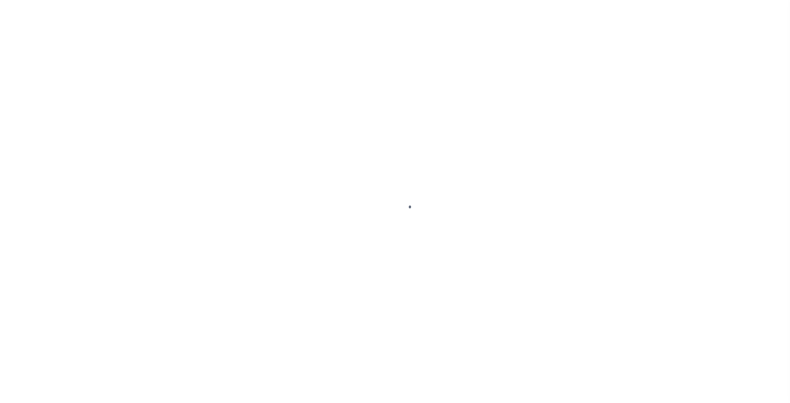
select select "10932"
select select "4671"
select select "NonEscrow"
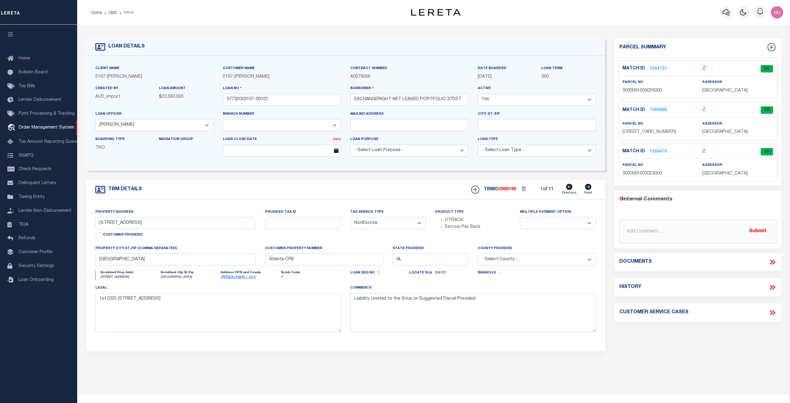
click at [658, 111] on link "1569468" at bounding box center [657, 110] width 17 height 6
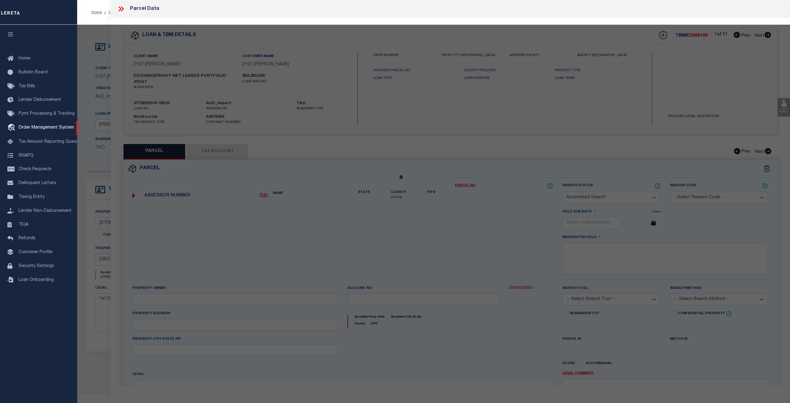
checkbox input "false"
select select "CP"
type input "EXCHANGERIGHT NET LEASED PORTFOLIO 37 DST"
select select
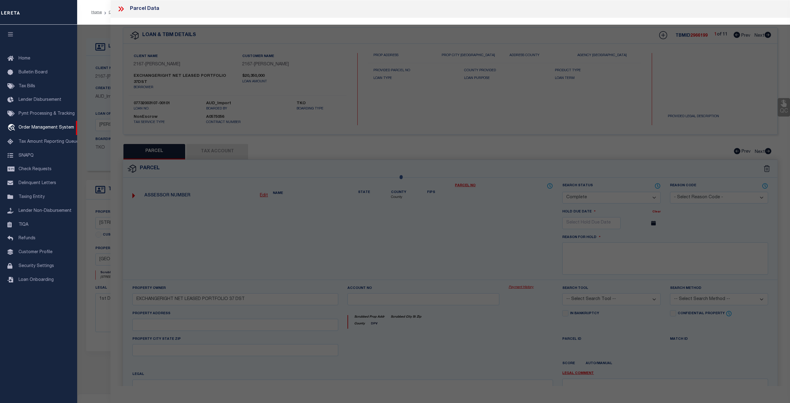
type input "[STREET_ADDRESS]"
type input "[GEOGRAPHIC_DATA] AL 35127"
type textarea "METES AND BOUNDS: BEG AT NW COR OF LOT 4 [PERSON_NAME] SUR TH SE 177.6 FT NE 13…"
type textarea "Tax ID Special Project"
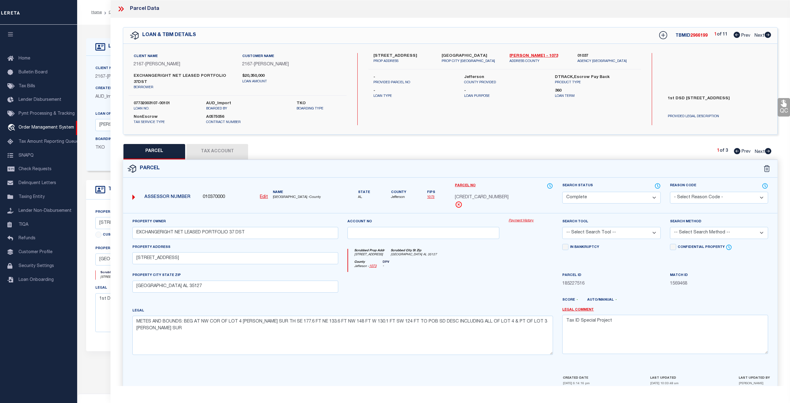
click at [523, 218] on link "Payment History" at bounding box center [530, 220] width 44 height 5
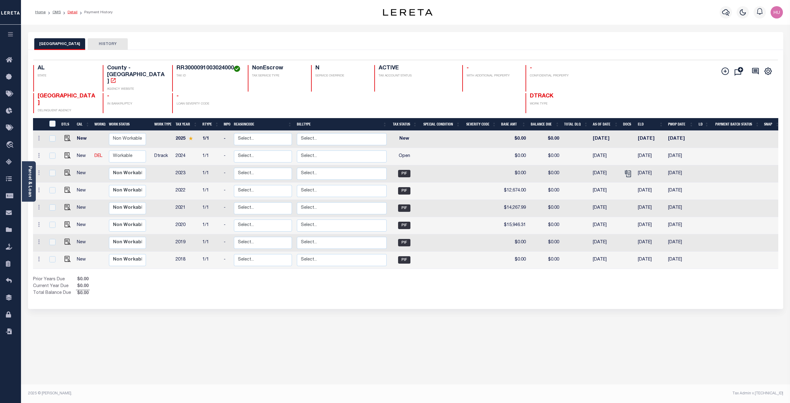
click at [73, 12] on link "Detail" at bounding box center [73, 12] width 10 height 4
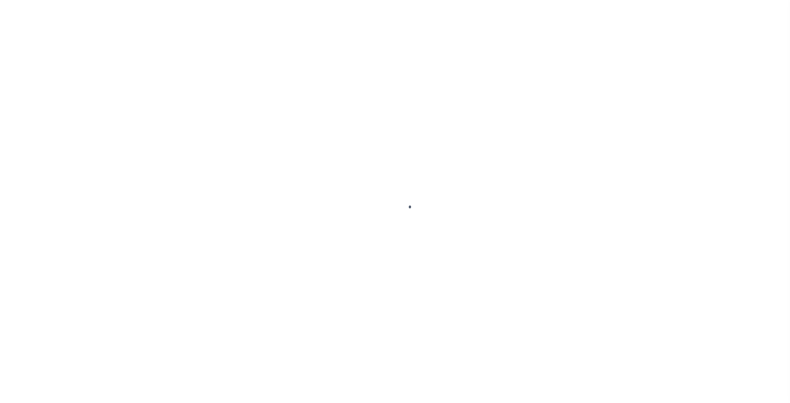
select select "10932"
select select "NonEscrow"
type input "[STREET_ADDRESS]"
select select
type input "[GEOGRAPHIC_DATA]"
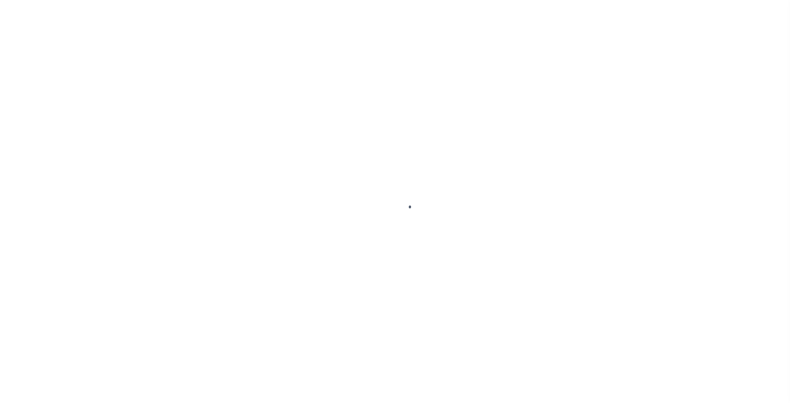
type input "Atlanta CRE"
type input "AL"
select select
type textarea "1st DSD [STREET_ADDRESS]"
type textarea "Liability Limited to the Situs or Suggested Parcel Provided"
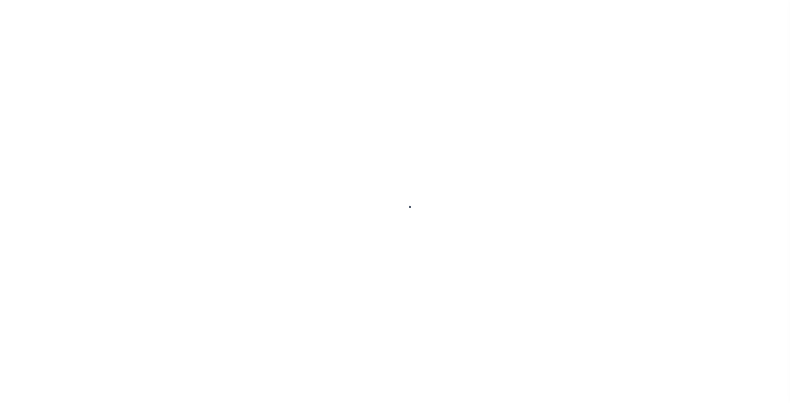
select select "4671"
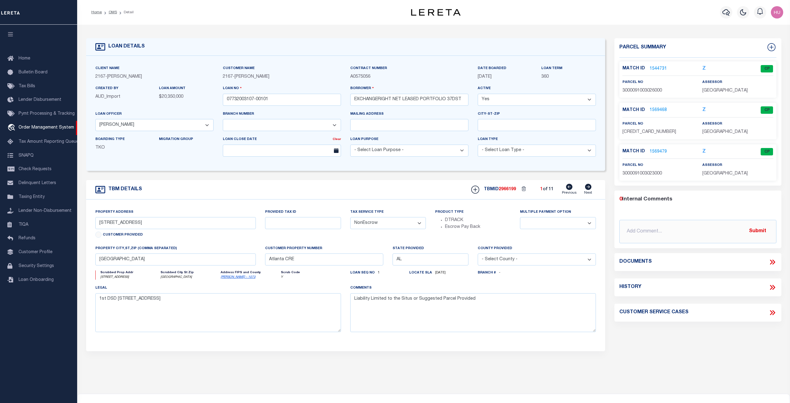
click at [659, 151] on link "1569479" at bounding box center [657, 152] width 17 height 6
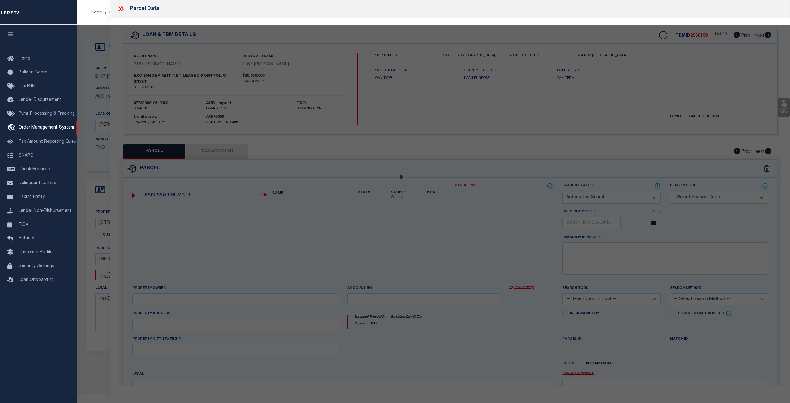
checkbox input "false"
select select "CP"
type input "EXCHANGERIGHT NET LEASED PORTFOLIO 37 DST"
select select
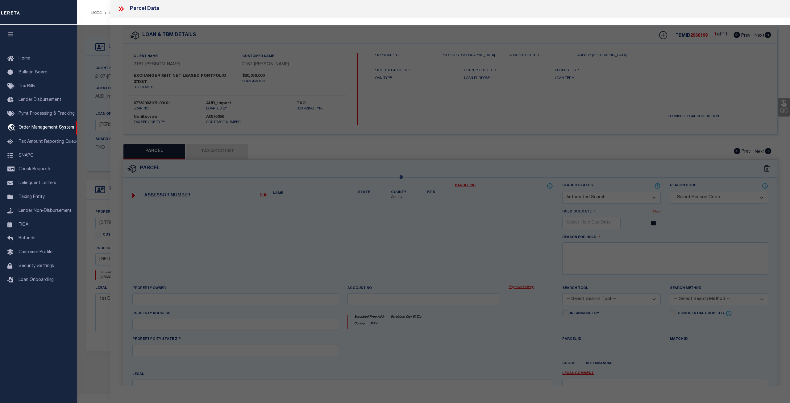
type input "108 PARK RD"
type input "PLEASANT GROVE AL 35127"
type textarea "LOT 5 JAMES M HALEY SUR"
type textarea "Tax ID Special Project"
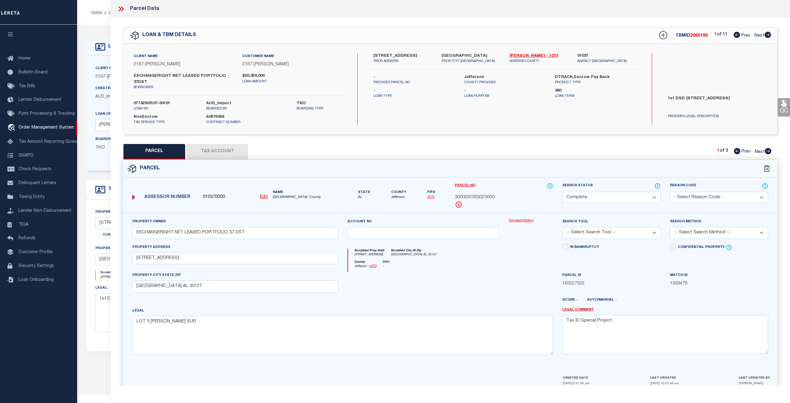
click at [523, 218] on link "Payment History" at bounding box center [530, 220] width 44 height 5
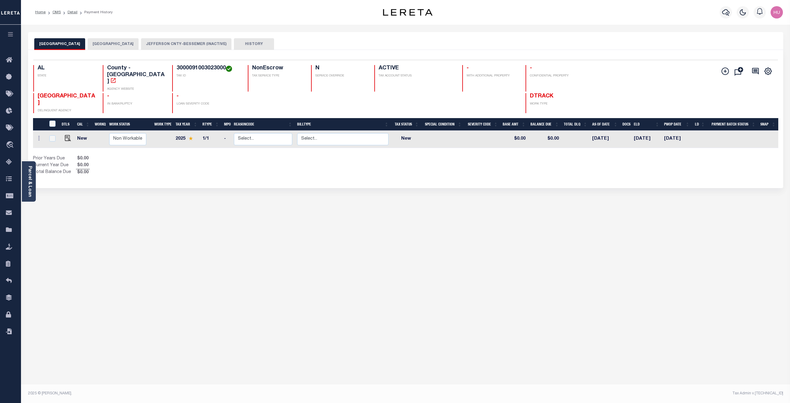
click at [97, 43] on button "[GEOGRAPHIC_DATA]" at bounding box center [113, 44] width 51 height 12
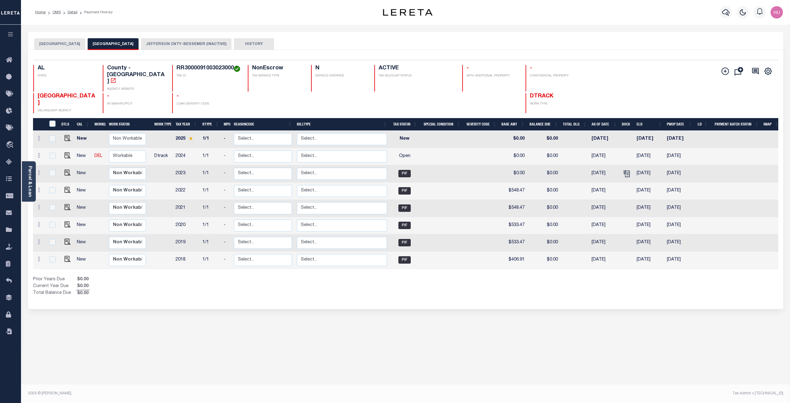
click at [160, 46] on button "JEFFERSON CNTY-BESSEMER (INACTIVE)" at bounding box center [186, 44] width 90 height 12
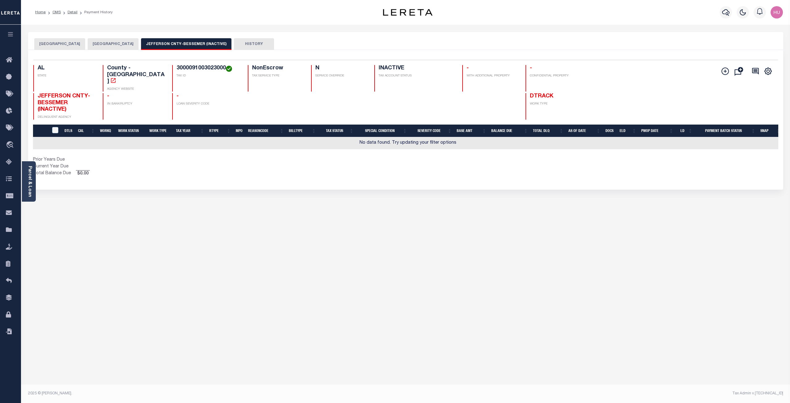
click at [110, 42] on button "[GEOGRAPHIC_DATA]" at bounding box center [113, 44] width 51 height 12
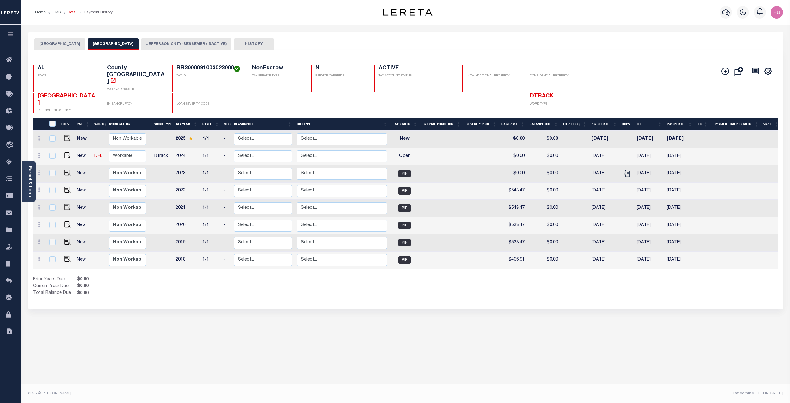
click at [73, 12] on link "Detail" at bounding box center [73, 12] width 10 height 4
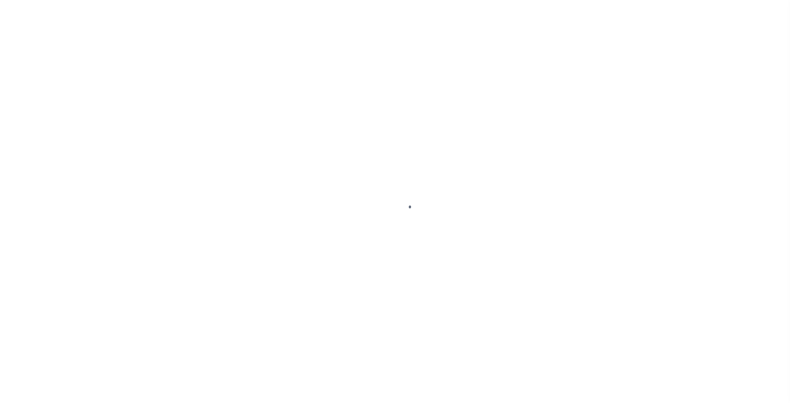
select select "10932"
select select "4671"
select select "NonEscrow"
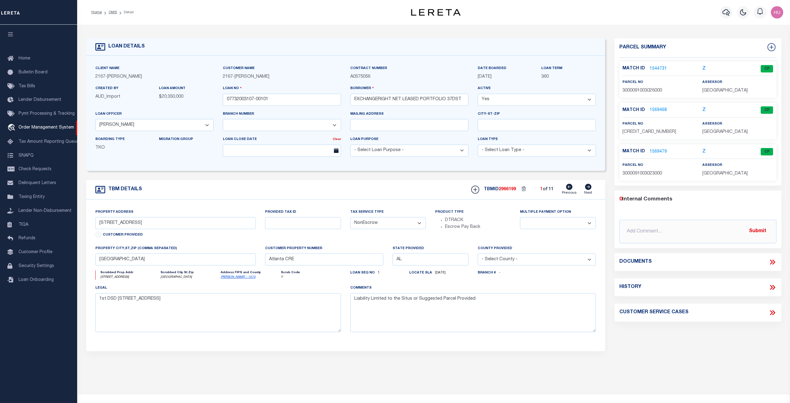
click at [657, 68] on link "1544731" at bounding box center [657, 69] width 17 height 6
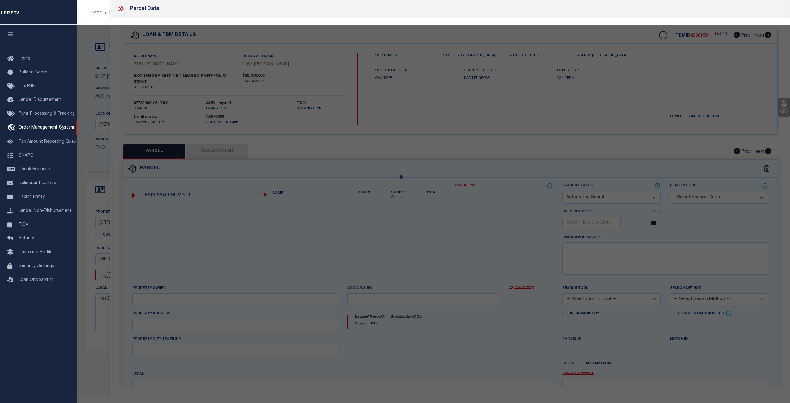
checkbox input "false"
select select "CP"
type input "EXCHANGERIGHT NET LEASED PORTFOLIO 37 DST"
select select
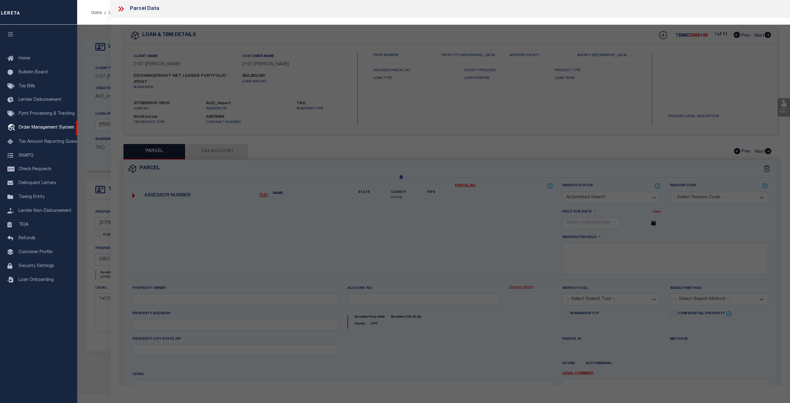
type input "[STREET_ADDRESS]"
type input "[GEOGRAPHIC_DATA] AL 35127"
type textarea "METES AND BOUNDS: P O B N MOST COR LOT 2 OF [PERSON_NAME] SUB & [GEOGRAPHIC_DAT…"
type textarea "Tax ID Special Project"
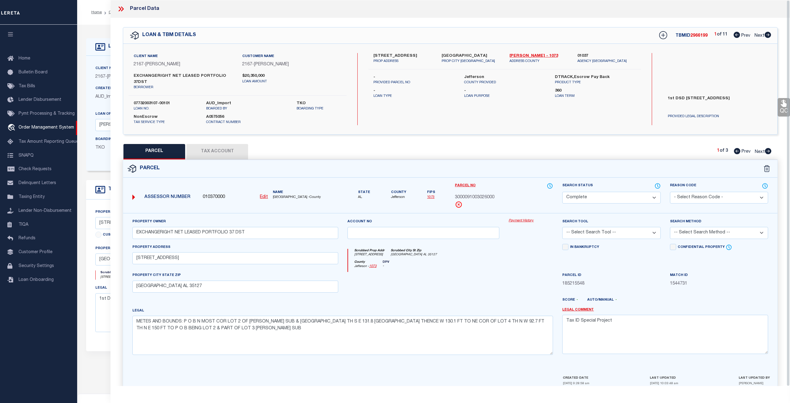
click at [221, 144] on button "Tax Account" at bounding box center [217, 151] width 62 height 15
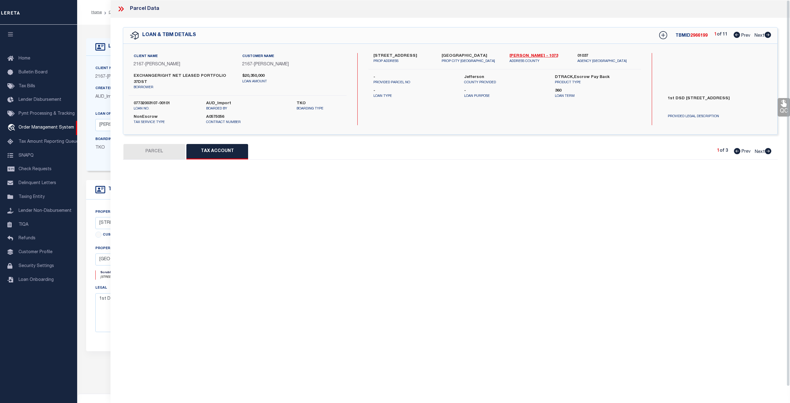
select select "100"
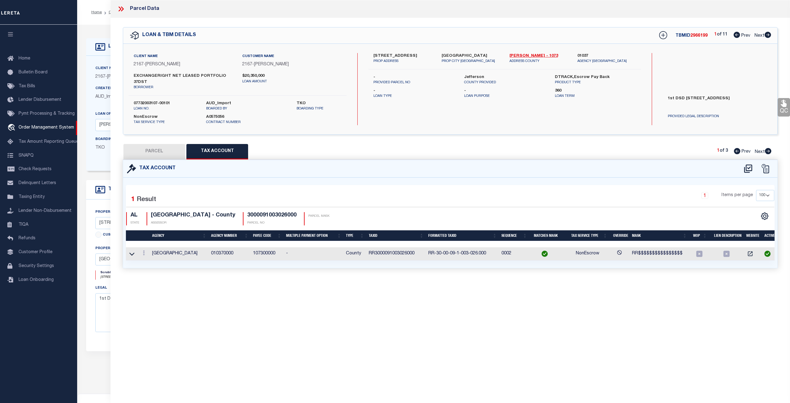
click at [171, 147] on button "PARCEL" at bounding box center [154, 151] width 62 height 15
select select "AS"
checkbox input "false"
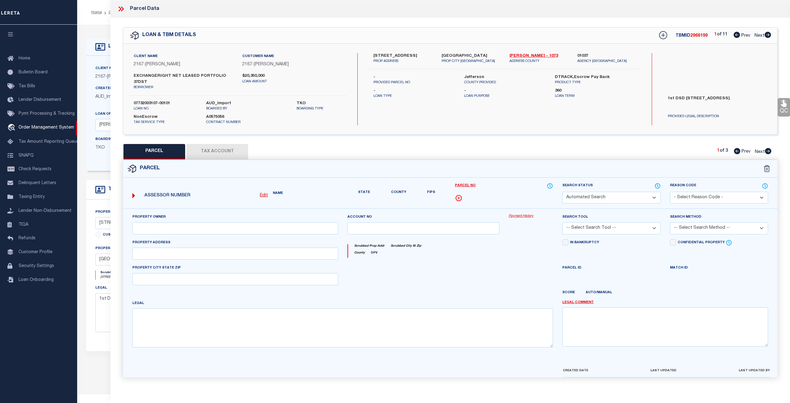
select select "CP"
type input "EXCHANGERIGHT NET LEASED PORTFOLIO 37 DST"
select select
type input "[STREET_ADDRESS]"
type input "[GEOGRAPHIC_DATA] AL 35127"
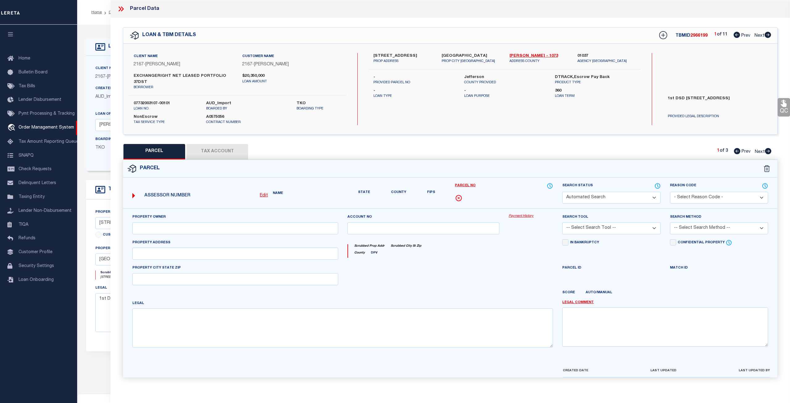
type textarea "METES AND BOUNDS: P O B N MOST COR LOT 2 OF JAS M HALEY SUB & PLEASANT GROVE RD…"
type textarea "Tax ID Special Project"
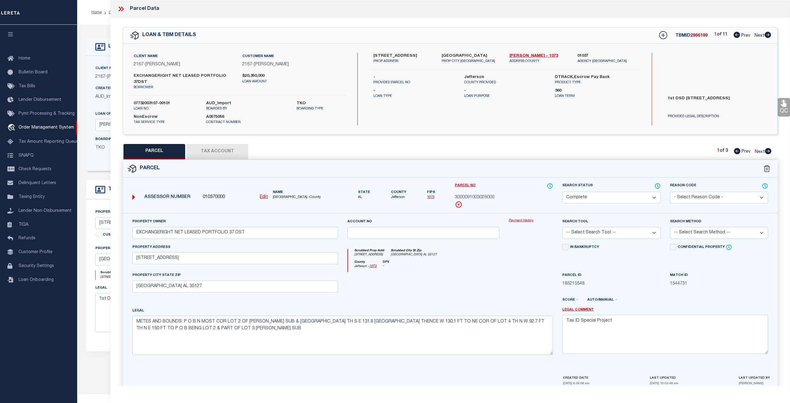
click at [531, 218] on link "Payment History" at bounding box center [530, 220] width 44 height 5
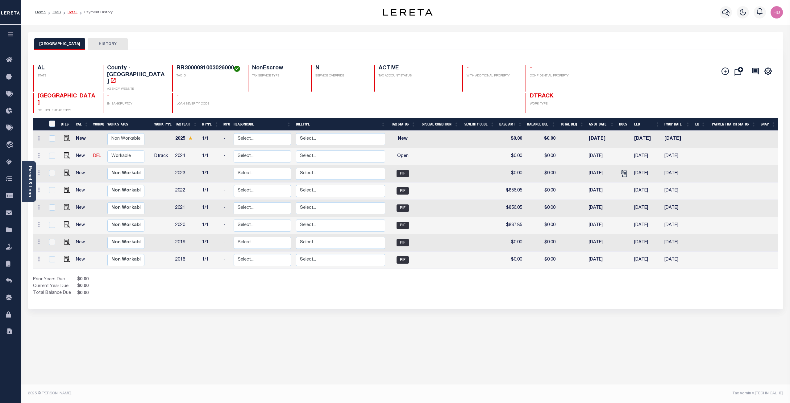
click at [71, 12] on link "Detail" at bounding box center [73, 12] width 10 height 4
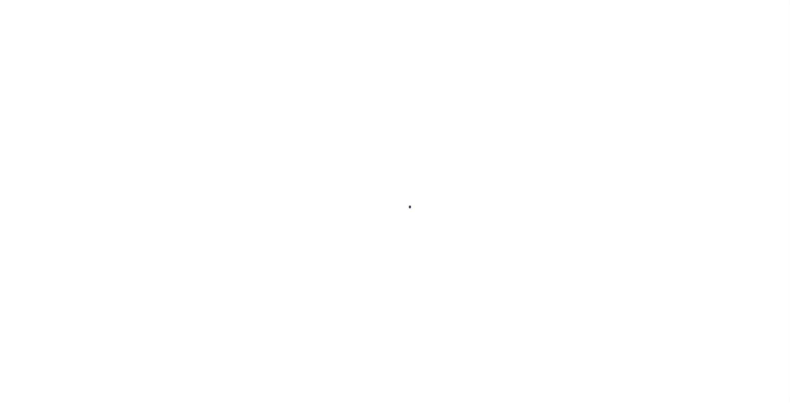
select select "10932"
select select "4671"
select select "NonEscrow"
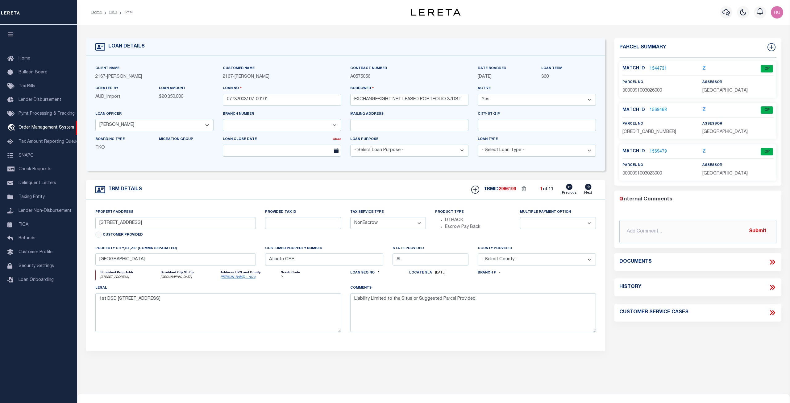
click at [660, 67] on link "1544731" at bounding box center [657, 69] width 17 height 6
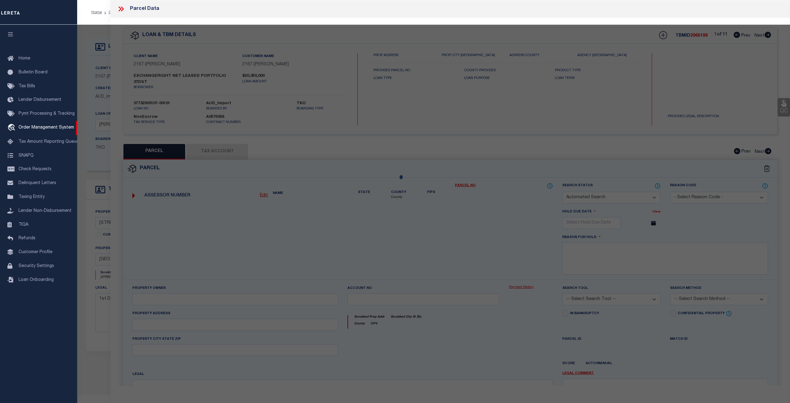
checkbox input "false"
select select "CP"
type input "EXCHANGERIGHT NET LEASED PORTFOLIO 37 DST"
select select
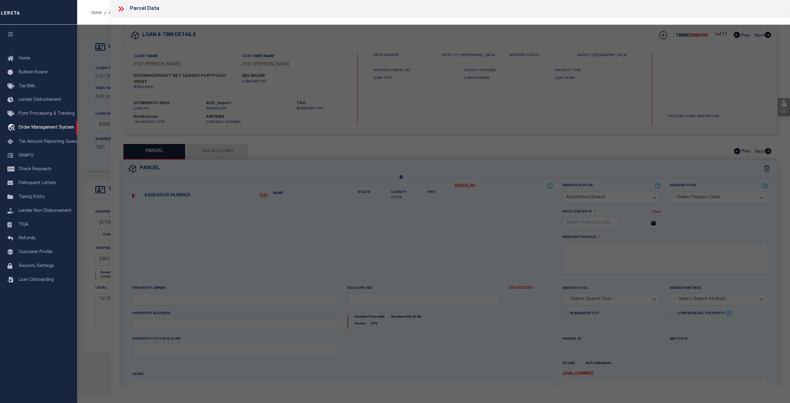
type input "108 PARK RD"
type input "PLEASANT GROVE AL 35127"
type textarea "METES AND BOUNDS: P O B N MOST COR LOT 2 OF JAS M HALEY SUB & PLEASANT GROVE RD…"
type textarea "Tax ID Special Project"
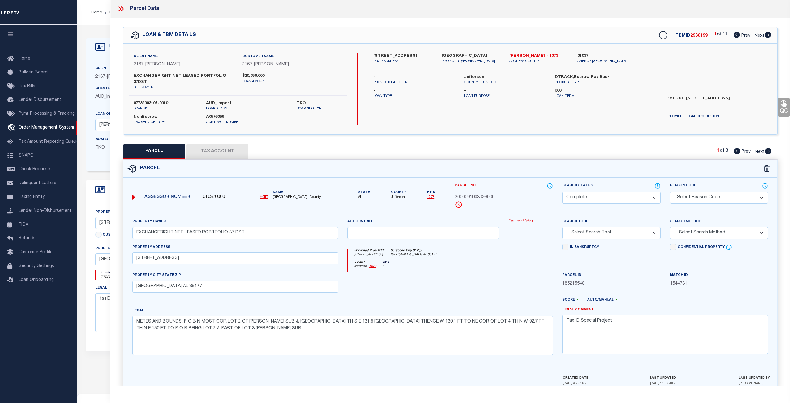
click at [234, 146] on button "Tax Account" at bounding box center [217, 151] width 62 height 15
select select "100"
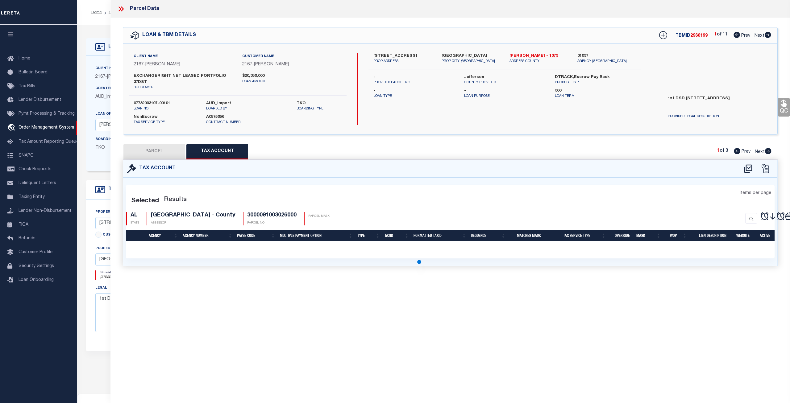
select select "100"
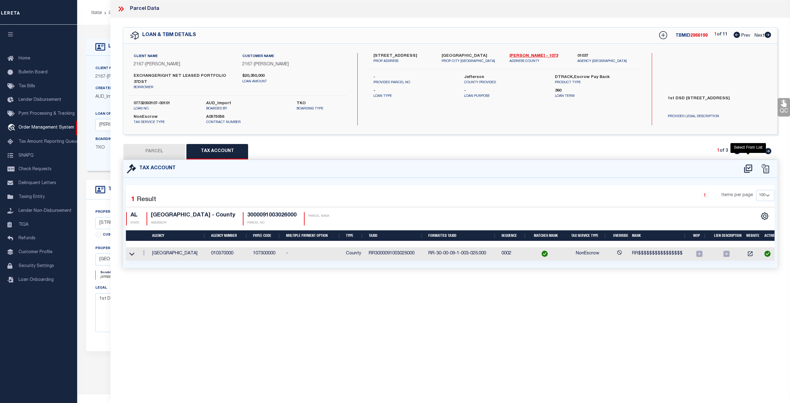
click at [749, 164] on icon "" at bounding box center [748, 168] width 8 height 8
select select "100"
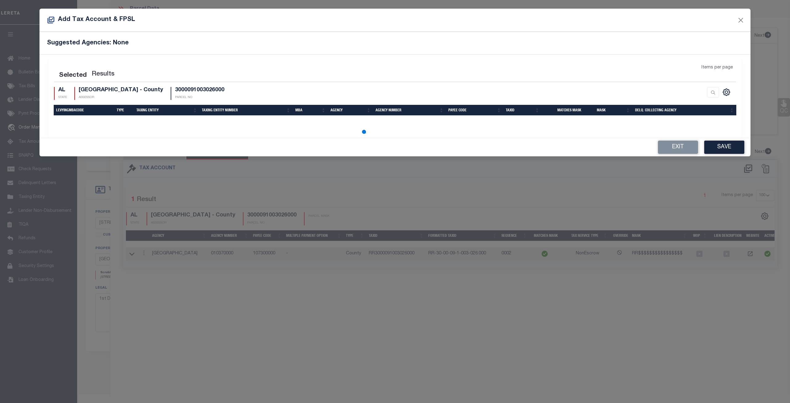
select select "100"
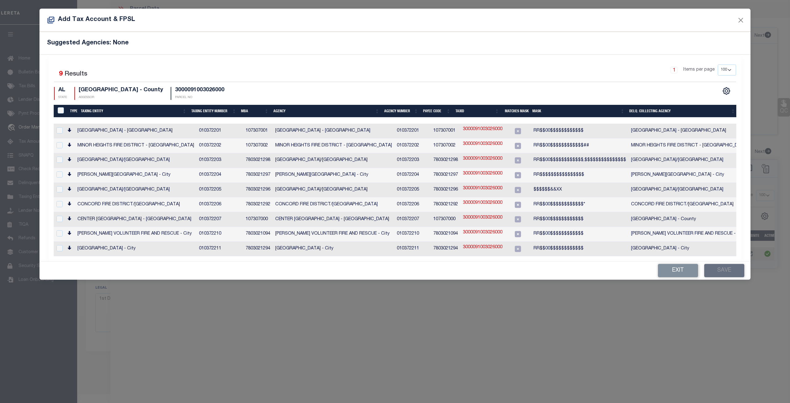
scroll to position [0, 1]
click at [62, 132] on input "checkbox" at bounding box center [59, 130] width 6 height 6
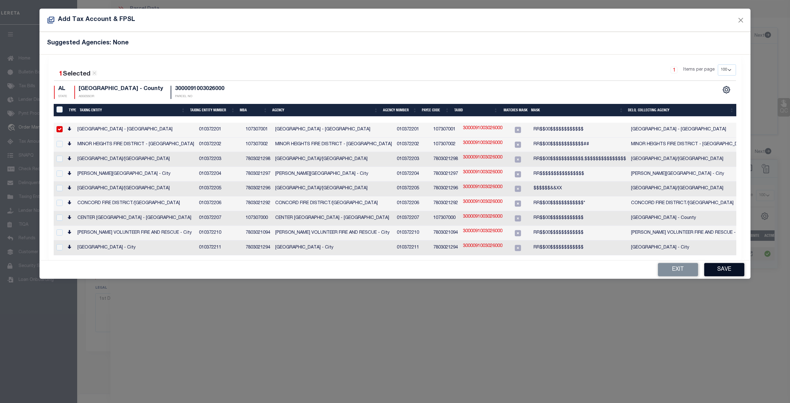
click at [730, 263] on button "Save" at bounding box center [724, 269] width 40 height 13
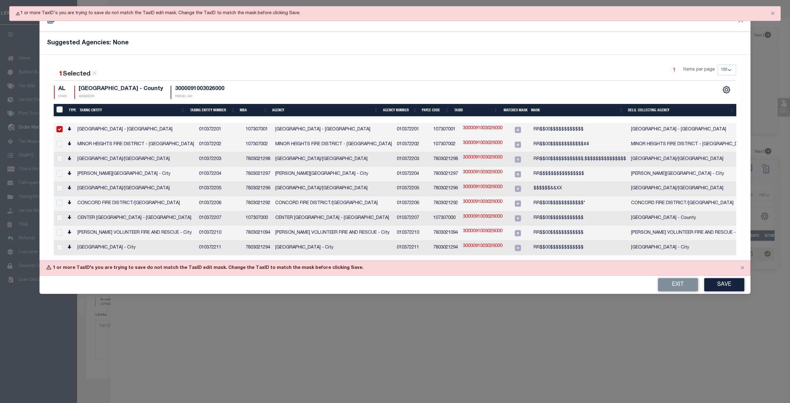
click at [60, 130] on input "checkbox" at bounding box center [59, 129] width 6 height 6
checkbox input "false"
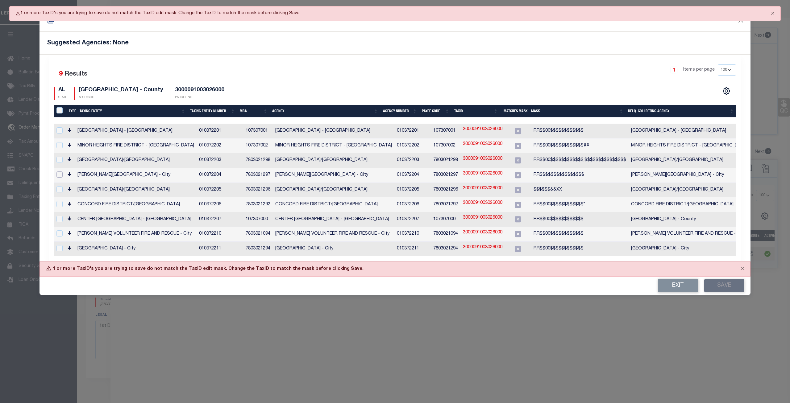
click at [60, 172] on input "checkbox" at bounding box center [59, 175] width 6 height 6
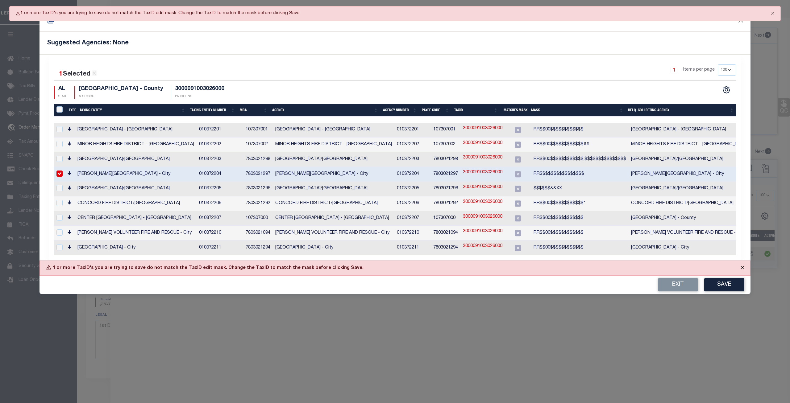
click at [742, 261] on button "Close" at bounding box center [742, 268] width 15 height 14
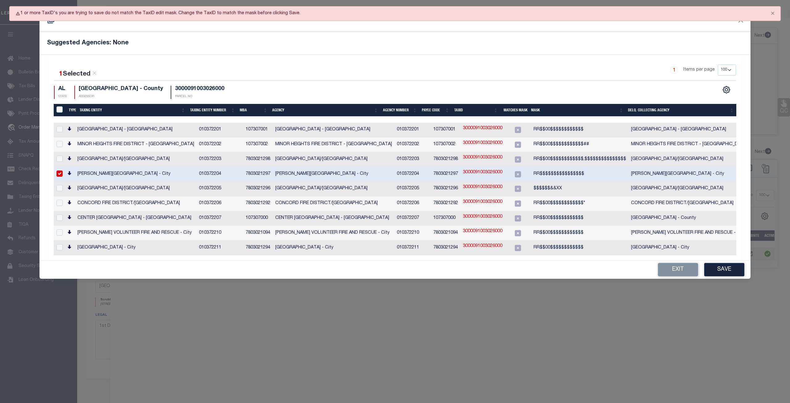
click at [735, 273] on div "Add Tax Account & FPSL Suggested Agencies: None 1 Selected 9 Results 1 Items pe…" at bounding box center [395, 201] width 790 height 403
click at [727, 263] on button "Save" at bounding box center [724, 269] width 40 height 13
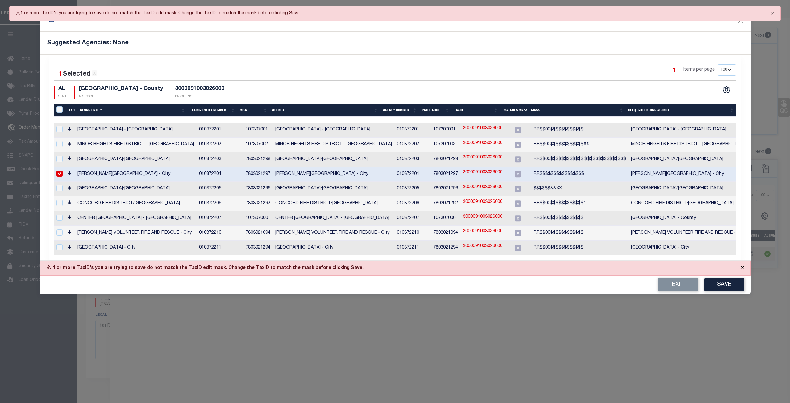
click at [738, 261] on button "Close" at bounding box center [742, 268] width 15 height 14
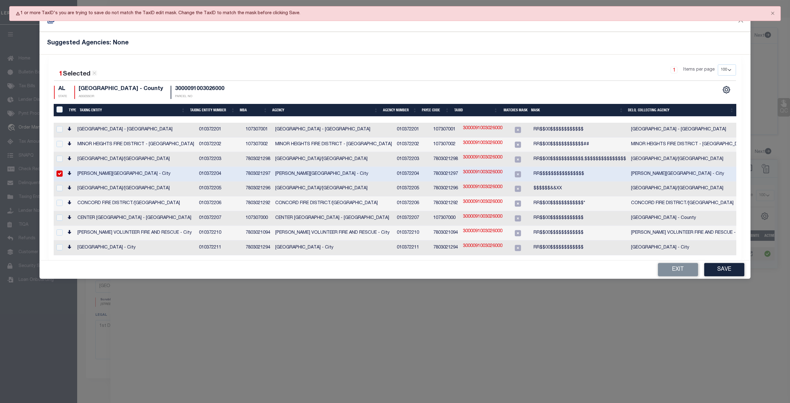
click at [60, 171] on input "checkbox" at bounding box center [59, 174] width 6 height 6
checkbox input "false"
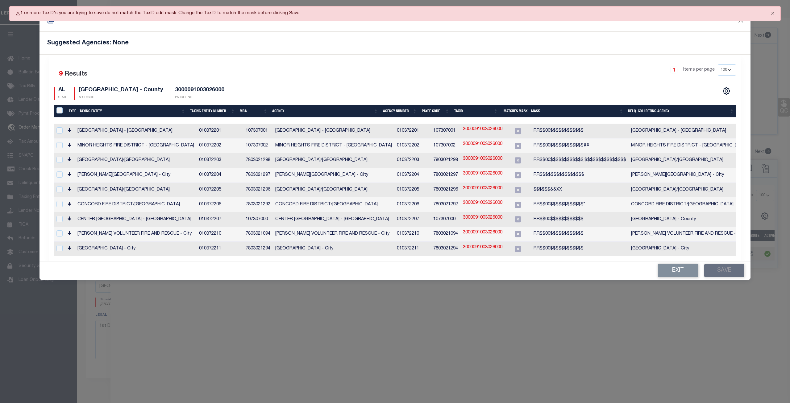
click at [56, 186] on div at bounding box center [59, 189] width 8 height 7
checkbox input "true"
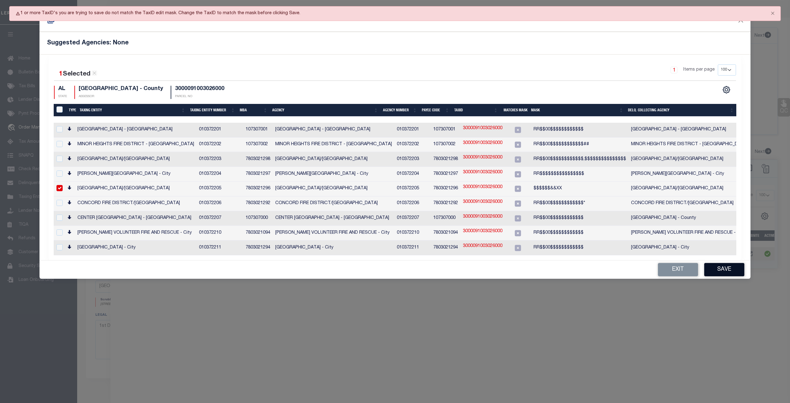
click at [719, 263] on button "Save" at bounding box center [724, 269] width 40 height 13
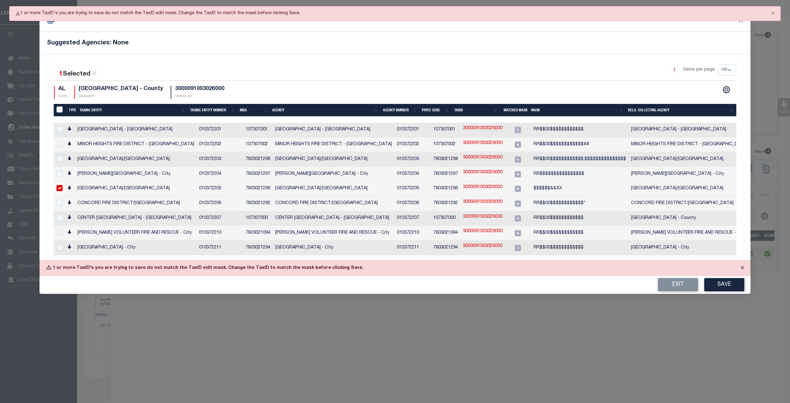
click at [741, 261] on button "Close" at bounding box center [742, 268] width 15 height 14
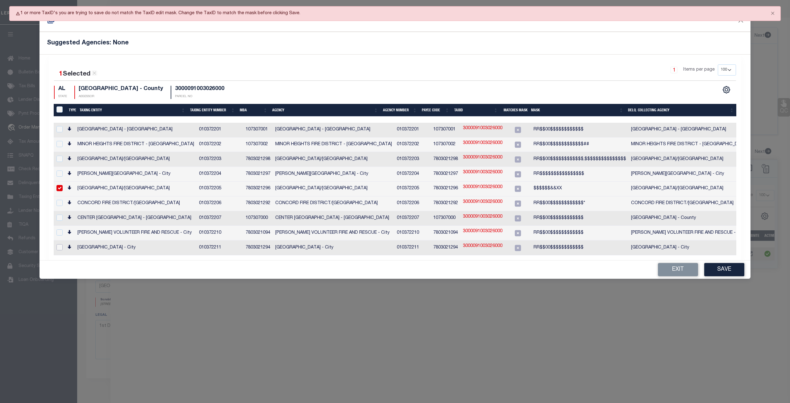
click at [58, 244] on input "checkbox" at bounding box center [59, 247] width 6 height 6
checkbox input "true"
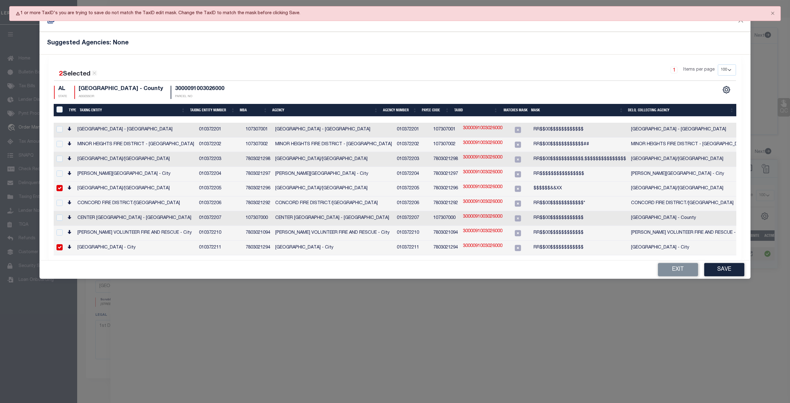
click at [58, 185] on input "checkbox" at bounding box center [59, 188] width 6 height 6
checkbox input "false"
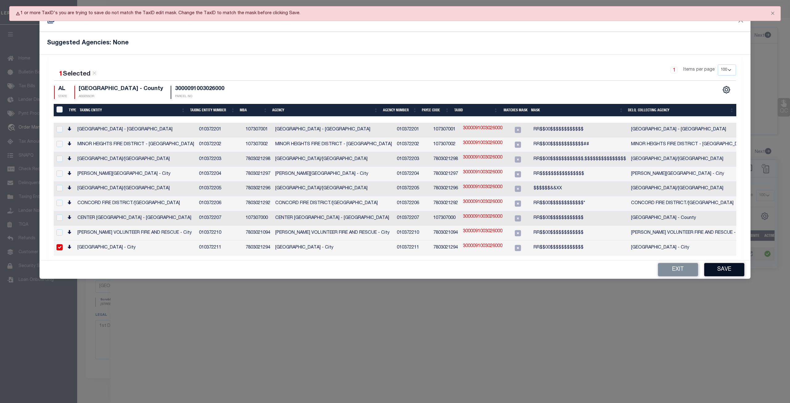
click at [729, 263] on button "Save" at bounding box center [724, 269] width 40 height 13
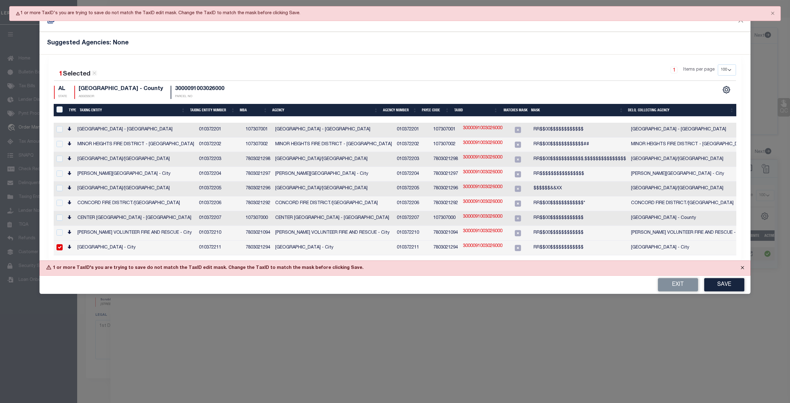
click at [741, 261] on button "Close" at bounding box center [742, 268] width 15 height 14
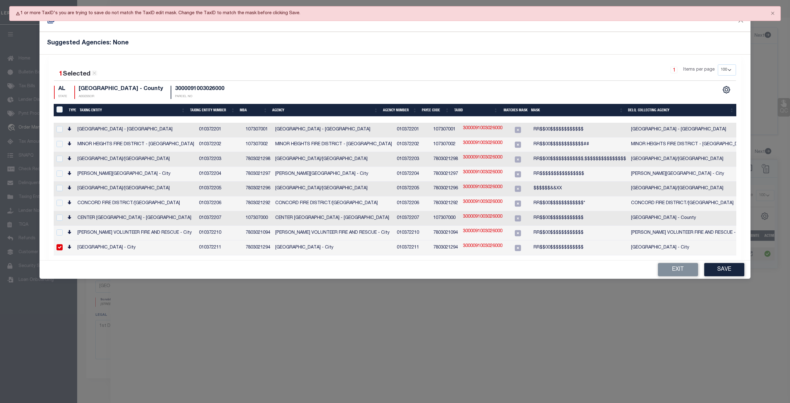
click at [56, 244] on input "checkbox" at bounding box center [59, 247] width 6 height 6
checkbox input "false"
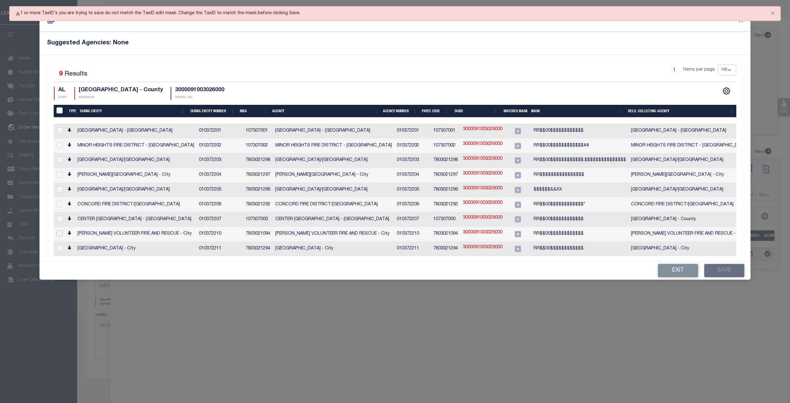
click at [58, 230] on input "checkbox" at bounding box center [59, 233] width 6 height 6
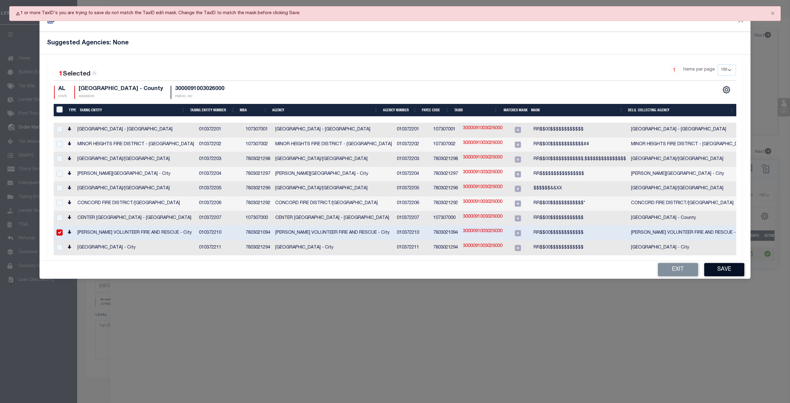
click at [716, 263] on button "Save" at bounding box center [724, 269] width 40 height 13
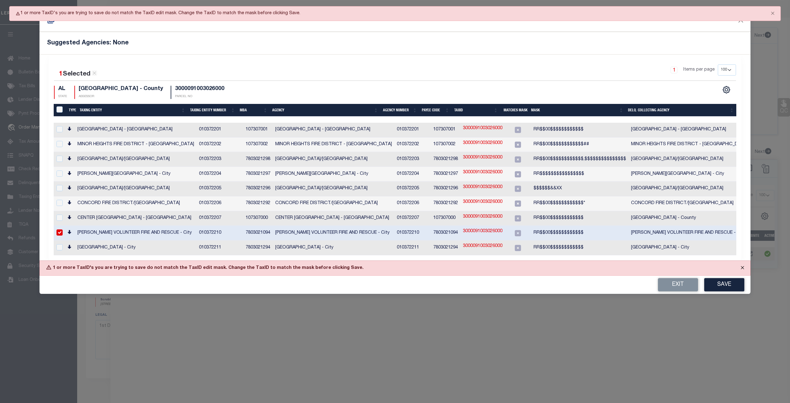
click at [745, 261] on button "Close" at bounding box center [742, 268] width 15 height 14
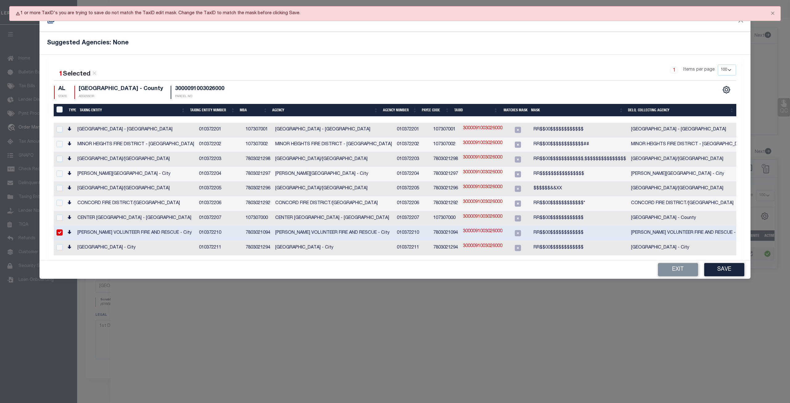
click at [56, 230] on div at bounding box center [59, 233] width 8 height 7
checkbox input "false"
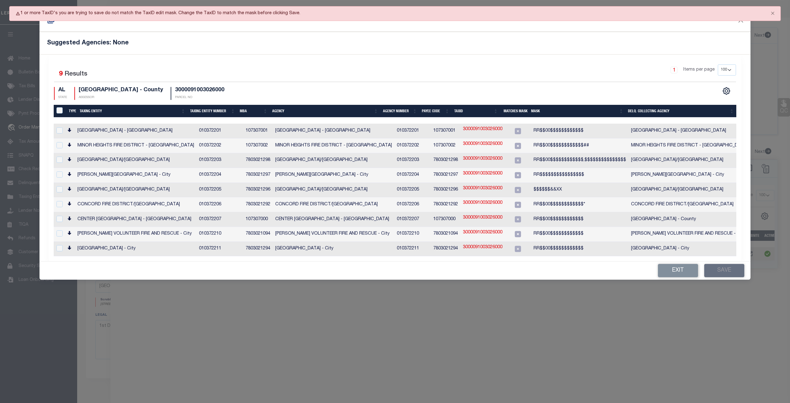
click at [57, 212] on td at bounding box center [58, 219] width 13 height 15
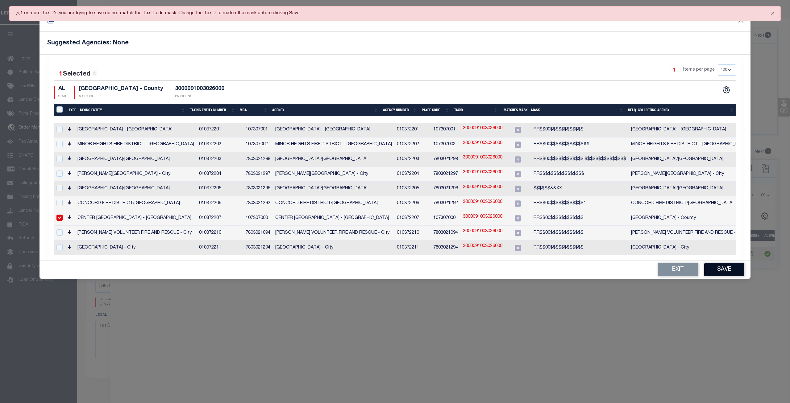
click at [729, 263] on button "Save" at bounding box center [724, 269] width 40 height 13
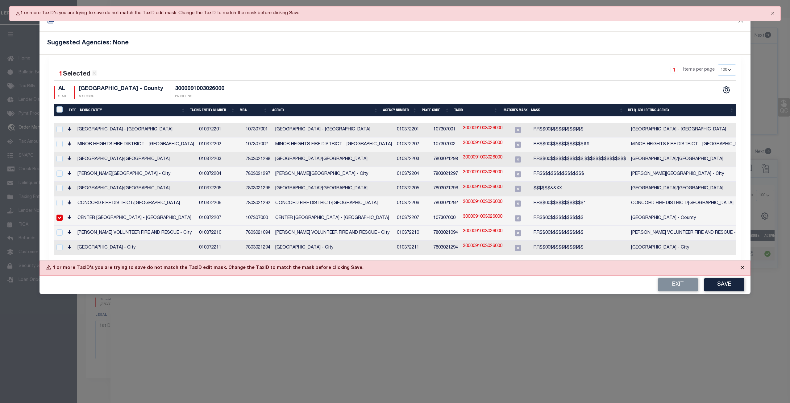
click at [744, 261] on button "Close" at bounding box center [742, 268] width 15 height 14
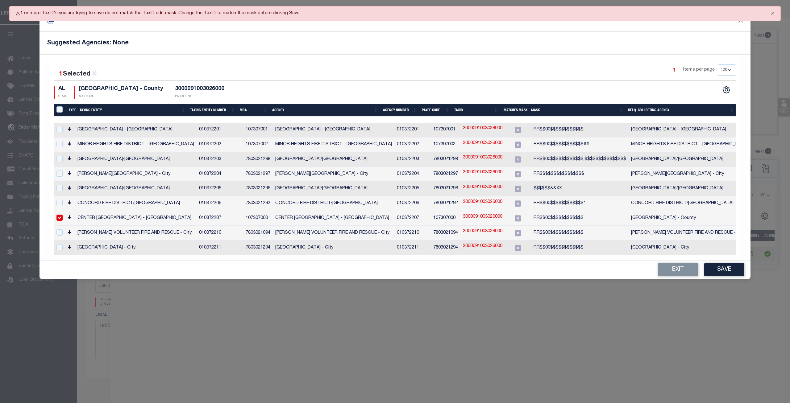
click at [60, 215] on input "checkbox" at bounding box center [59, 218] width 6 height 6
checkbox input "false"
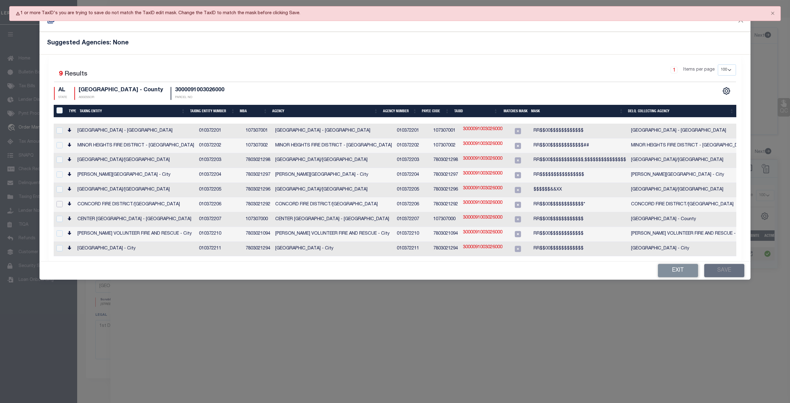
click at [60, 201] on input "checkbox" at bounding box center [59, 204] width 6 height 6
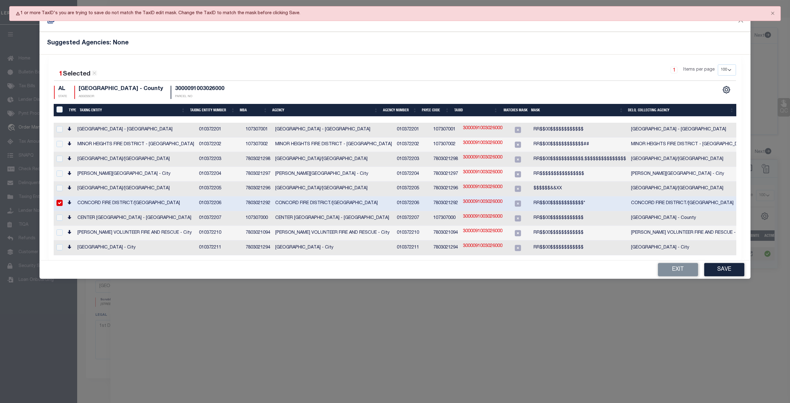
click at [60, 200] on input "checkbox" at bounding box center [59, 203] width 6 height 6
checkbox input "false"
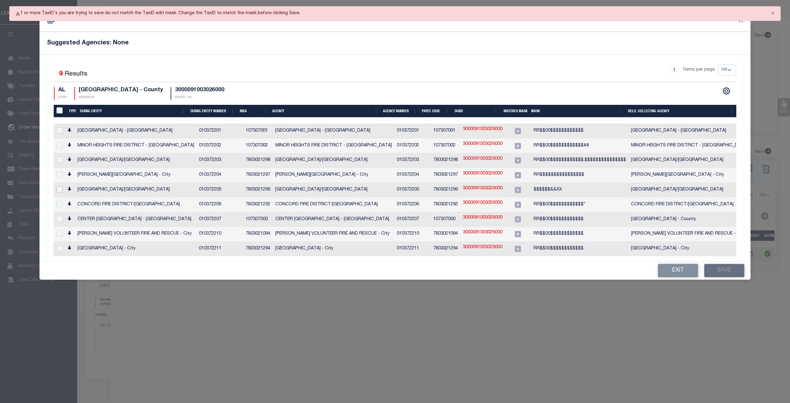
click at [59, 186] on input "checkbox" at bounding box center [59, 189] width 6 height 6
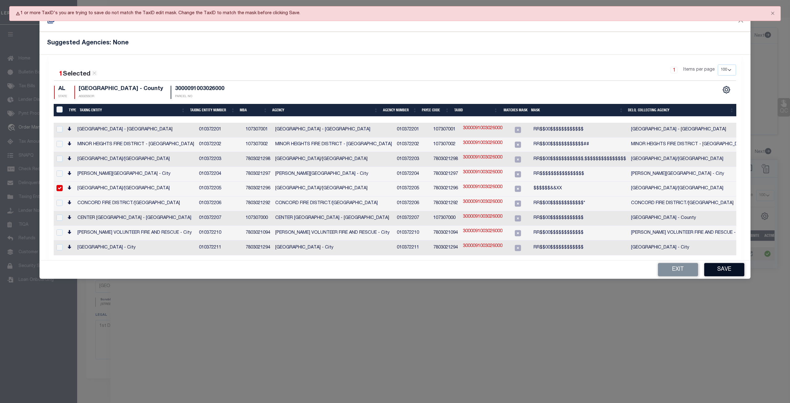
click at [721, 263] on button "Save" at bounding box center [724, 269] width 40 height 13
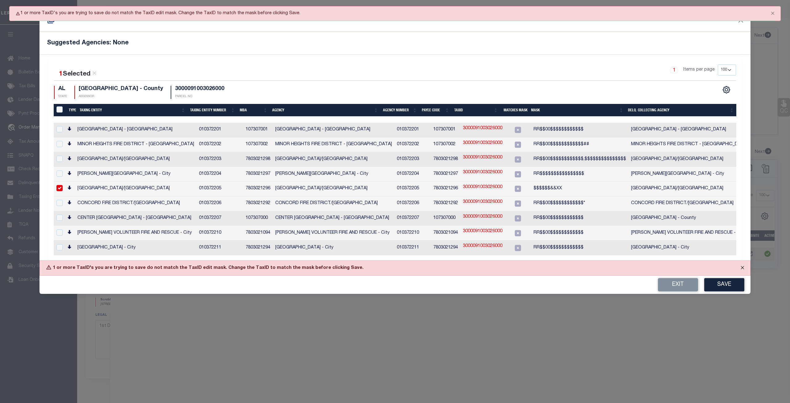
click at [741, 261] on button "Close" at bounding box center [742, 268] width 15 height 14
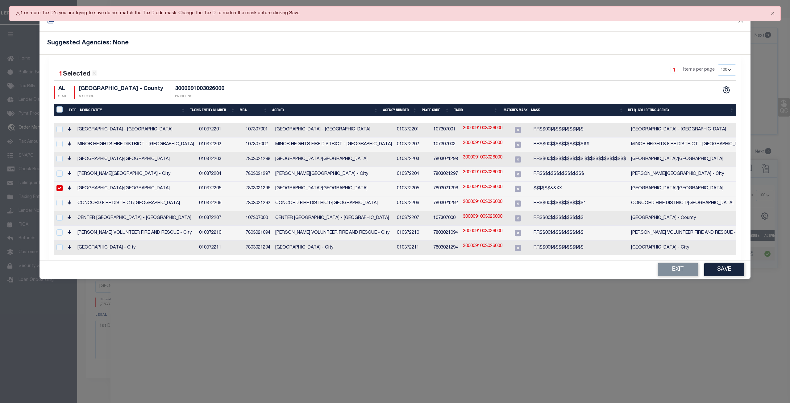
click at [59, 185] on input "checkbox" at bounding box center [59, 188] width 6 height 6
checkbox input "false"
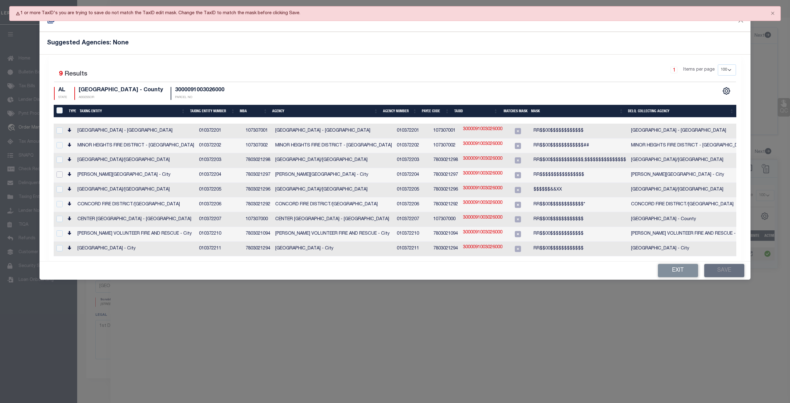
click at [60, 172] on input "checkbox" at bounding box center [59, 175] width 6 height 6
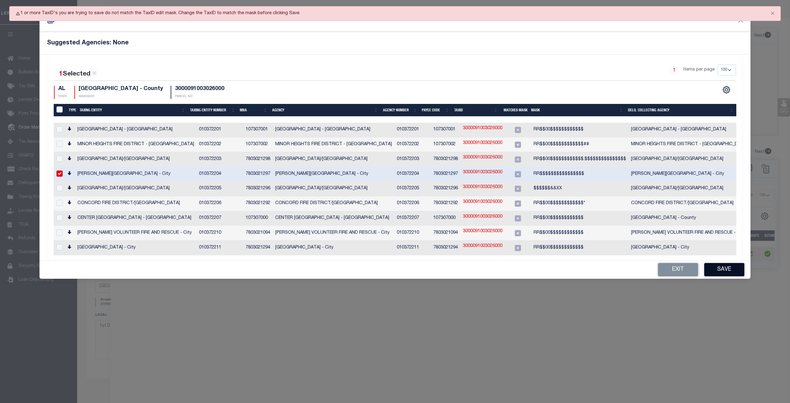
click at [723, 263] on button "Save" at bounding box center [724, 269] width 40 height 13
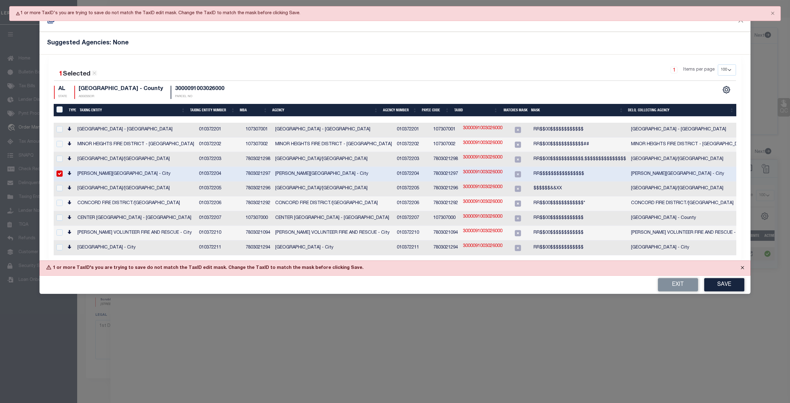
click at [741, 261] on button "Close" at bounding box center [742, 268] width 15 height 14
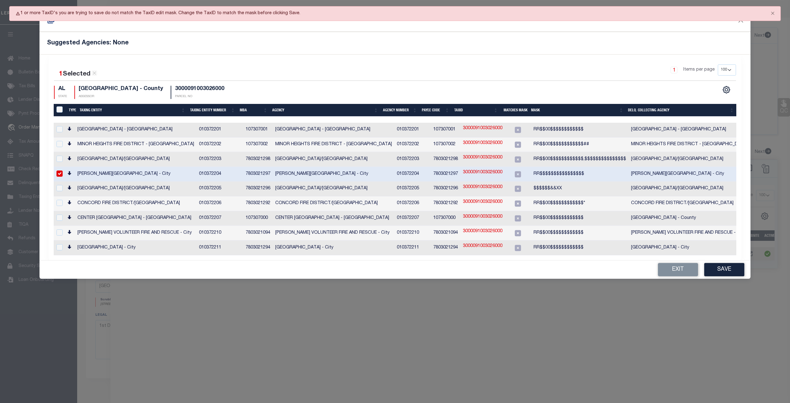
click at [58, 171] on input "checkbox" at bounding box center [59, 174] width 6 height 6
checkbox input "false"
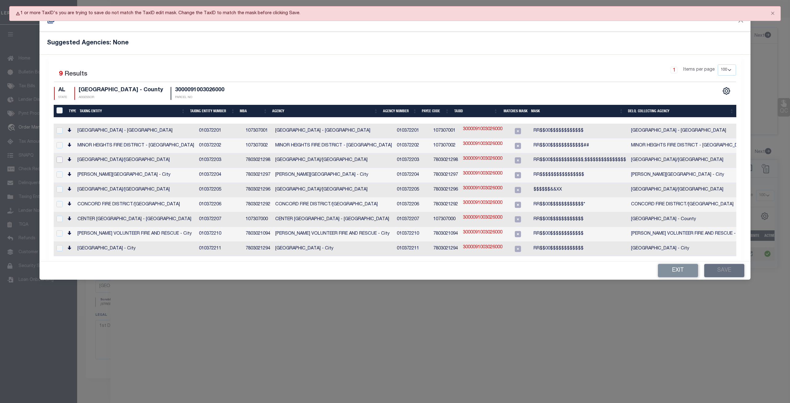
click at [60, 159] on input "checkbox" at bounding box center [59, 160] width 6 height 6
checkbox input "true"
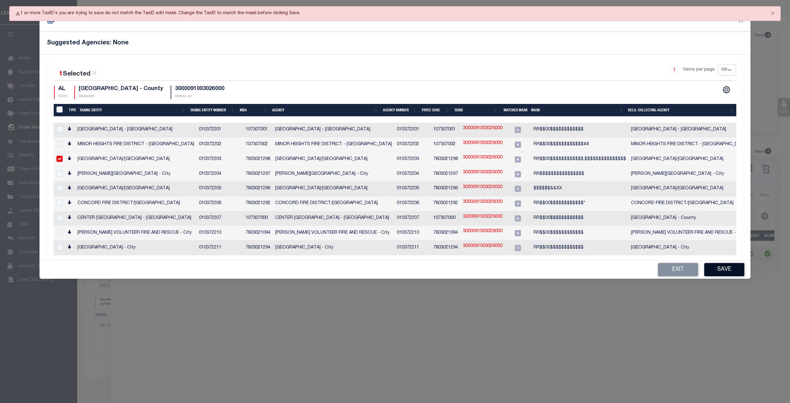
click at [725, 263] on button "Save" at bounding box center [724, 269] width 40 height 13
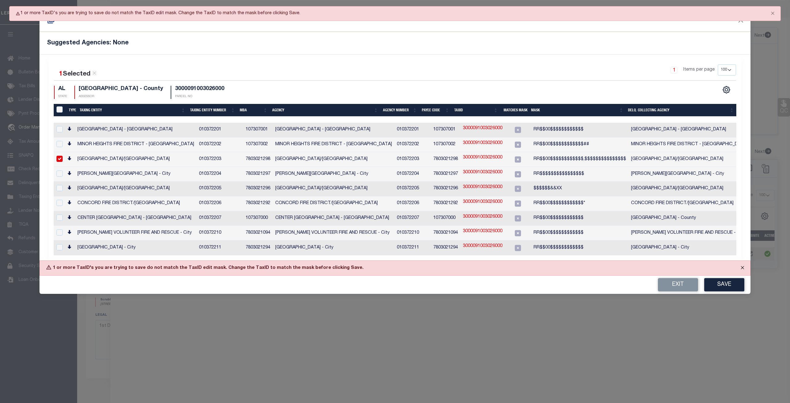
click at [745, 261] on button "Close" at bounding box center [742, 268] width 15 height 14
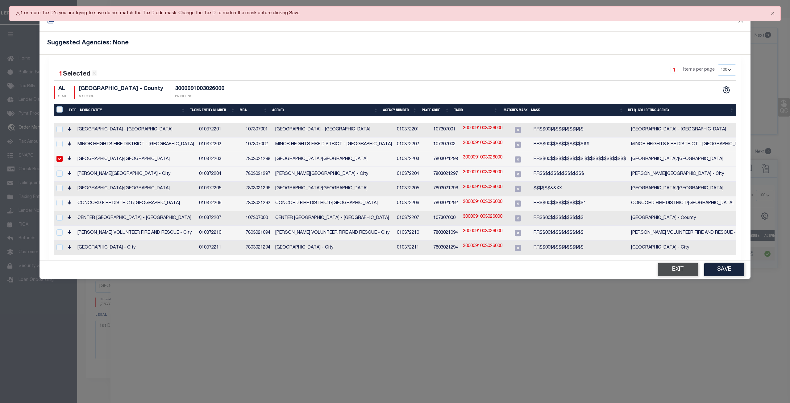
click at [678, 263] on button "Exit" at bounding box center [678, 269] width 40 height 13
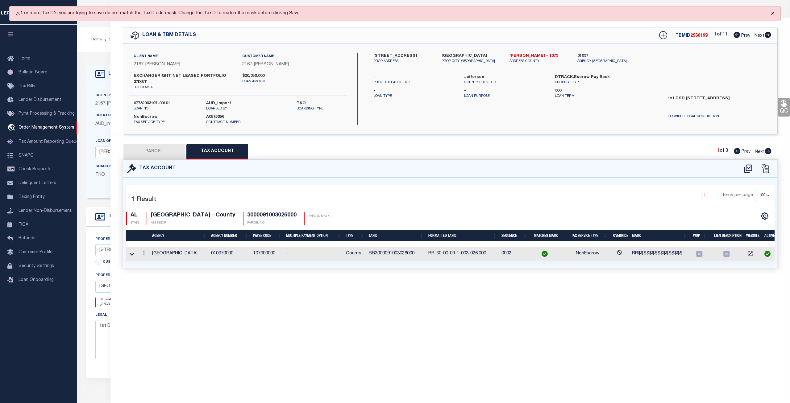
click at [772, 14] on button "Close" at bounding box center [772, 13] width 15 height 14
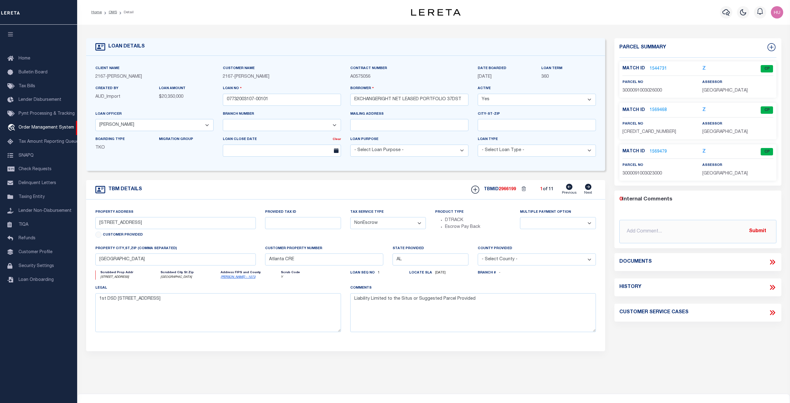
click at [659, 110] on link "1569468" at bounding box center [657, 110] width 17 height 6
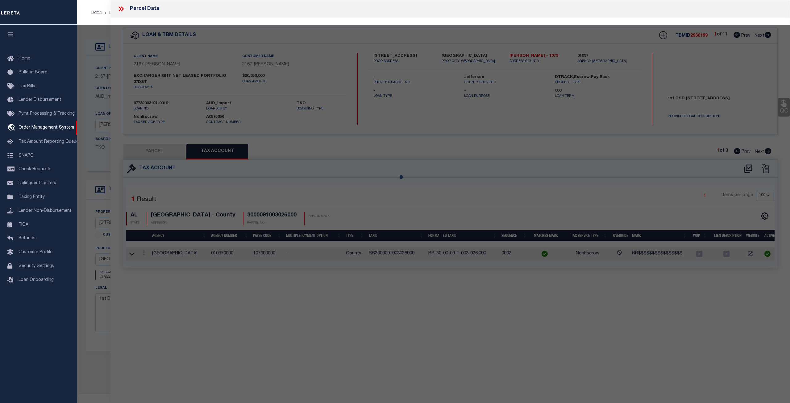
select select "AS"
checkbox input "false"
select select "CP"
type input "EXCHANGERIGHT NET LEASED PORTFOLIO 37 DST"
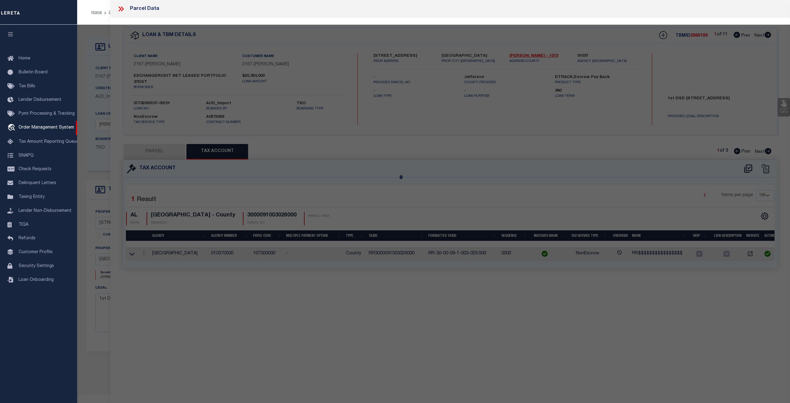
select select
type input "108 PARK RD"
type input "PLEASANT GROVE AL 35127"
type textarea "METES AND BOUNDS: BEG AT NW COR OF LOT 4 JAMES M HALEY SUR TH SE 177.6 FT NE 13…"
type textarea "Tax ID Special Project"
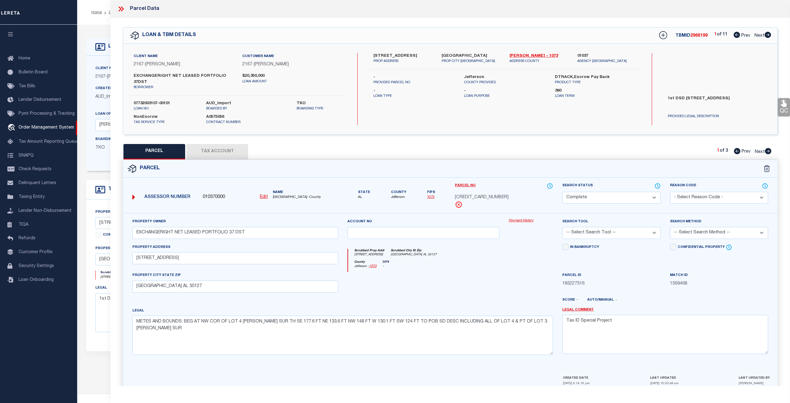
click at [522, 218] on link "Payment History" at bounding box center [530, 220] width 44 height 5
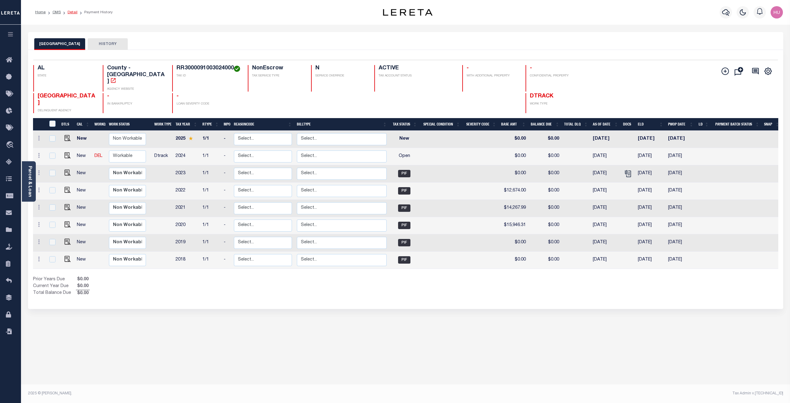
click at [72, 14] on link "Detail" at bounding box center [73, 12] width 10 height 4
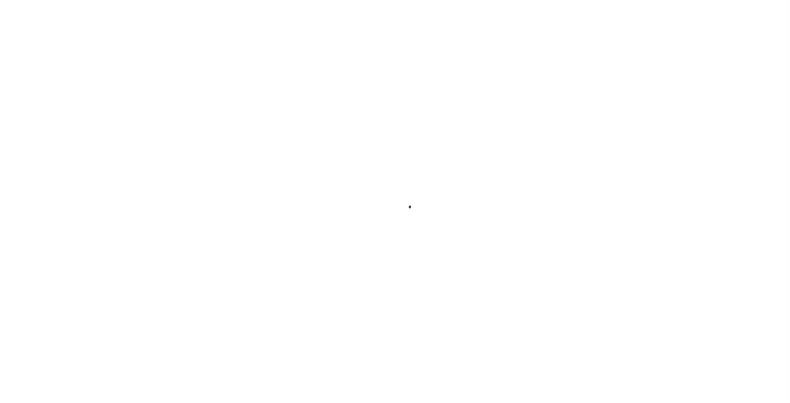
select select "10932"
select select "NonEscrow"
type input "[STREET_ADDRESS]"
select select
type input "[GEOGRAPHIC_DATA]"
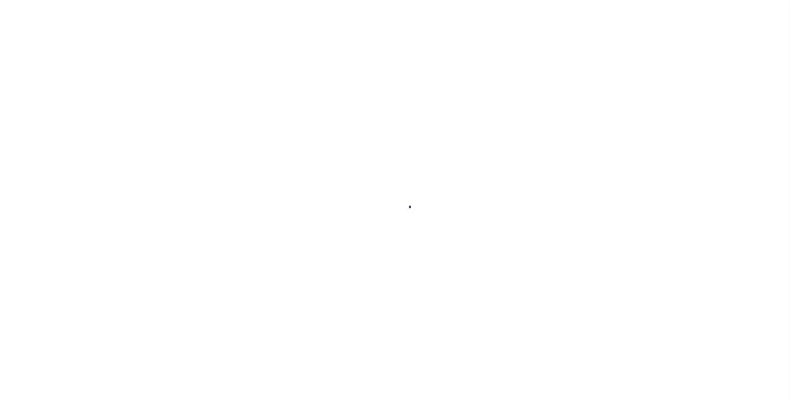
type input "Atlanta CRE"
type input "AL"
select select
type textarea "1st DSD [STREET_ADDRESS]"
type textarea "Liability Limited to the Situs or Suggested Parcel Provided"
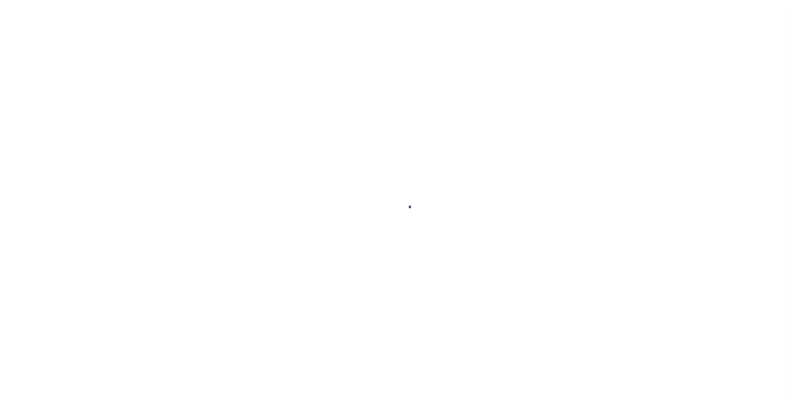
select select "4671"
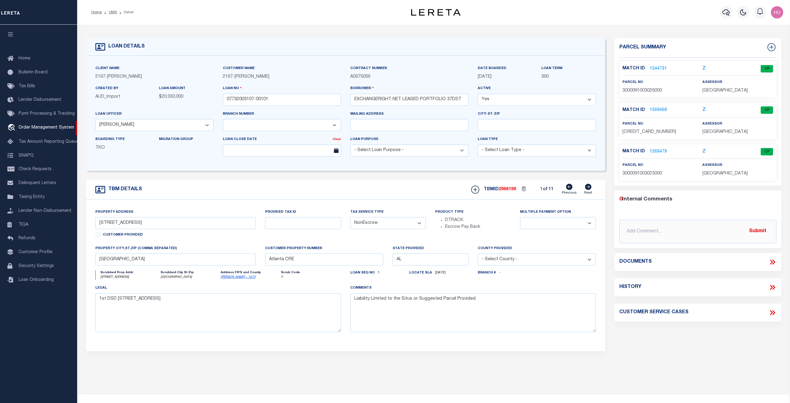
click at [656, 68] on link "1544731" at bounding box center [657, 69] width 17 height 6
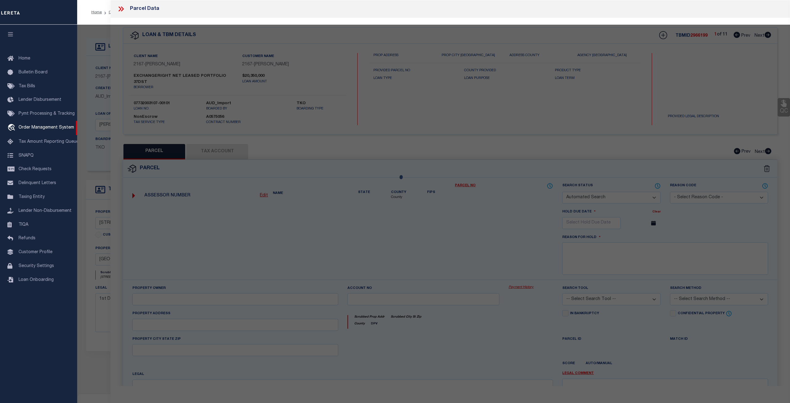
checkbox input "false"
select select "CP"
type input "EXCHANGERIGHT NET LEASED PORTFOLIO 37 DST"
select select
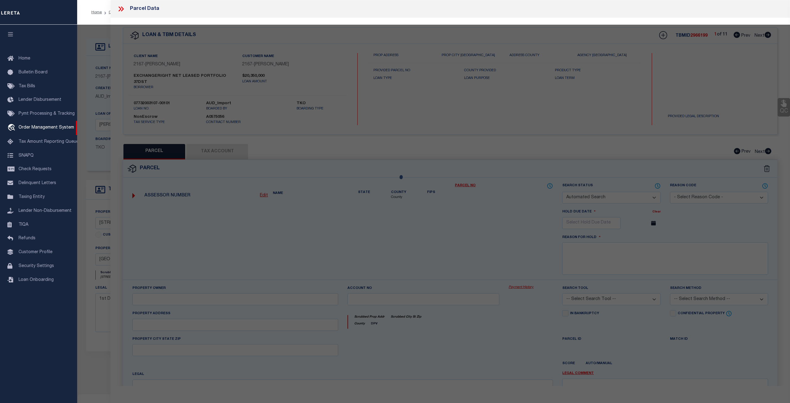
type input "108 PARK RD"
type input "PLEASANT GROVE AL 35127"
type textarea "METES AND BOUNDS: P O B N MOST COR LOT 2 OF JAS M HALEY SUB & PLEASANT GROVE RD…"
type textarea "Tax ID Special Project"
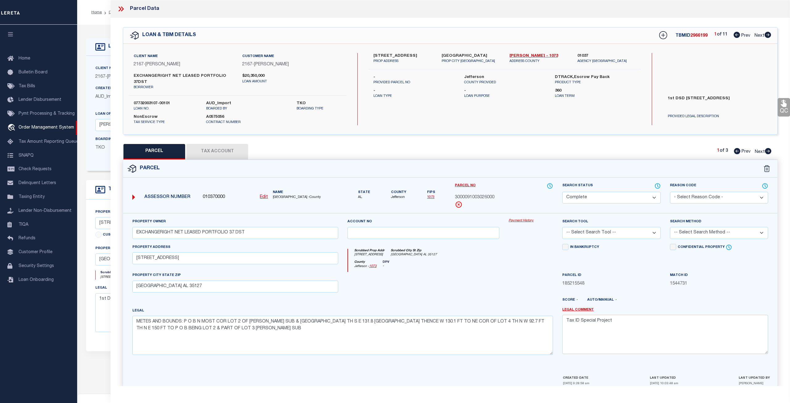
click at [525, 218] on link "Payment History" at bounding box center [530, 220] width 44 height 5
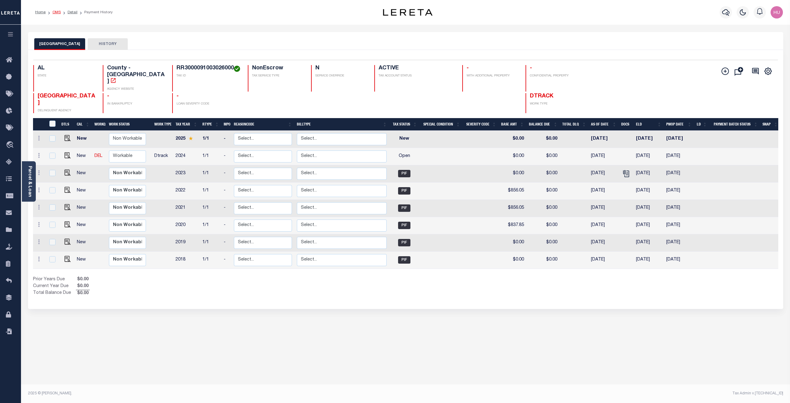
click at [54, 13] on link "OMS" at bounding box center [56, 12] width 8 height 4
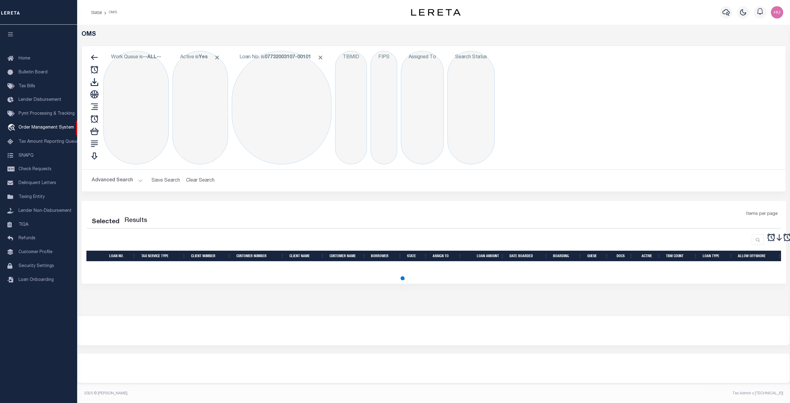
select select "200"
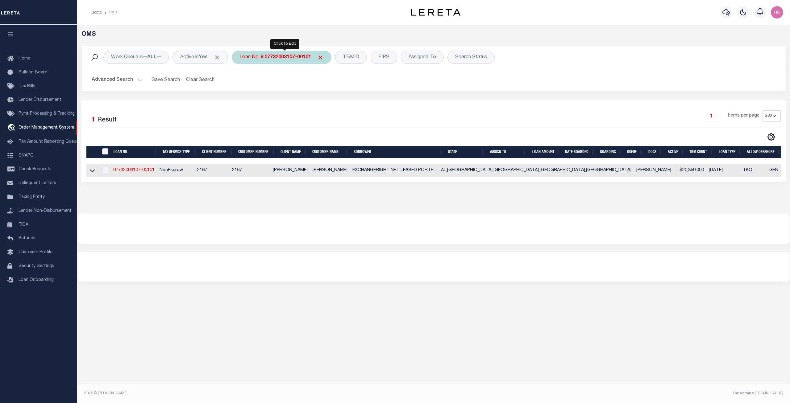
click at [298, 55] on b "07732003107-00101" at bounding box center [287, 57] width 47 height 5
type input "2002712634-00001"
click at [319, 101] on input "Apply" at bounding box center [321, 101] width 18 height 10
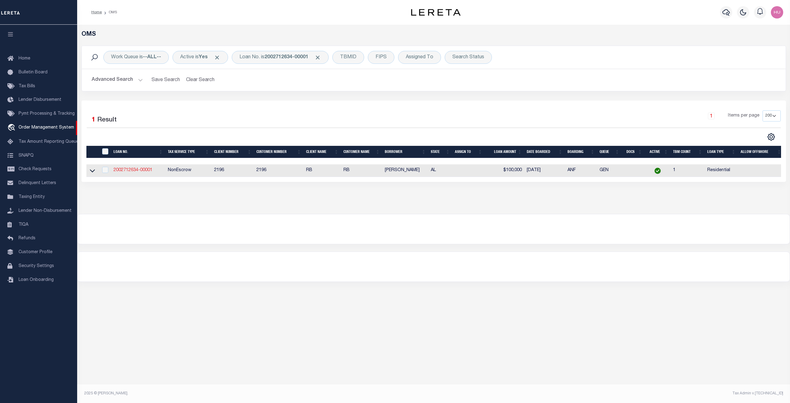
click at [143, 172] on link "2002712634-00001" at bounding box center [133, 170] width 39 height 4
type input "2002712634-00001"
type input "[PERSON_NAME]"
select select
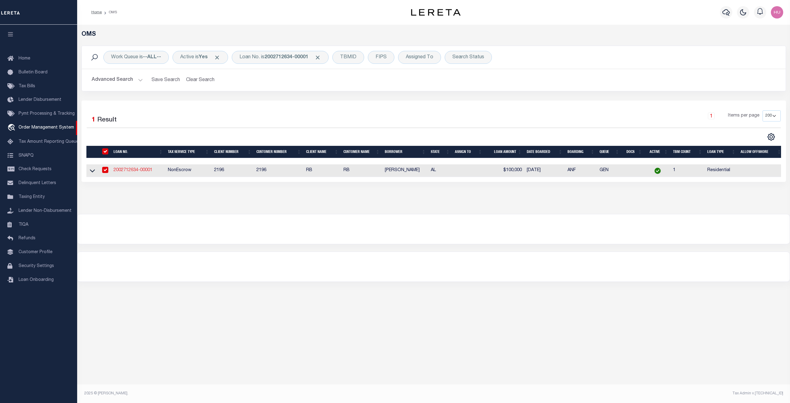
select select
select select "10"
select select
type input "[STREET_ADDRESS][PERSON_NAME]"
radio input "true"
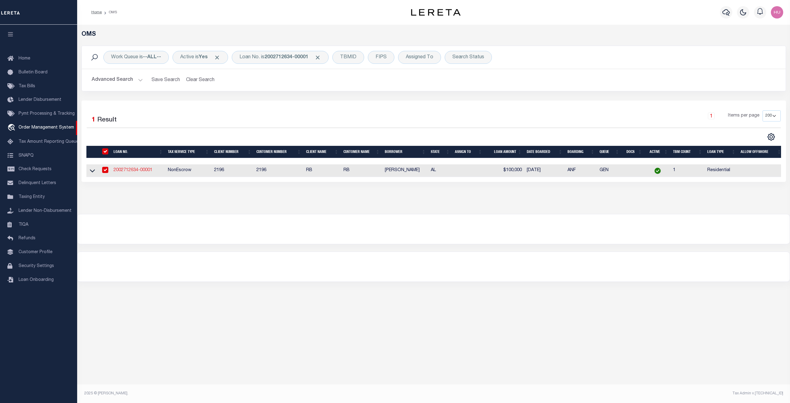
select select "NonEscrow"
select select
type input "PRATVILLE AL 36067"
type input "2002712634"
type input "AL"
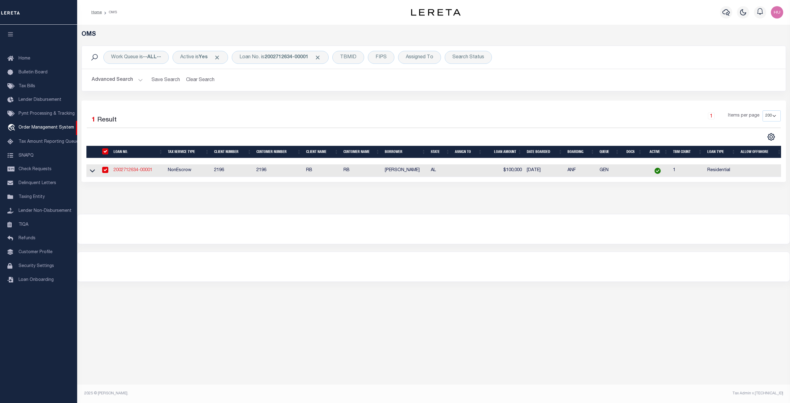
type textarea "PARCEL: 19 05 15 2 020 005 0001"
select select "4983"
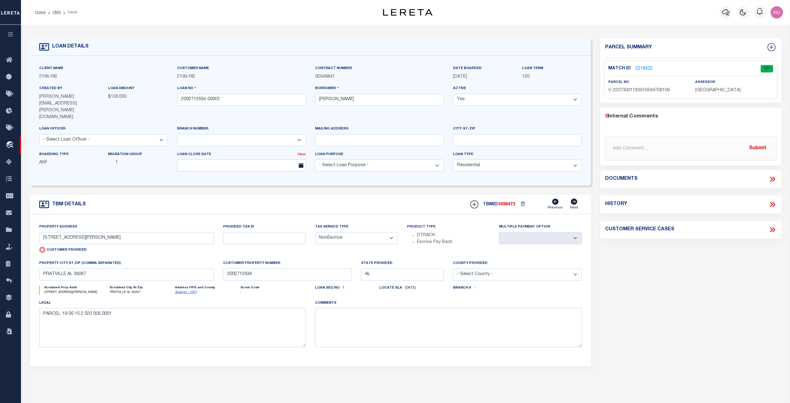
click at [669, 302] on div "Parcel Summary Match ID 2218922 0" at bounding box center [690, 214] width 190 height 352
click at [642, 66] on link "2218922" at bounding box center [643, 69] width 17 height 6
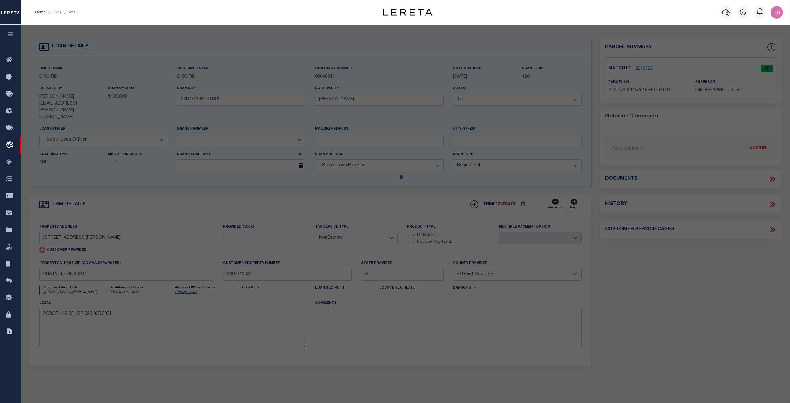
checkbox input "false"
select select "CP"
select select "PTI"
select select "LIP"
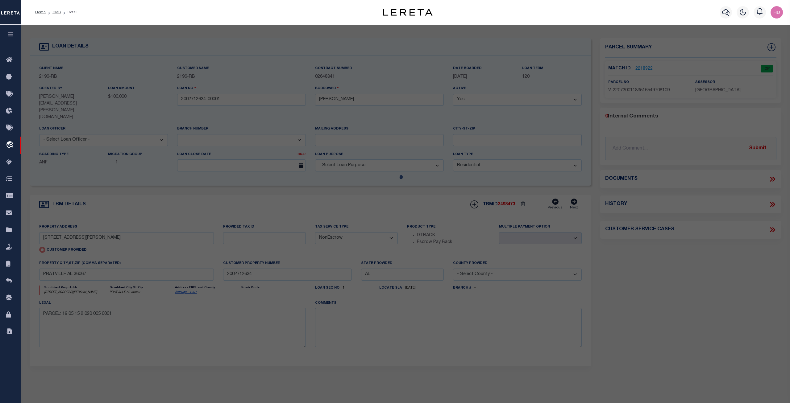
type input "[STREET_ADDRESS][PERSON_NAME]"
type input "PRATVILLE AL 36067"
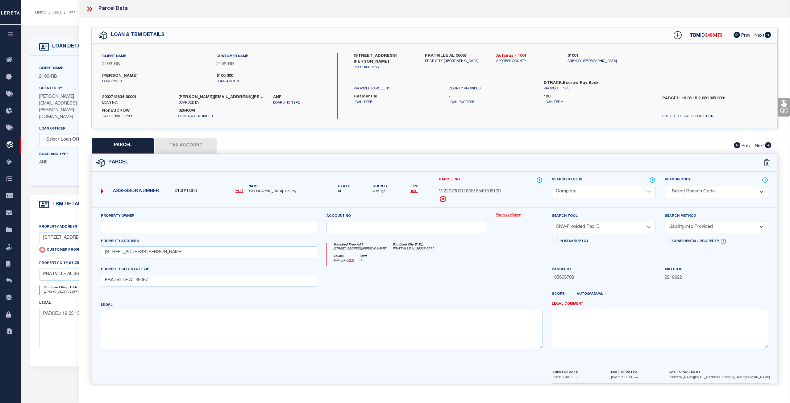
click at [515, 216] on link "Payment History" at bounding box center [519, 215] width 47 height 5
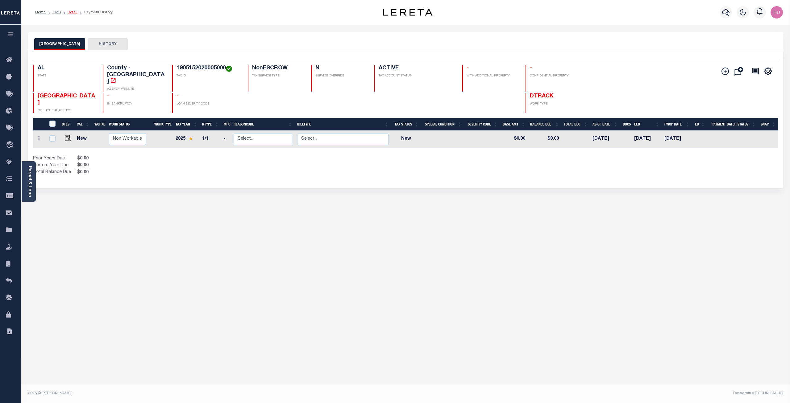
click at [68, 11] on link "Detail" at bounding box center [73, 12] width 10 height 4
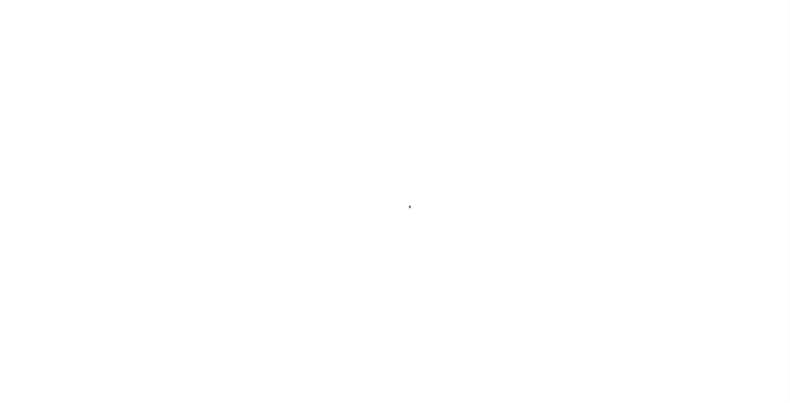
select select "4983"
select select "10"
type input "[STREET_ADDRESS][PERSON_NAME]"
radio input "true"
select select "NonEscrow"
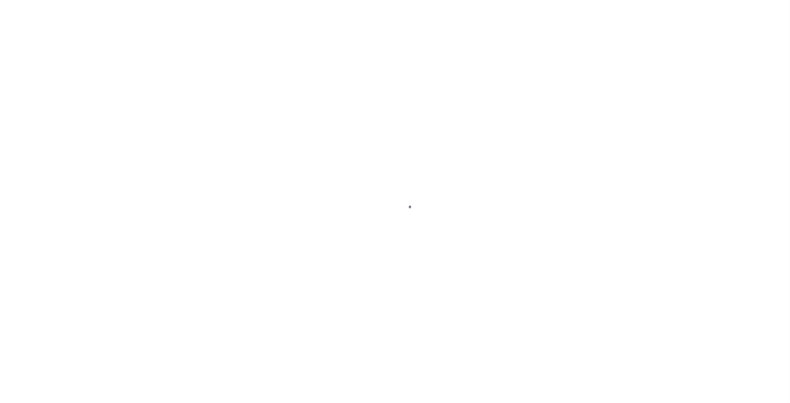
select select
type input "PRATVILLE AL 36067"
type input "2002712634"
type input "AL"
type textarea "PARCEL: 19 05 15 2 020 005 0001"
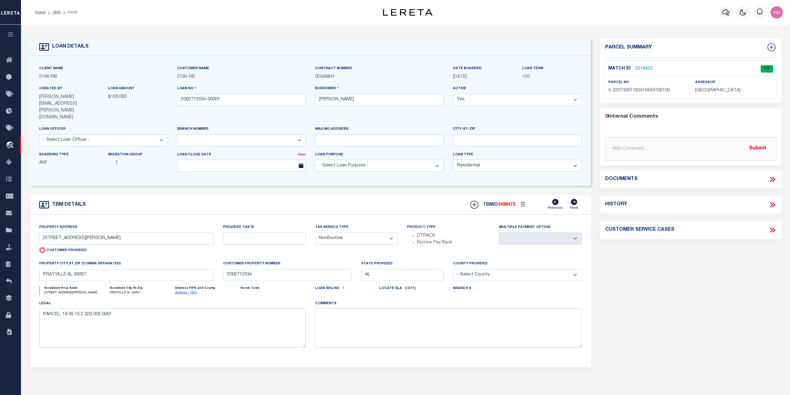
click at [647, 67] on link "2218922" at bounding box center [643, 69] width 17 height 6
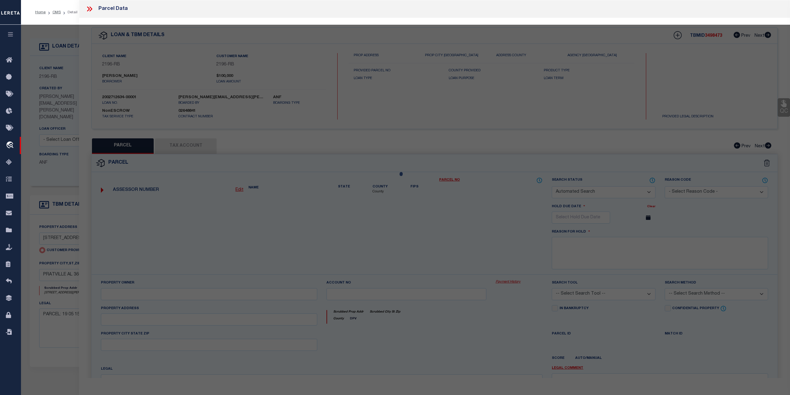
checkbox input "false"
select select "CP"
select select "PTI"
select select "LIP"
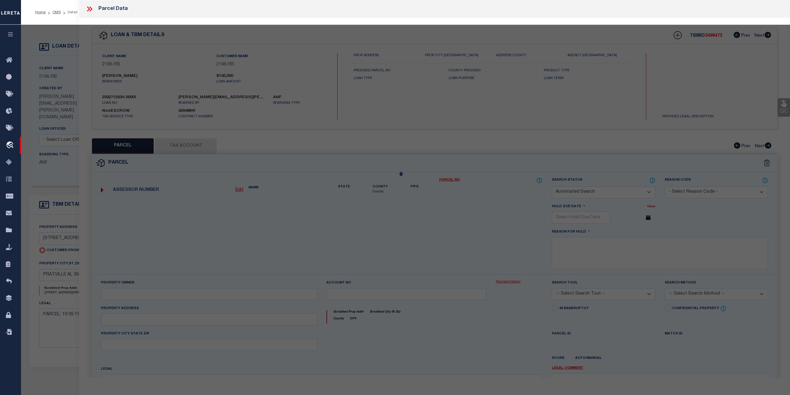
type input "734 SMITH AVE"
type input "PRATVILLE AL 36067"
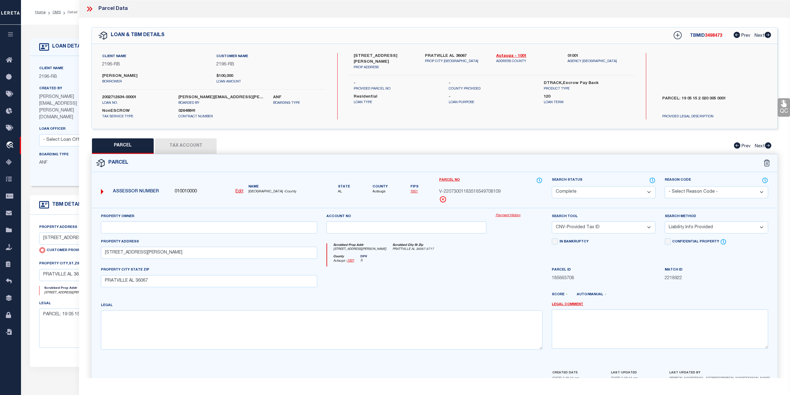
click at [176, 146] on button "Tax Account" at bounding box center [186, 145] width 62 height 15
select select "100"
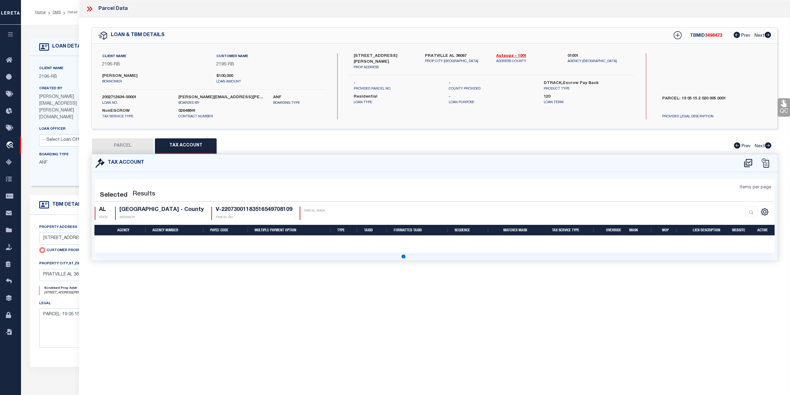
select select "100"
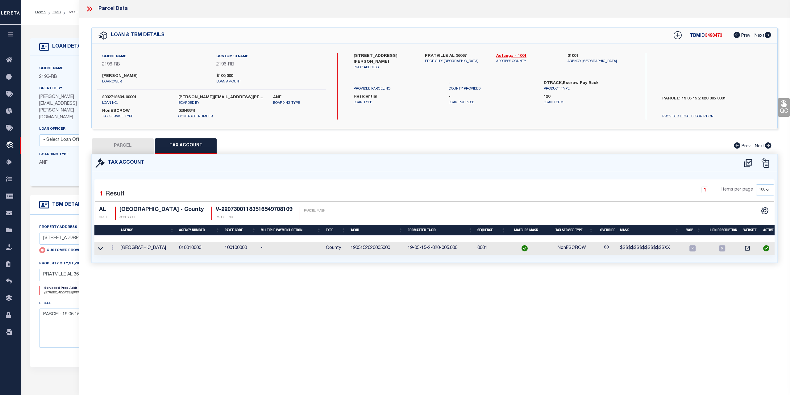
click at [89, 11] on icon at bounding box center [89, 9] width 8 height 8
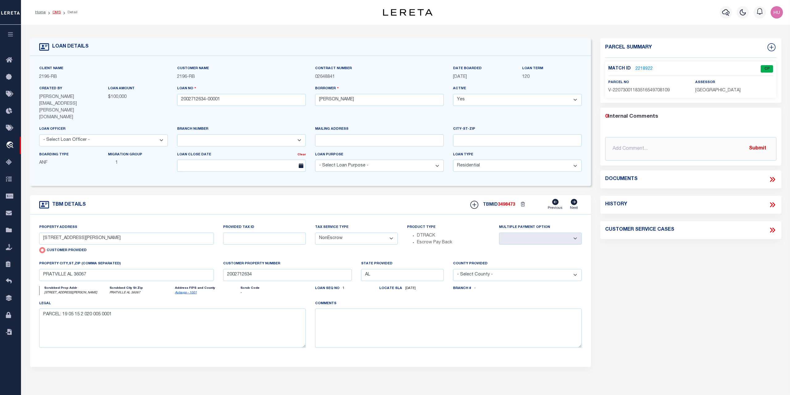
click at [59, 11] on link "OMS" at bounding box center [56, 12] width 8 height 4
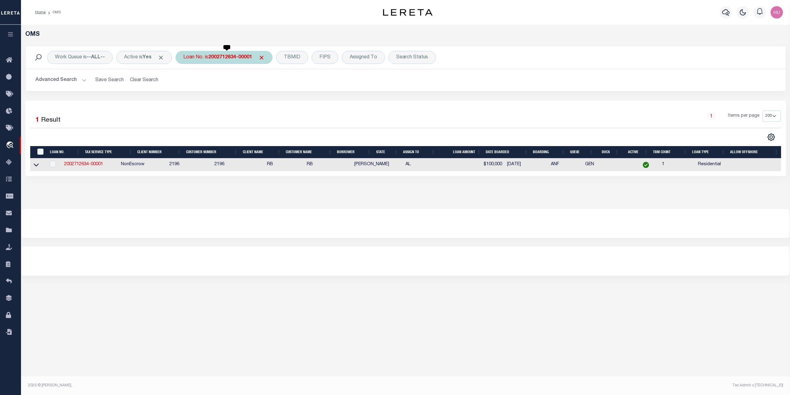
click at [228, 60] on b "2002712634-00001" at bounding box center [230, 57] width 44 height 5
type input "1501015109"
click at [270, 103] on input "Apply" at bounding box center [265, 101] width 18 height 10
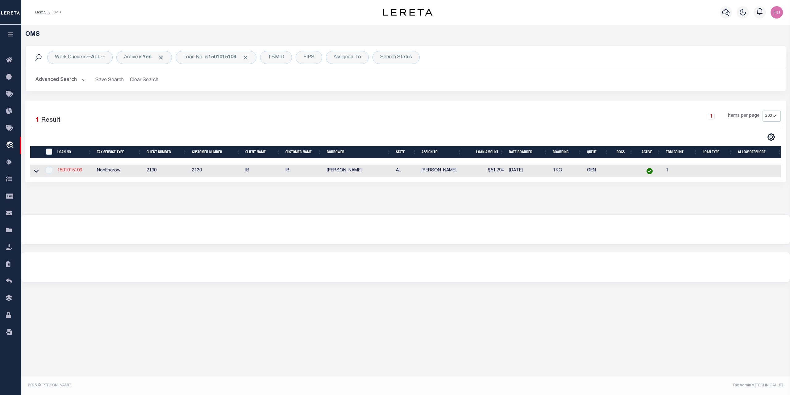
click at [78, 172] on link "1501015109" at bounding box center [69, 170] width 25 height 4
checkbox input "true"
type input "1501015109"
type input "[PERSON_NAME]"
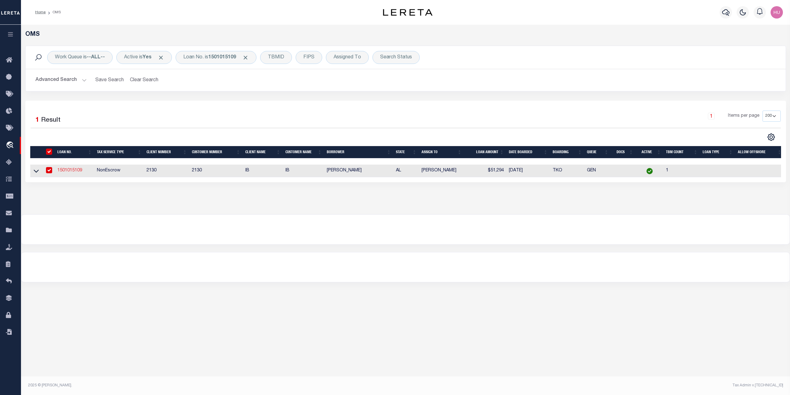
select select
select select "1300"
select select
select select "11030"
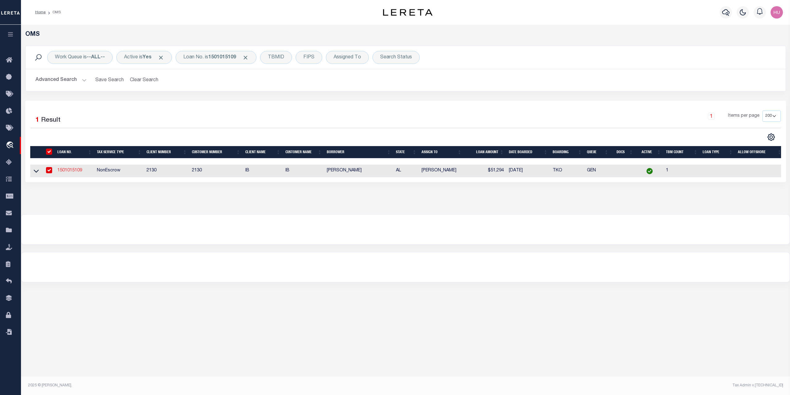
select select "4592"
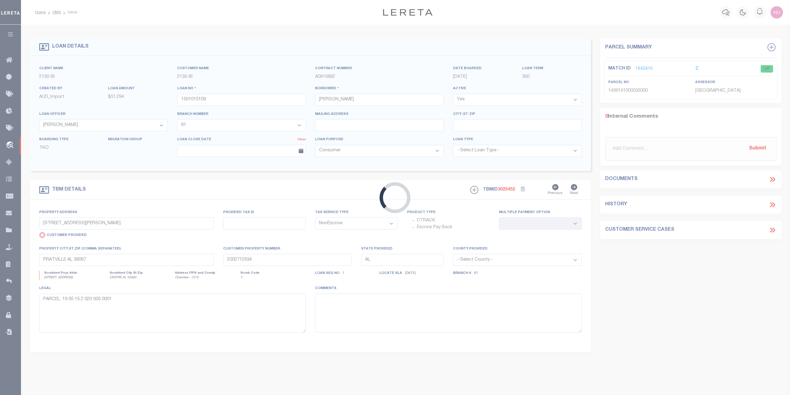
type input "1200 CEDAR BLUFF RD"
radio input "false"
select select
type input "CENTRE AL 35960"
type input "Eastern"
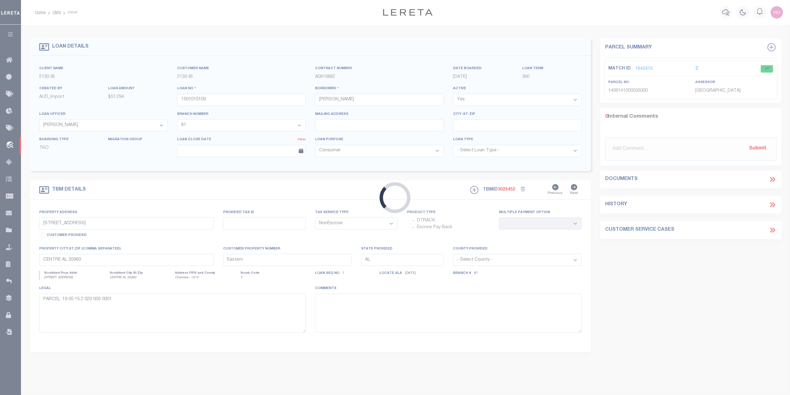
select select
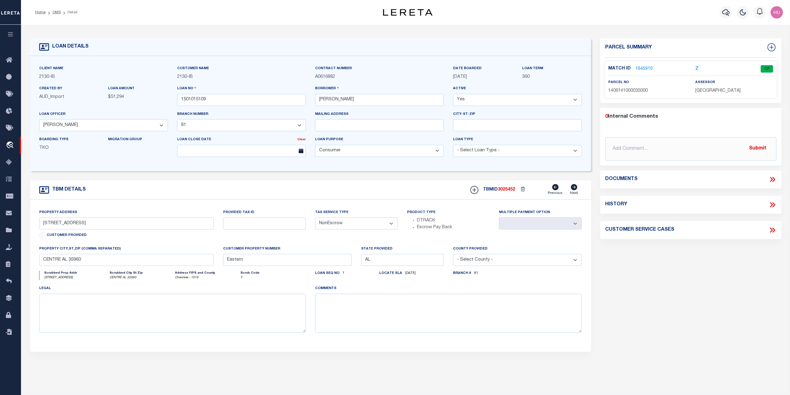
click at [649, 68] on link "1645910" at bounding box center [643, 69] width 17 height 6
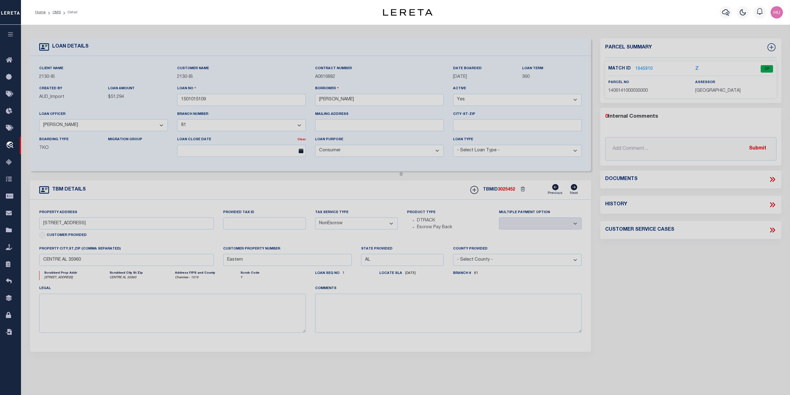
select select "AS"
select select
checkbox input "false"
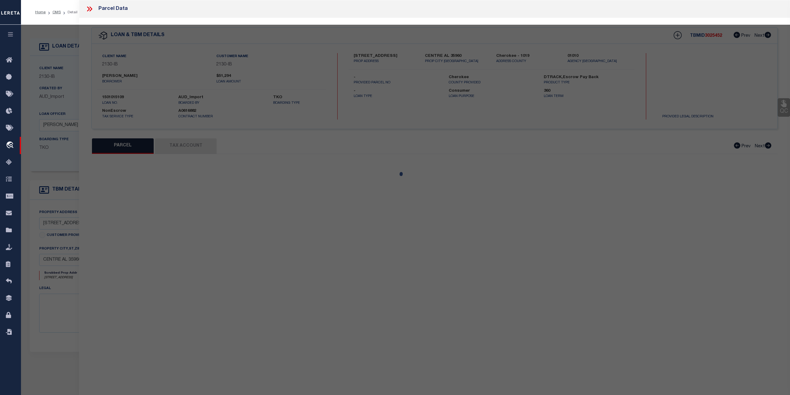
select select "CP"
type input "PRITCHETT SAMUEL"
select select
type input "[STREET_ADDRESS]"
type input "AL"
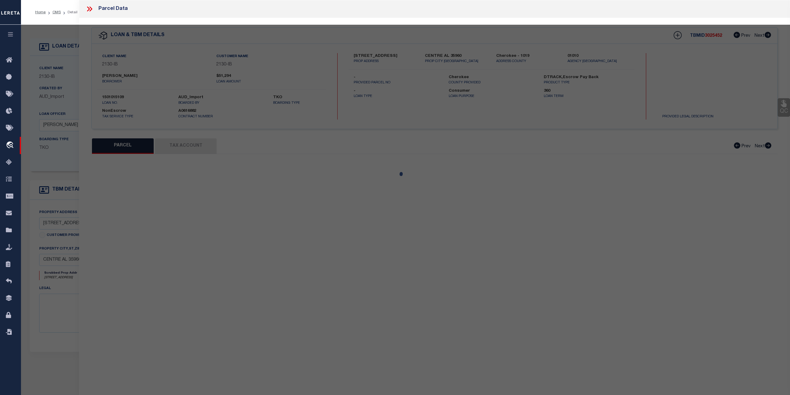
type textarea "LOT 4, BLOCK 4, [PERSON_NAME] S/D, PB 5/2"
type textarea "Tax ID Special Project"
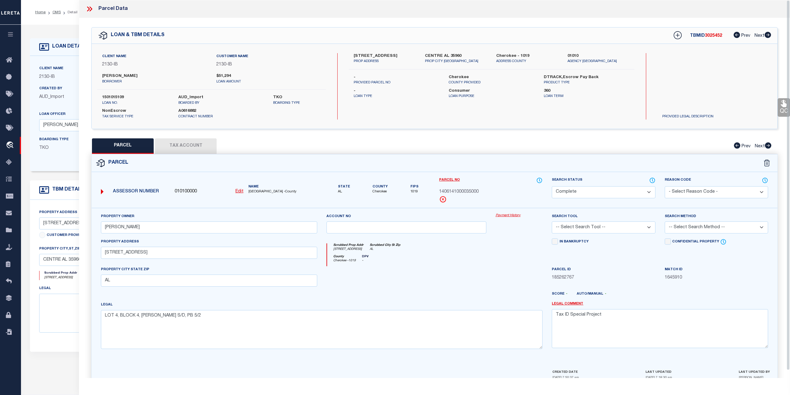
click at [507, 215] on link "Payment History" at bounding box center [519, 215] width 47 height 5
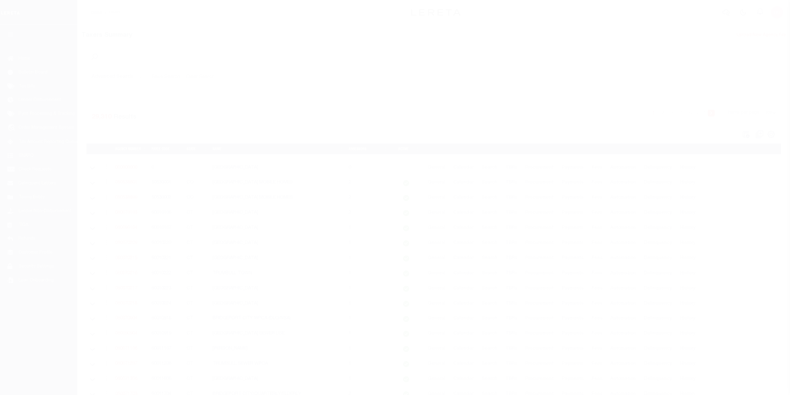
select select "100"
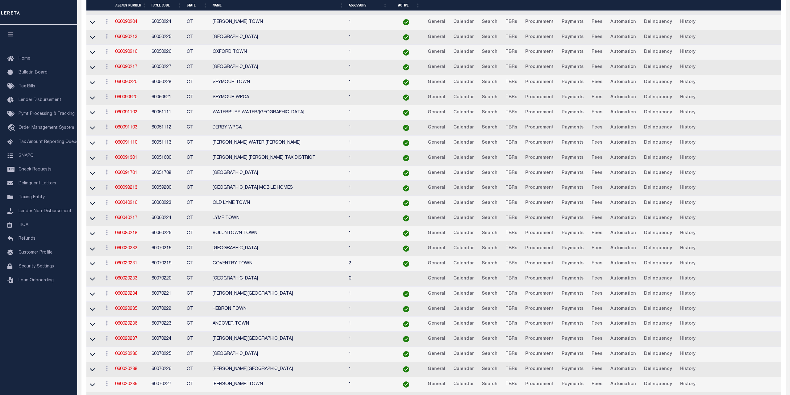
scroll to position [1293, 0]
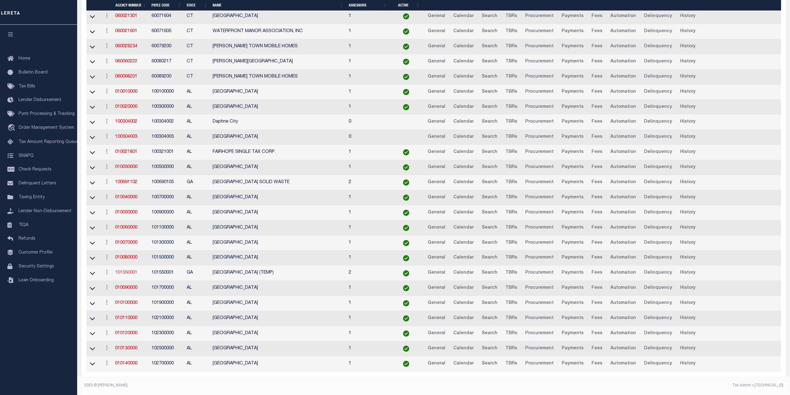
click at [123, 274] on link "101550001" at bounding box center [126, 272] width 22 height 4
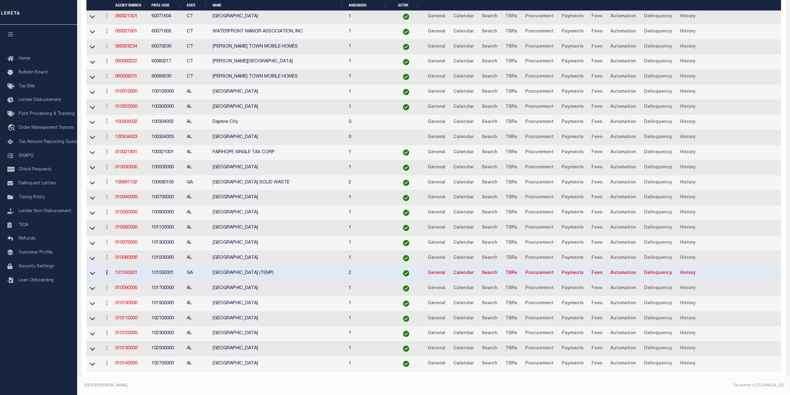
scroll to position [1292, 0]
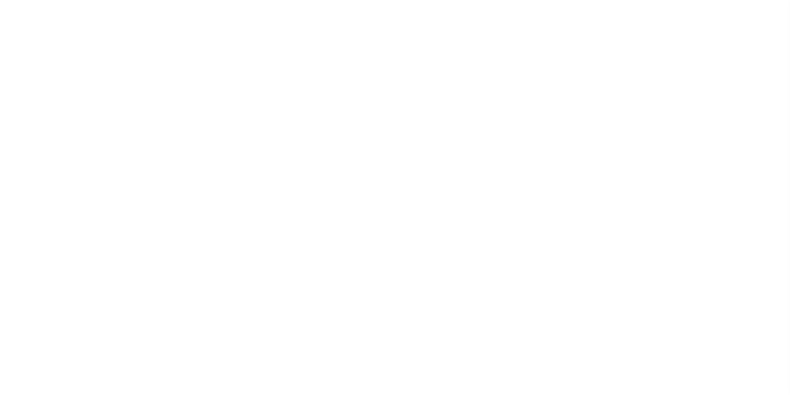
select select
select select "100"
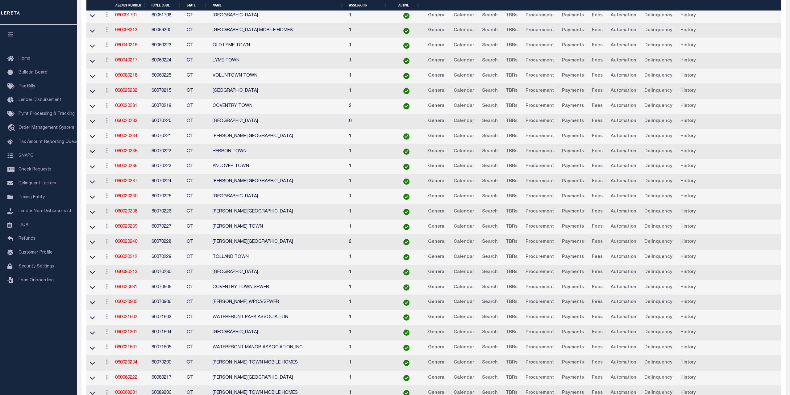
scroll to position [1293, 0]
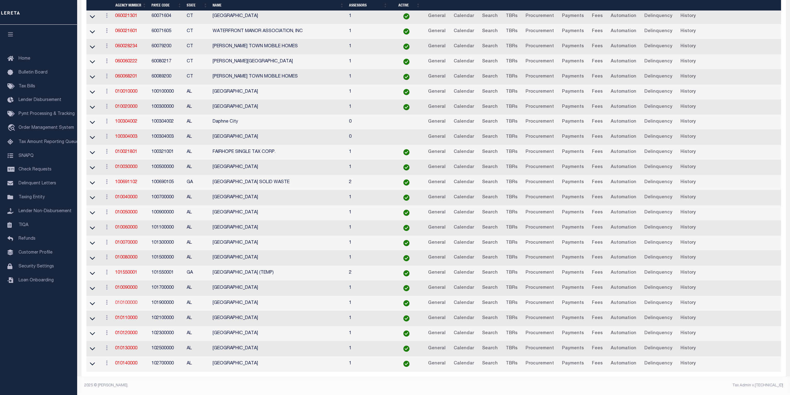
click at [130, 304] on link "010100000" at bounding box center [126, 303] width 22 height 4
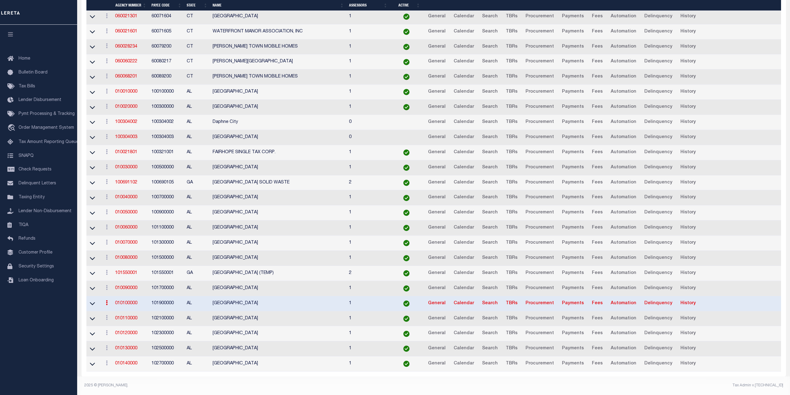
scroll to position [1292, 0]
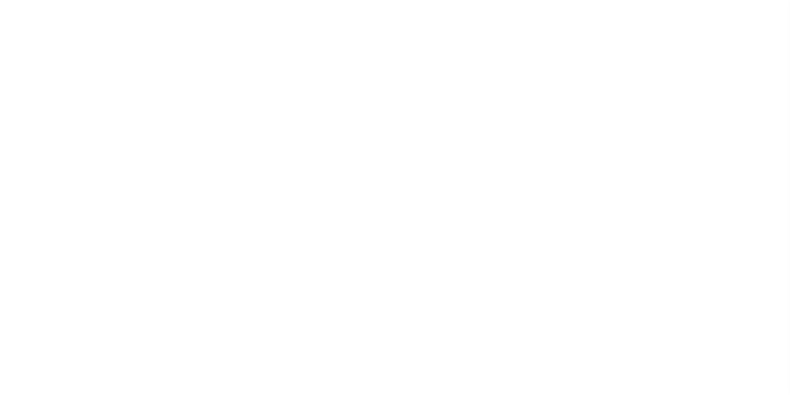
select select
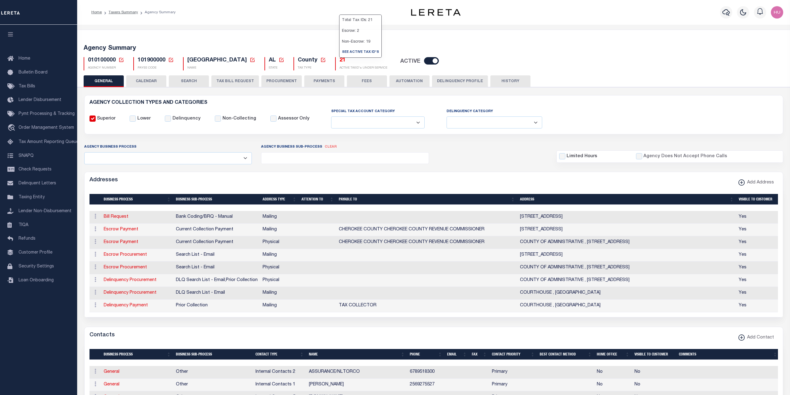
click at [339, 61] on h5 "21" at bounding box center [363, 60] width 48 height 7
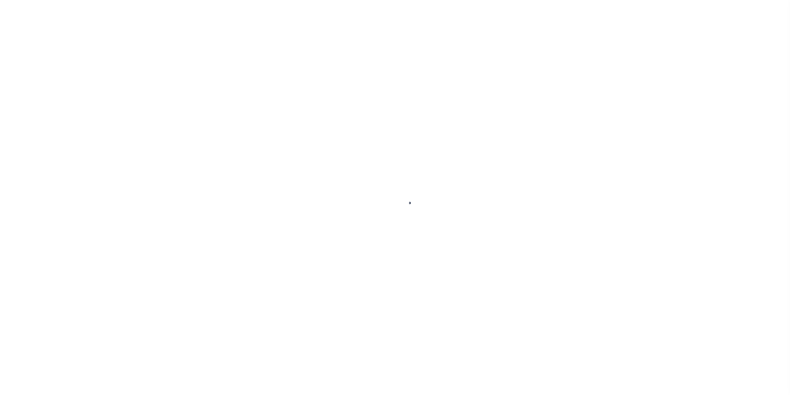
select select "100"
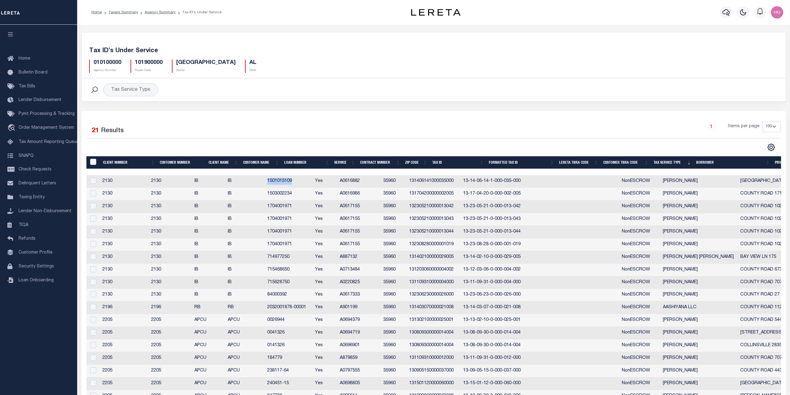
drag, startPoint x: 314, startPoint y: 180, endPoint x: 284, endPoint y: 179, distance: 29.9
click at [284, 179] on td "1501015109" at bounding box center [289, 181] width 48 height 13
checkbox input "true"
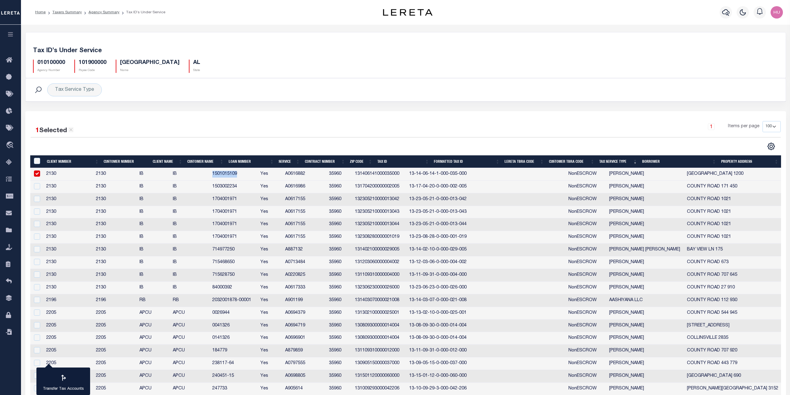
click at [244, 200] on td "1704001971" at bounding box center [234, 199] width 48 height 13
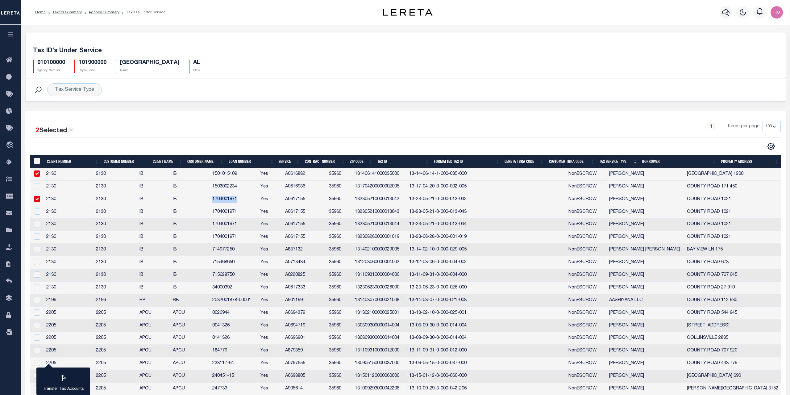
click at [244, 200] on td "1704001971" at bounding box center [234, 199] width 48 height 13
checkbox input "false"
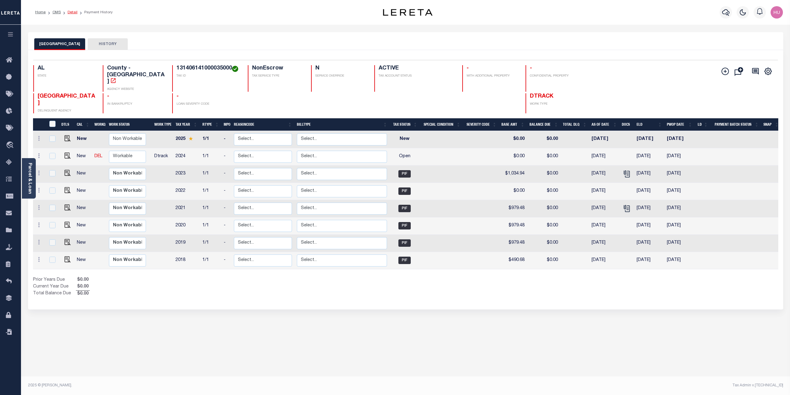
click at [72, 13] on link "Detail" at bounding box center [73, 12] width 10 height 4
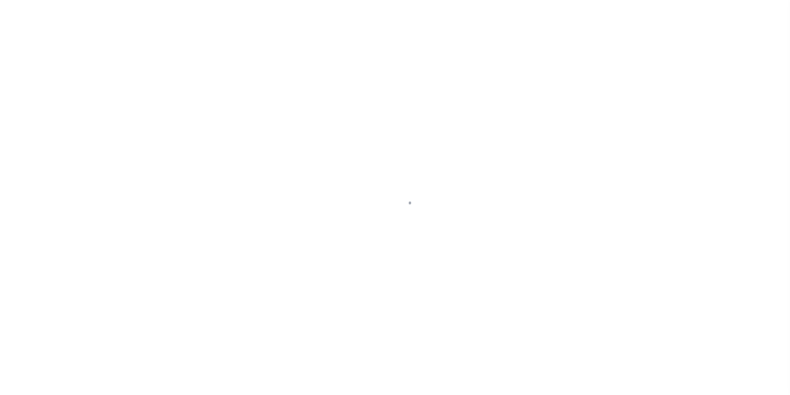
select select "11030"
select select "4592"
select select "1300"
select select "NonEscrow"
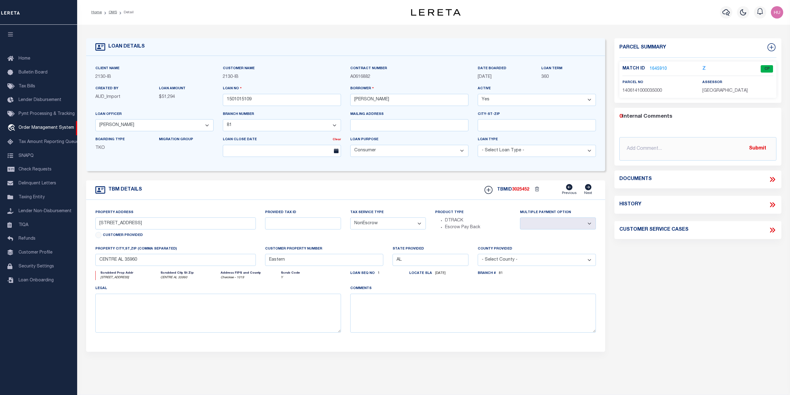
click at [652, 68] on link "1645910" at bounding box center [657, 69] width 17 height 6
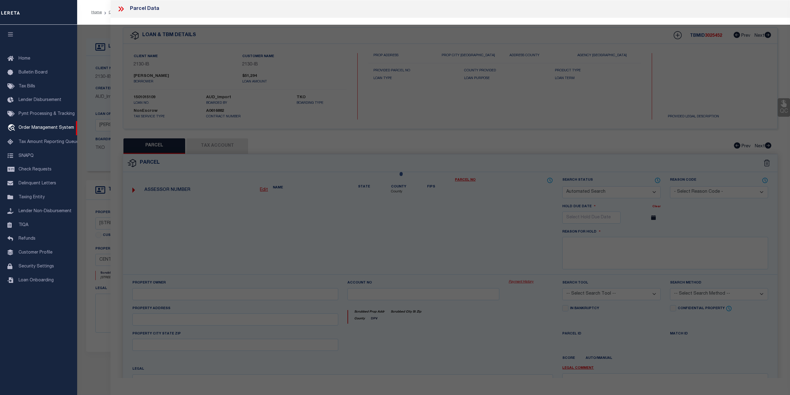
checkbox input "false"
select select "CP"
type input "PRITCHETT SAMUEL"
select select
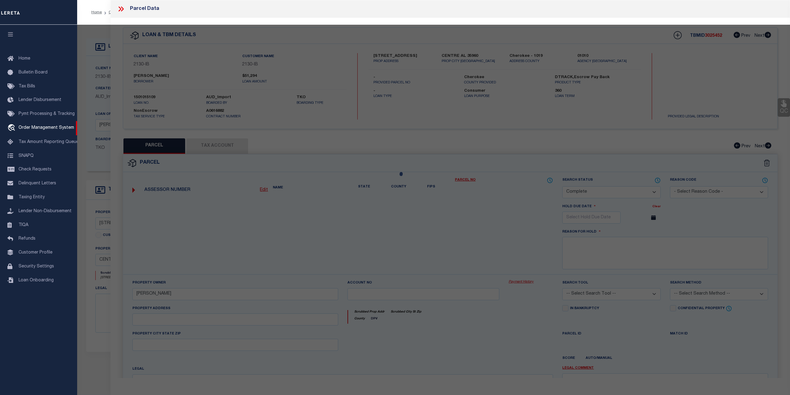
type input "1200 CEDAR BLUFF RD"
type input "AL"
type textarea "LOT 4, BLOCK 4, CAREY UPTON S/D, PB 5/2"
type textarea "Tax ID Special Project"
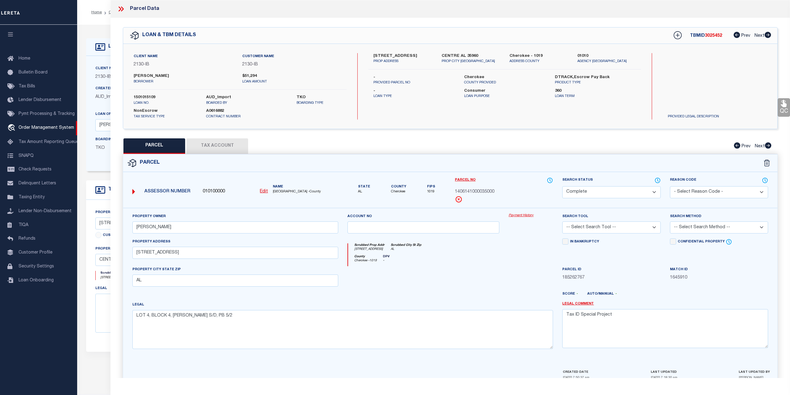
click at [228, 142] on button "Tax Account" at bounding box center [217, 145] width 62 height 15
select select "100"
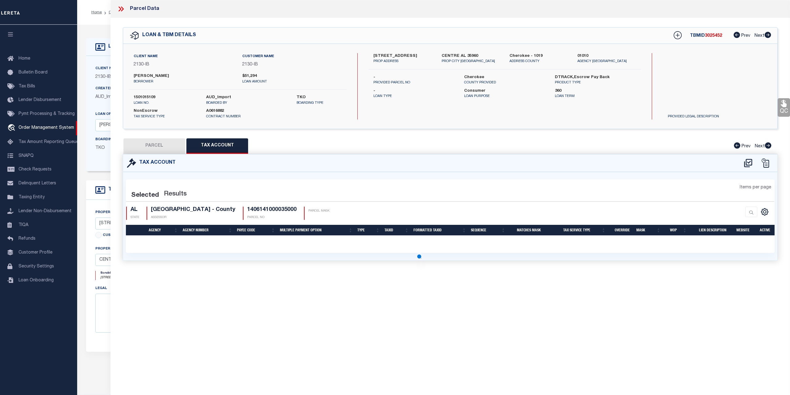
select select "100"
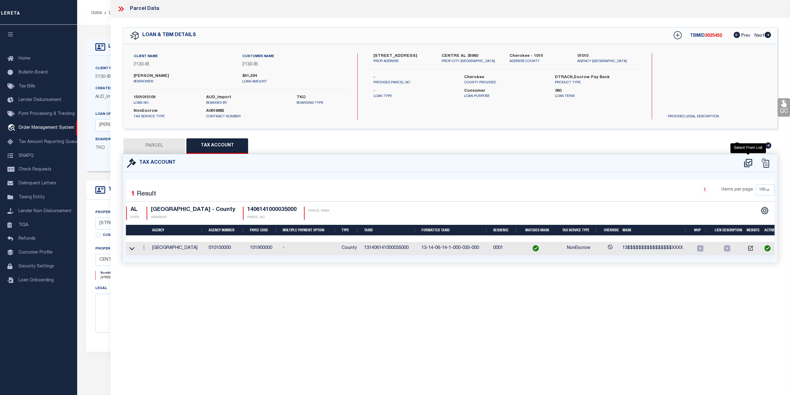
click at [747, 161] on icon "" at bounding box center [748, 163] width 10 height 10
select select "100"
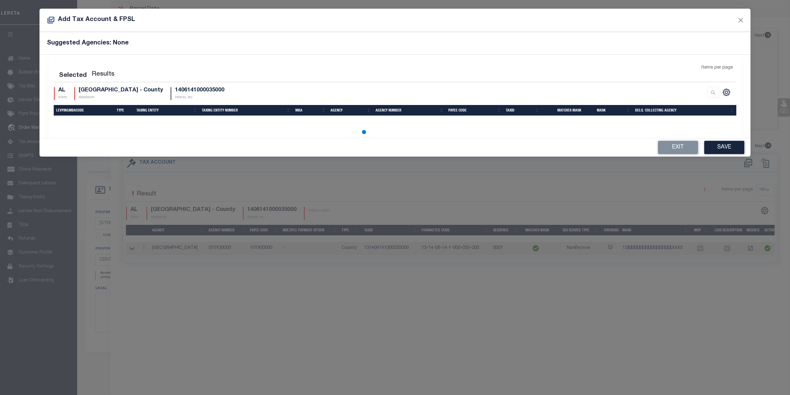
select select "100"
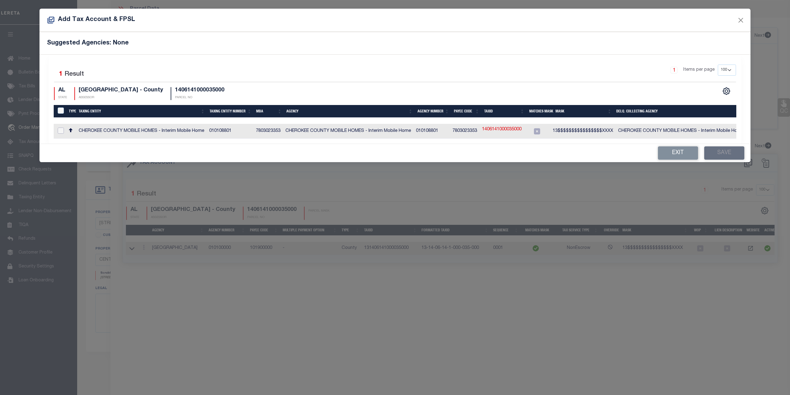
click at [61, 131] on input "checkbox" at bounding box center [61, 130] width 6 height 6
checkbox input "true"
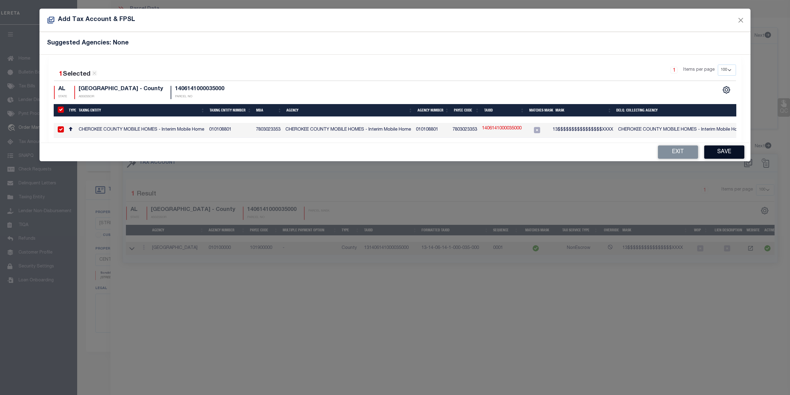
click at [719, 148] on button "Save" at bounding box center [724, 151] width 40 height 13
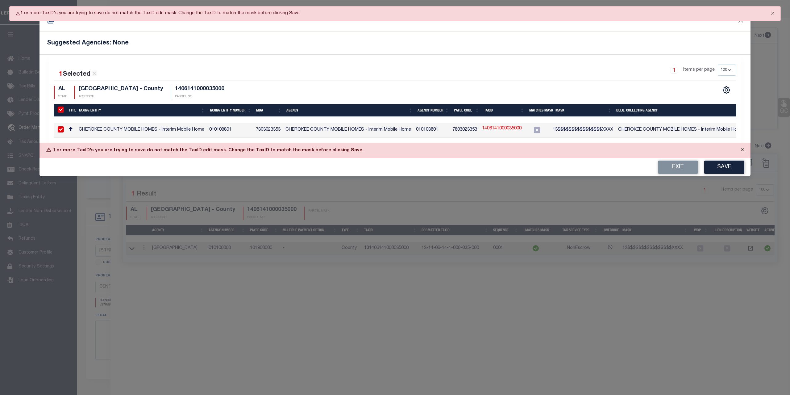
click at [742, 146] on button "Close" at bounding box center [742, 150] width 15 height 14
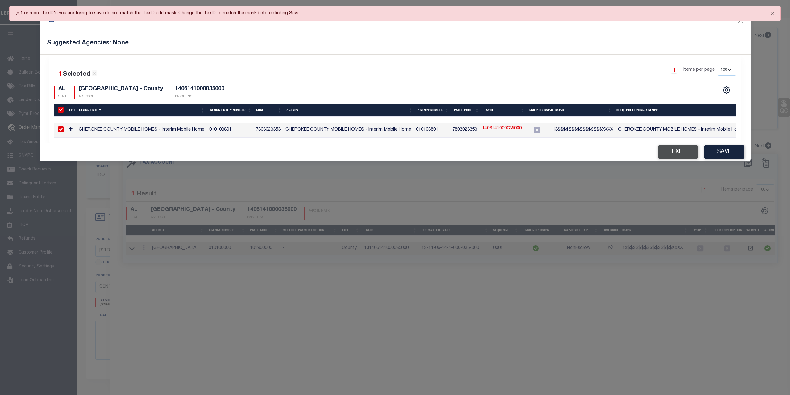
click at [688, 152] on button "Exit" at bounding box center [678, 151] width 40 height 13
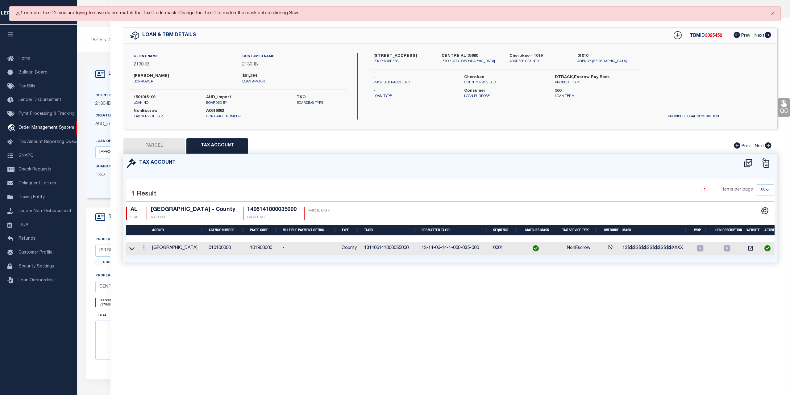
click at [609, 247] on icon at bounding box center [610, 248] width 5 height 4
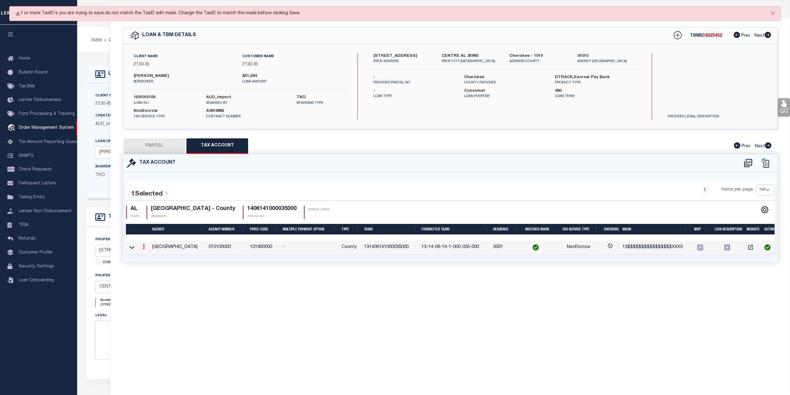
click at [440, 173] on div "1 Selected 1 Result 1 Items per page 10 25 50 100 AL STATE" at bounding box center [450, 216] width 654 height 89
click at [172, 143] on button "PARCEL" at bounding box center [154, 145] width 62 height 15
select select "AS"
checkbox input "false"
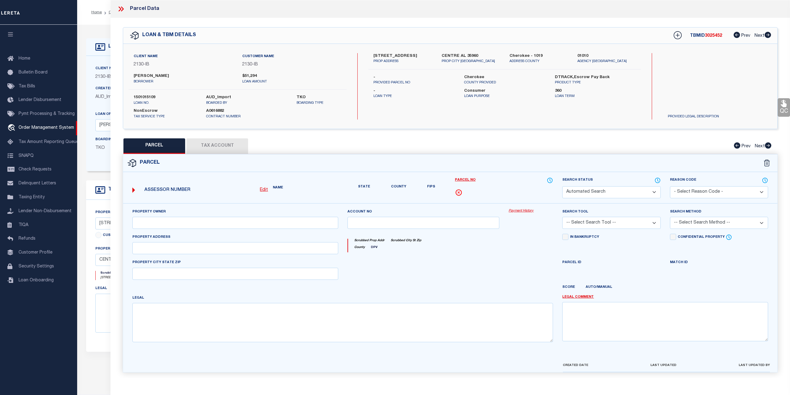
select select "CP"
type input "PRITCHETT SAMUEL"
select select
type input "1200 CEDAR BLUFF RD"
type input "AL"
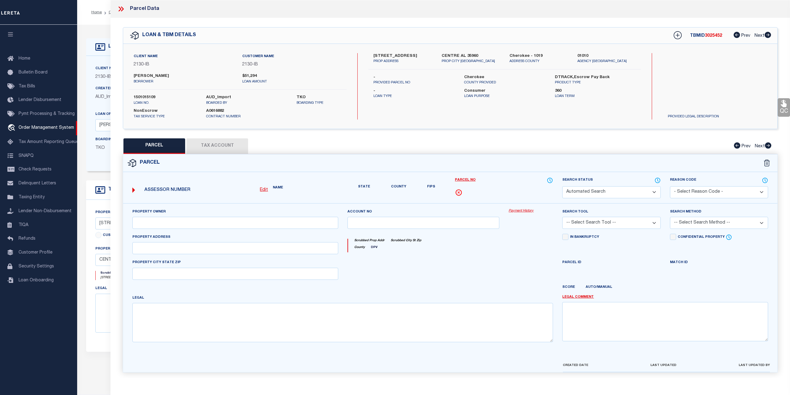
type textarea "LOT 4, BLOCK 4, CAREY UPTON S/D, PB 5/2"
type textarea "Tax ID Special Project"
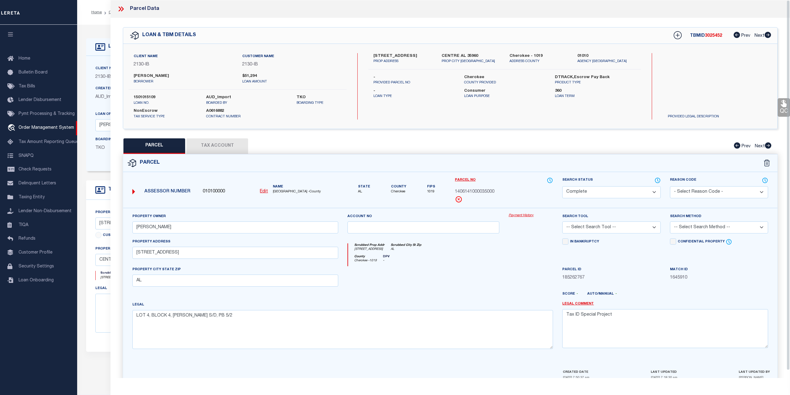
click at [121, 10] on icon at bounding box center [120, 8] width 3 height 5
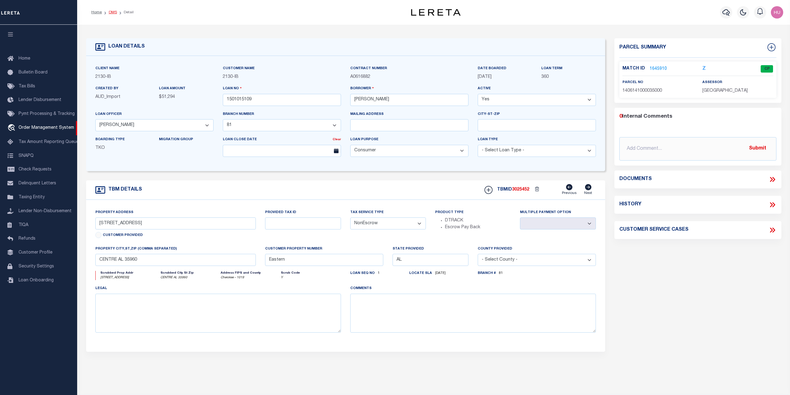
click at [111, 13] on link "OMS" at bounding box center [113, 12] width 8 height 4
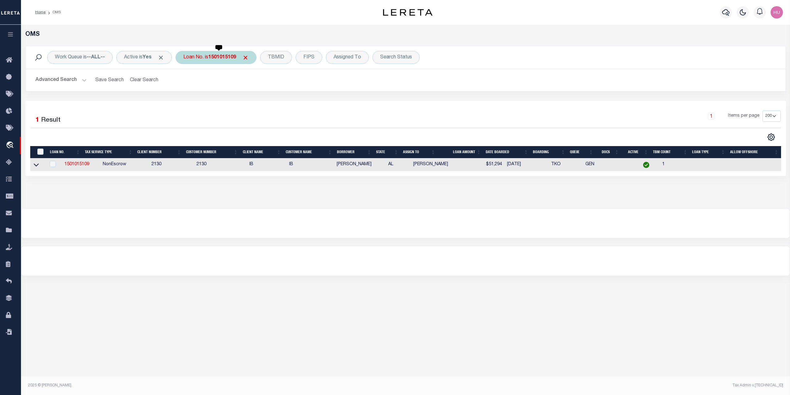
click at [215, 55] on b "1501015109" at bounding box center [222, 57] width 28 height 5
type input "1704001971"
click at [268, 103] on input "Apply" at bounding box center [265, 101] width 18 height 10
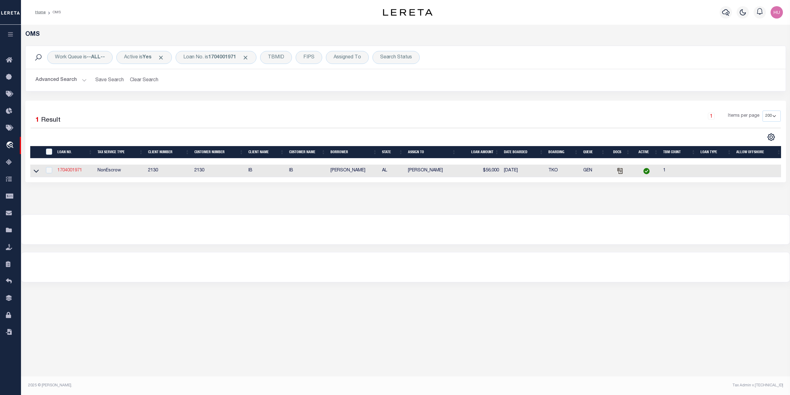
click at [69, 171] on link "1704001971" at bounding box center [69, 170] width 25 height 4
type input "1704001971"
type input "[PERSON_NAME]"
select select "4975"
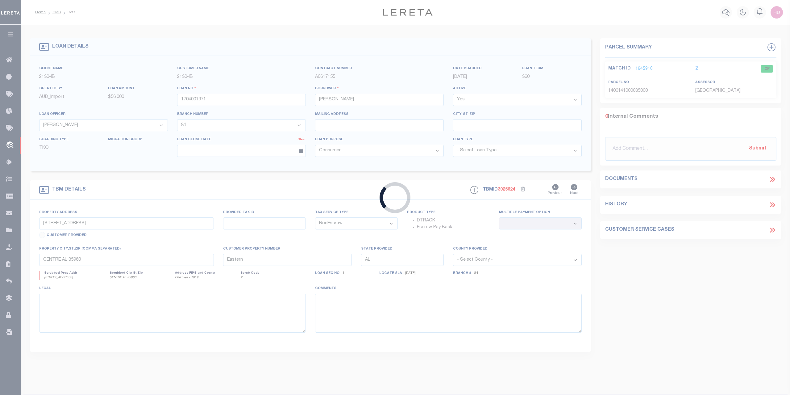
type input "COUNTY ROAD 1021"
select select
type input "PIEDMONT AL 36272"
select select
type textarea "See attached"
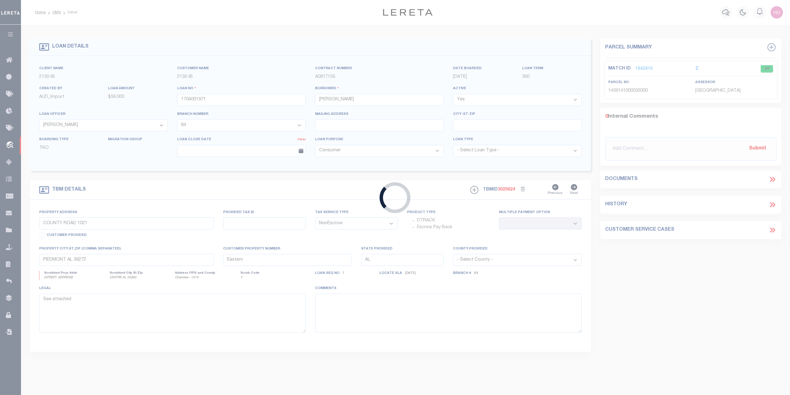
select select "11030"
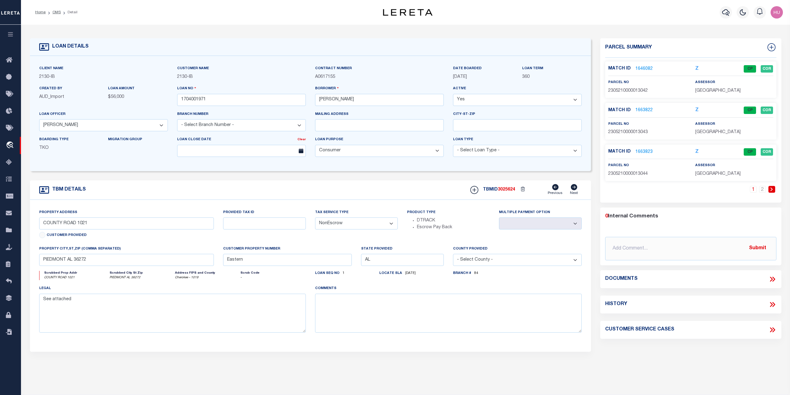
click at [645, 68] on link "1646082" at bounding box center [643, 69] width 17 height 6
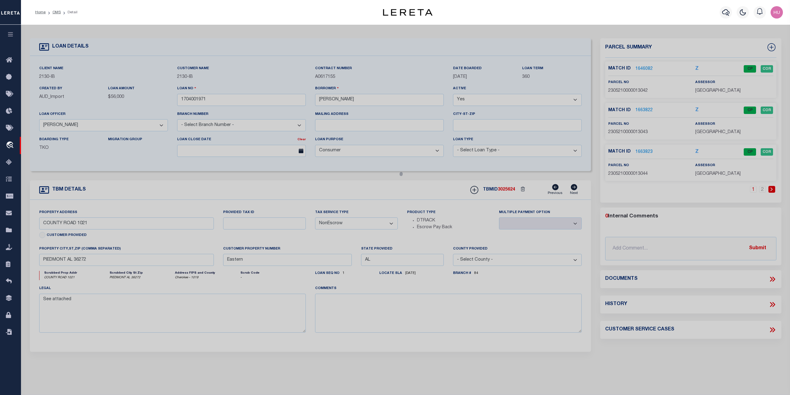
select select "AS"
checkbox input "false"
select select "CP"
type input "[PERSON_NAME]"
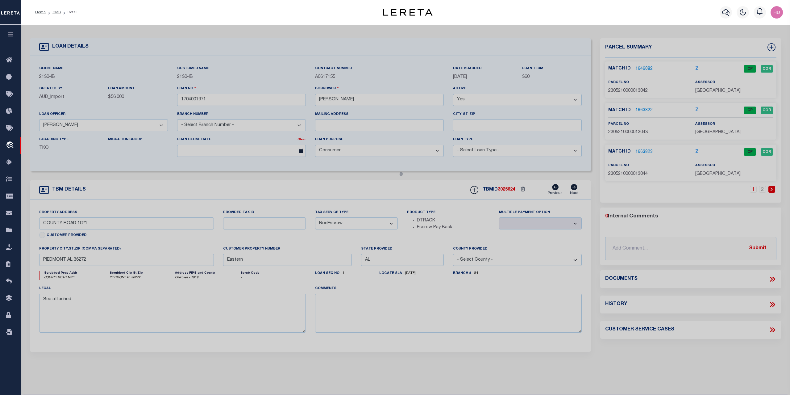
select select
type input "COUNTY ROAD 1021"
type input "PIEDMONT AL 36272"
type textarea "LOT 41 [PERSON_NAME] ESTATE AT [GEOGRAPHIC_DATA] PHASE 2 14/79"
type textarea "Tax ID Special Project"
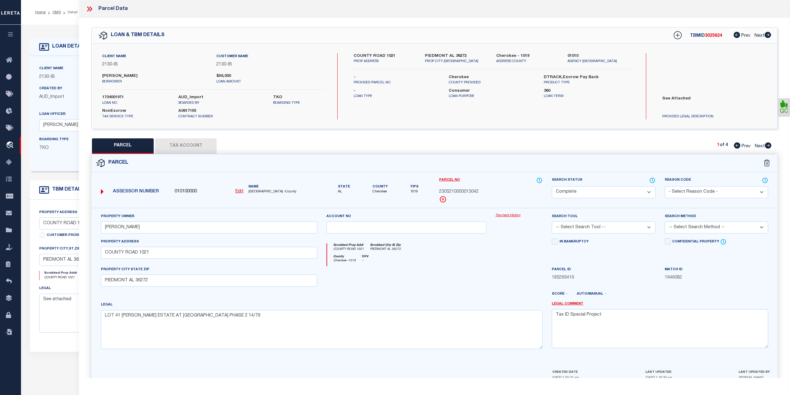
click at [508, 214] on link "Payment History" at bounding box center [519, 215] width 47 height 5
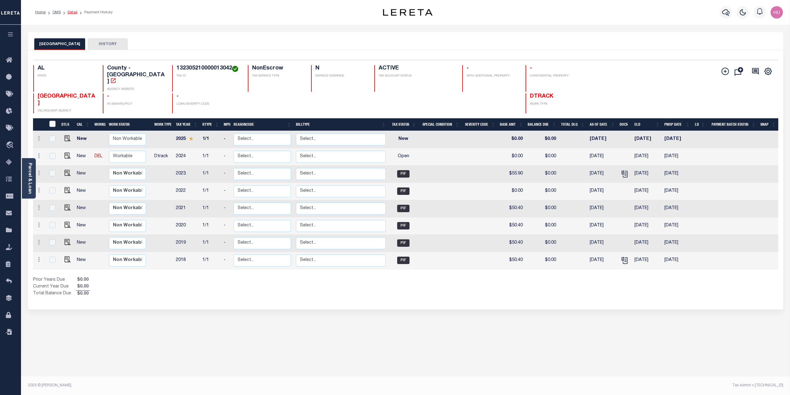
click at [70, 12] on link "Detail" at bounding box center [73, 12] width 10 height 4
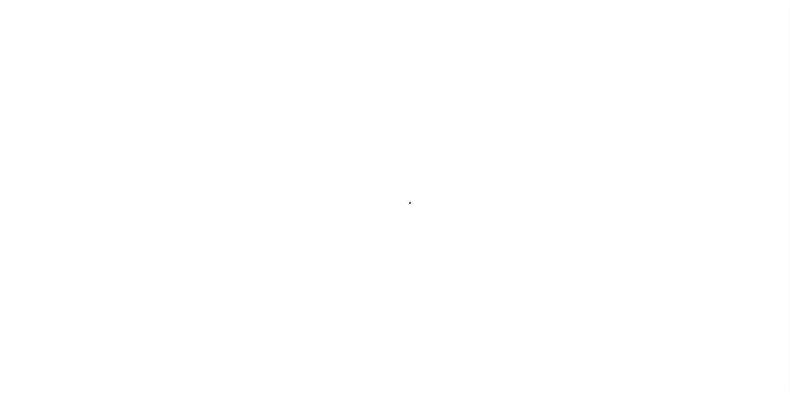
select select "11030"
select select "4975"
select select "1300"
select select "NonEscrow"
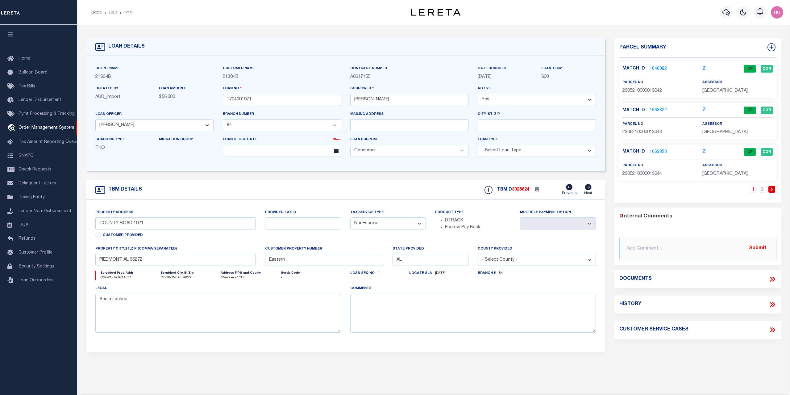
click at [660, 65] on p "1646082" at bounding box center [657, 68] width 17 height 7
click at [657, 66] on link "1646082" at bounding box center [657, 69] width 17 height 6
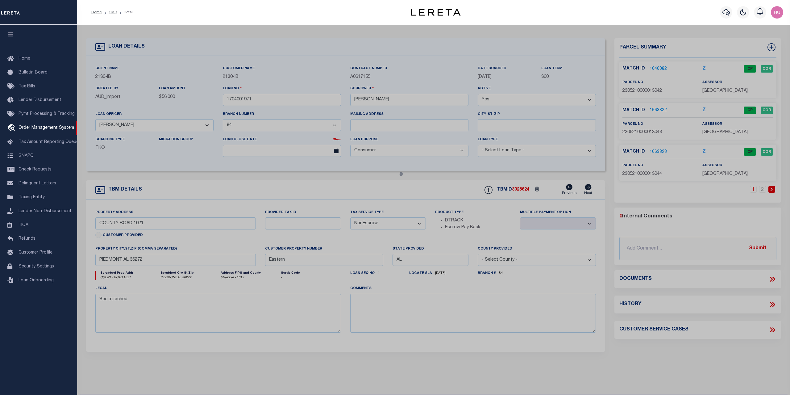
checkbox input "false"
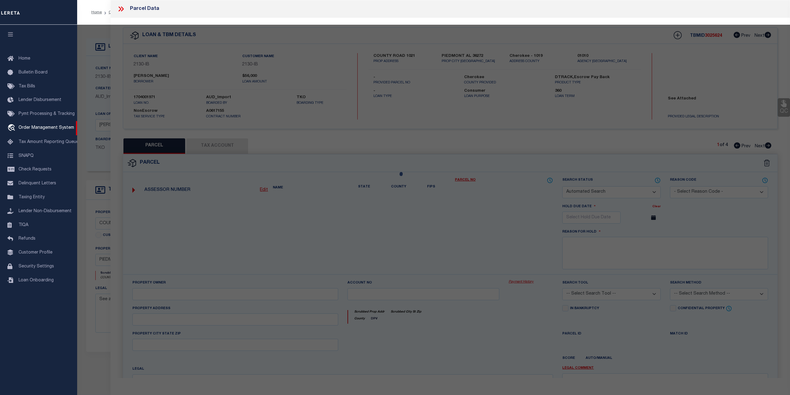
select select "CP"
type input "[PERSON_NAME]"
select select
type input "COUNTY ROAD 1021"
type input "PIEDMONT AL 36272"
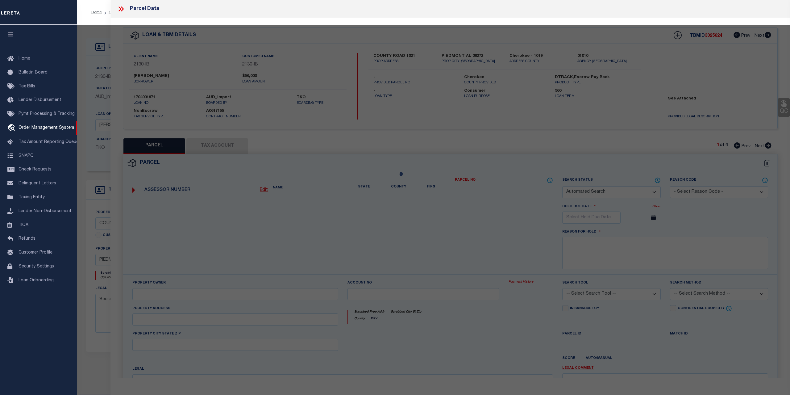
type textarea "LOT 41 [PERSON_NAME] ESTATE AT [GEOGRAPHIC_DATA] PHASE 2 14/79"
type textarea "Tax ID Special Project"
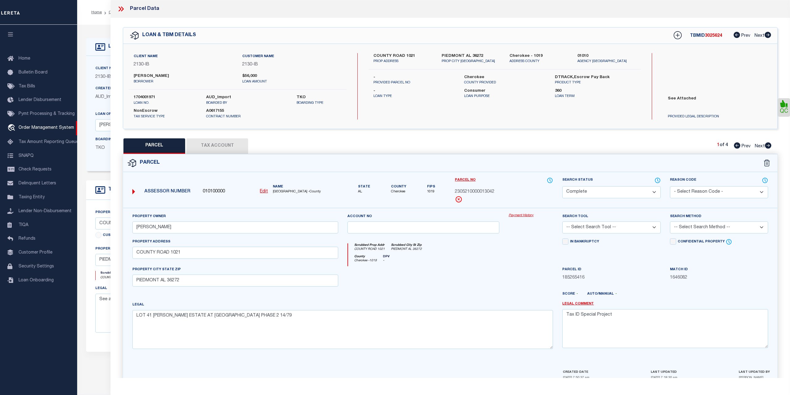
click at [206, 142] on button "Tax Account" at bounding box center [217, 145] width 62 height 15
select select "100"
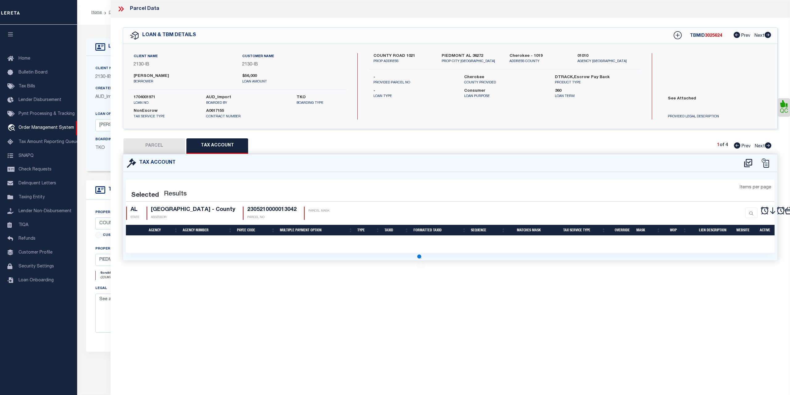
select select "100"
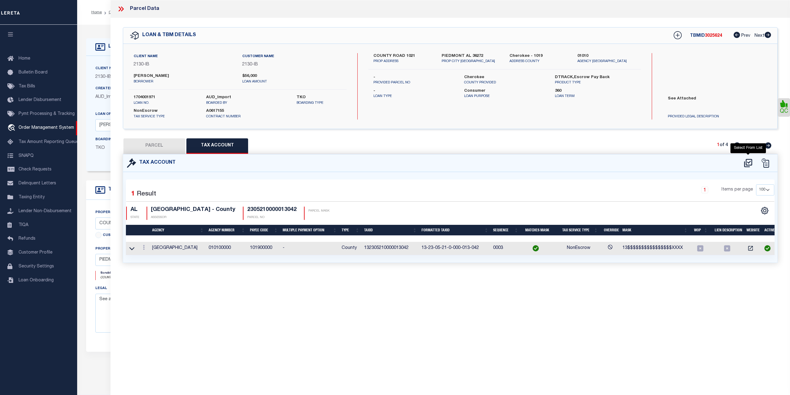
click at [751, 159] on icon "" at bounding box center [748, 163] width 8 height 8
select select "100"
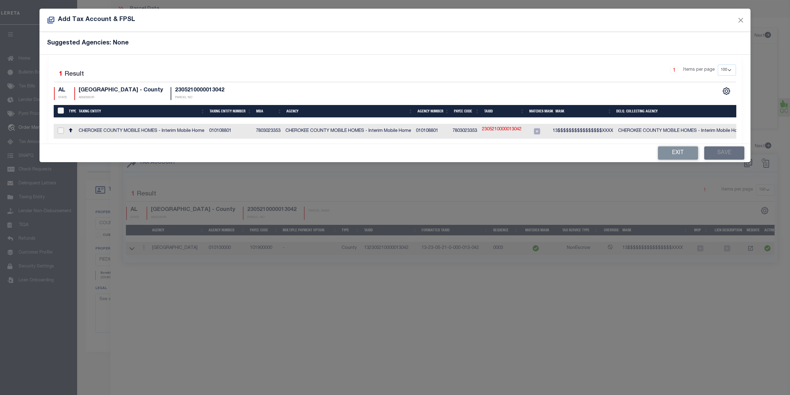
click at [62, 132] on input "checkbox" at bounding box center [61, 130] width 6 height 6
checkbox input "true"
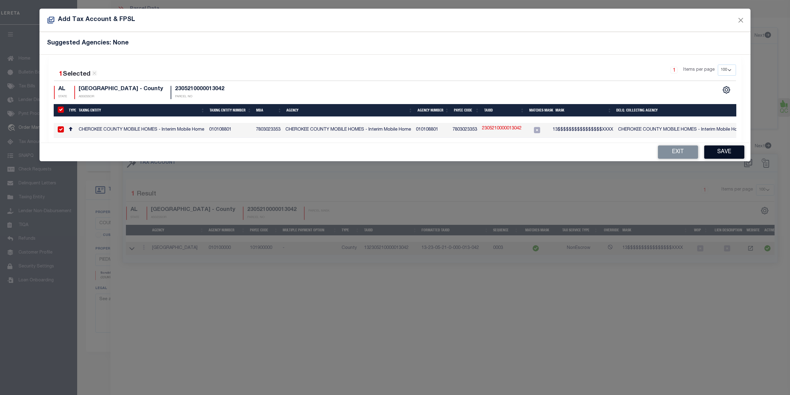
click at [727, 149] on button "Save" at bounding box center [724, 151] width 40 height 13
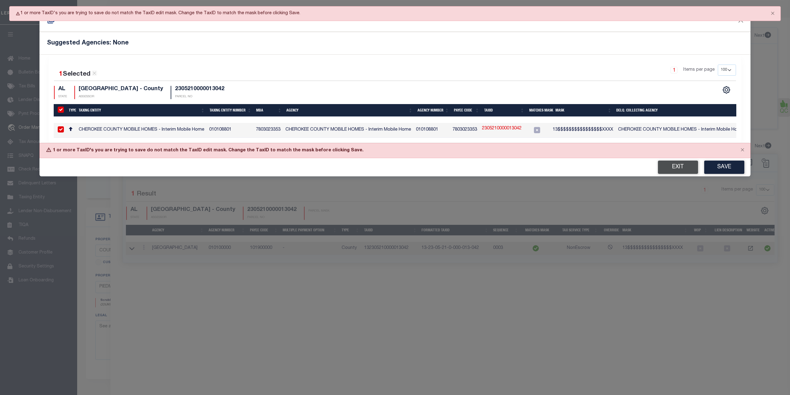
click at [683, 168] on button "Exit" at bounding box center [678, 166] width 40 height 13
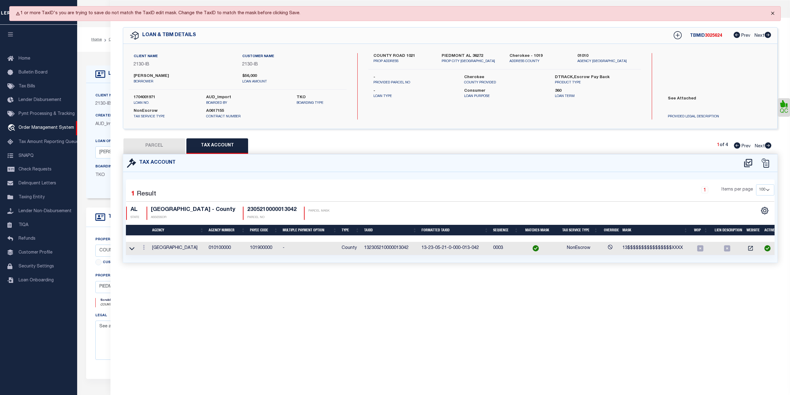
click at [771, 12] on button "Close" at bounding box center [772, 13] width 15 height 14
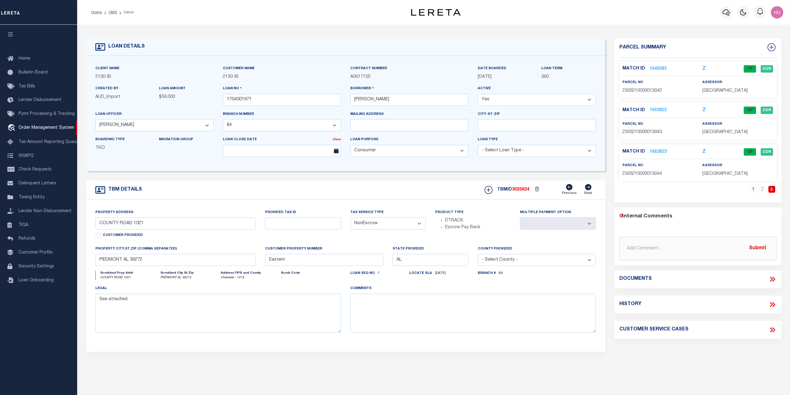
click at [228, 27] on div "LOAN DETAILS Client Name 2130" at bounding box center [433, 209] width 713 height 369
